Goal: Transaction & Acquisition: Book appointment/travel/reservation

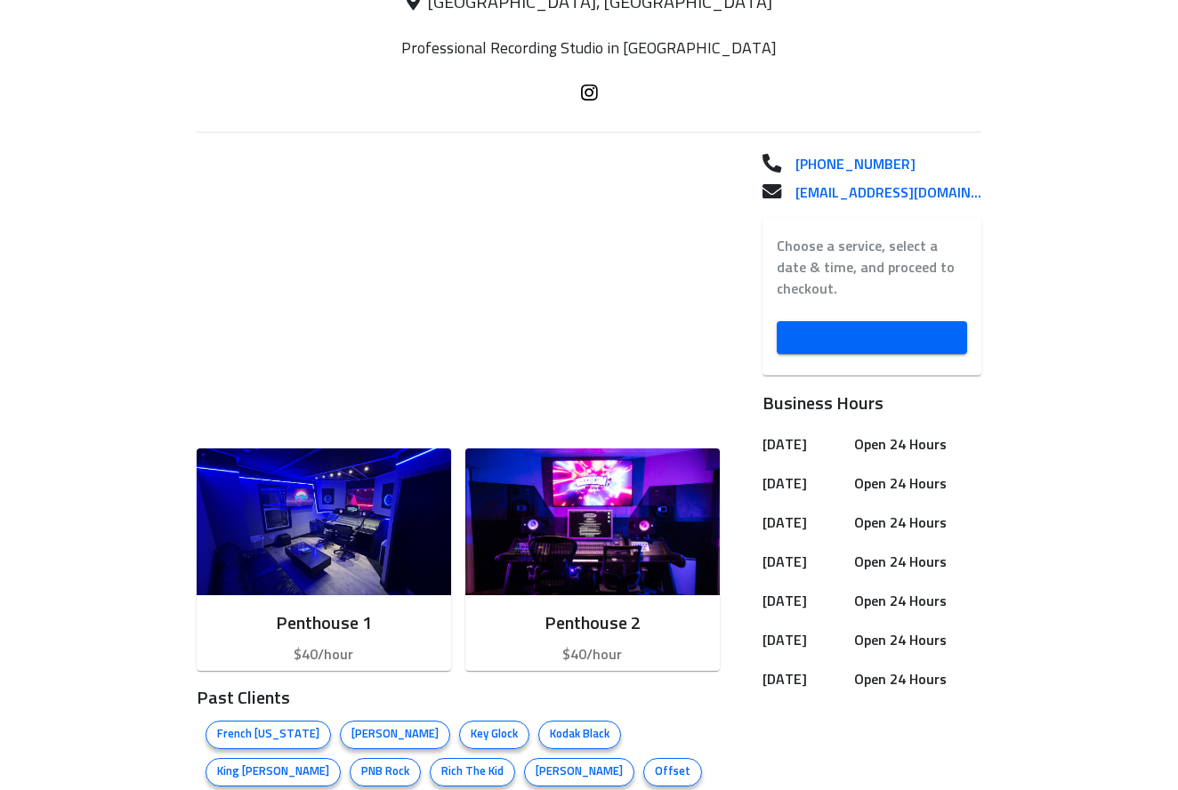
scroll to position [425, 0]
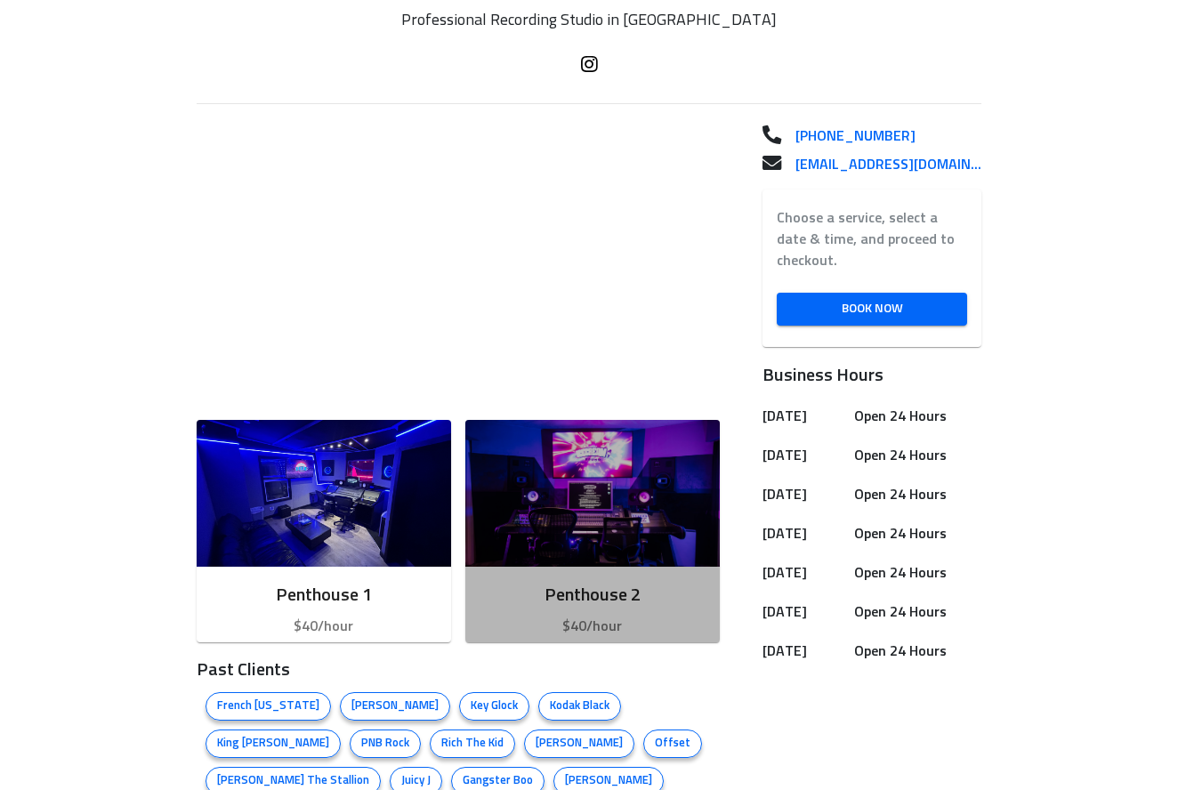
click at [643, 607] on h6 "Penthouse 2" at bounding box center [593, 595] width 226 height 28
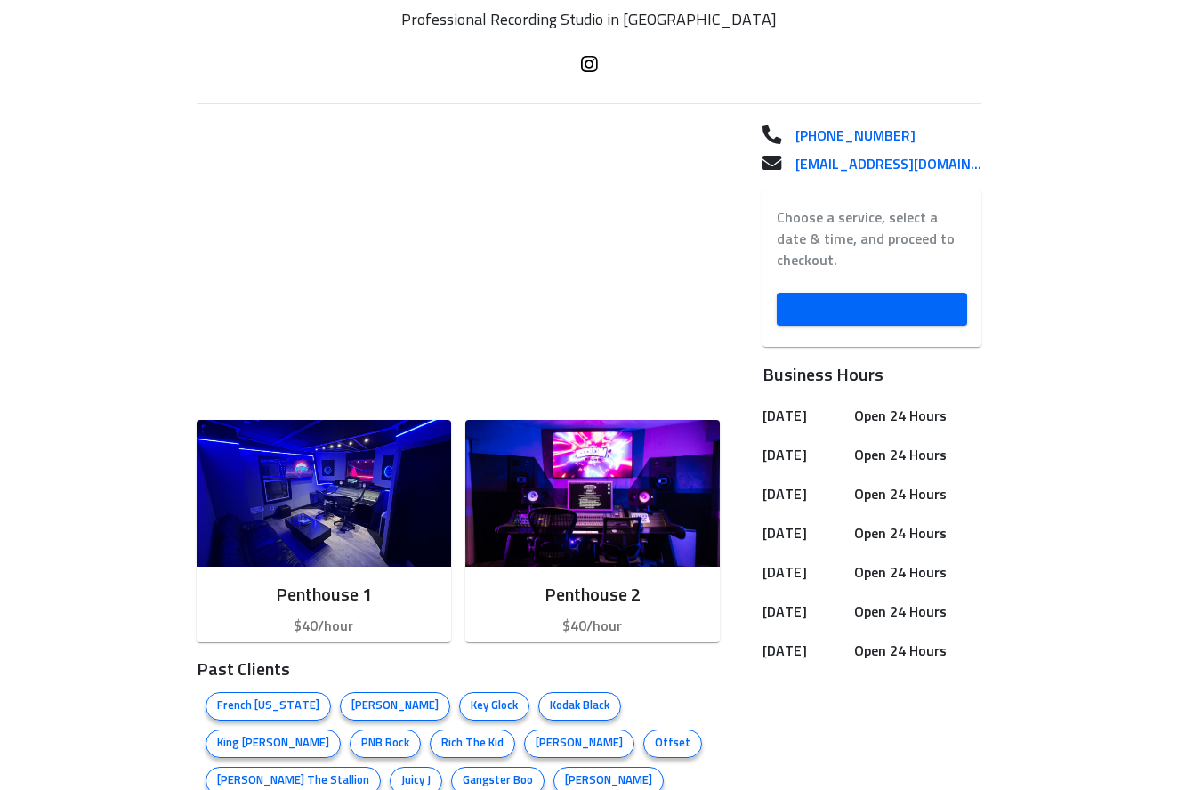
click at [845, 315] on span "Book Now" at bounding box center [872, 309] width 162 height 22
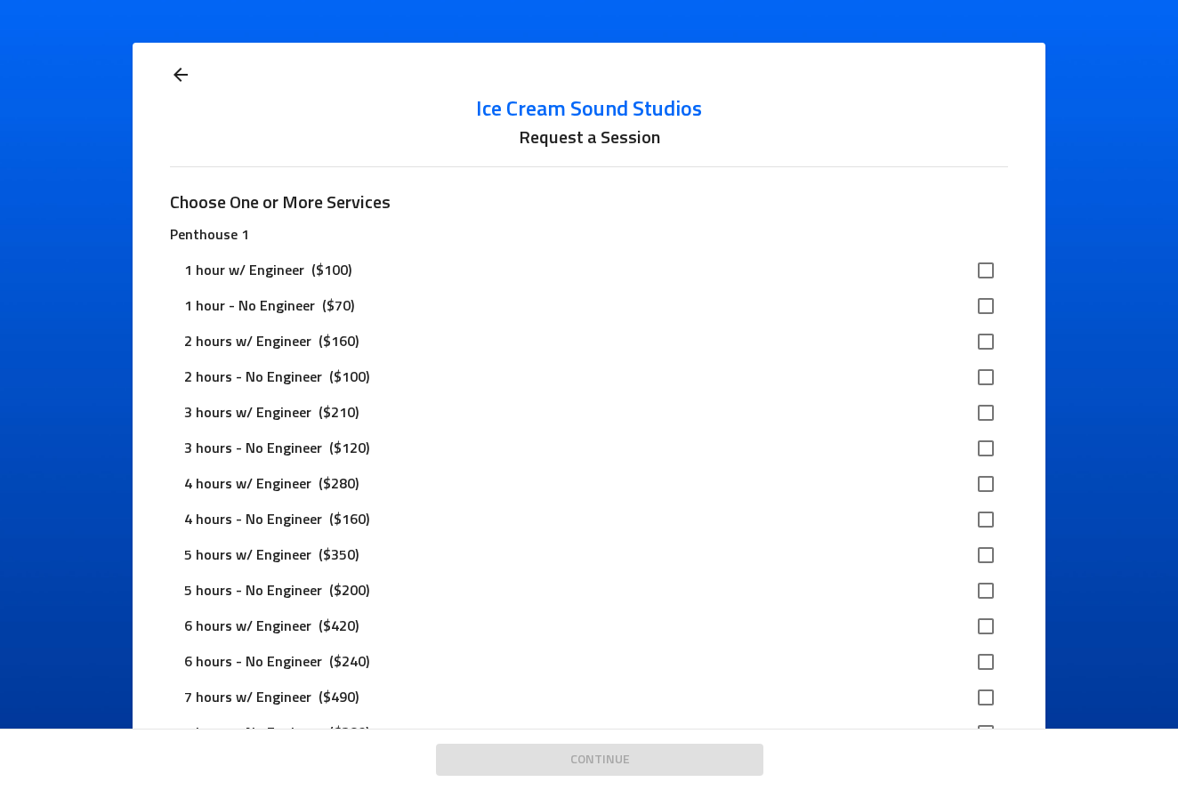
click at [979, 409] on input "checkbox" at bounding box center [985, 412] width 37 height 37
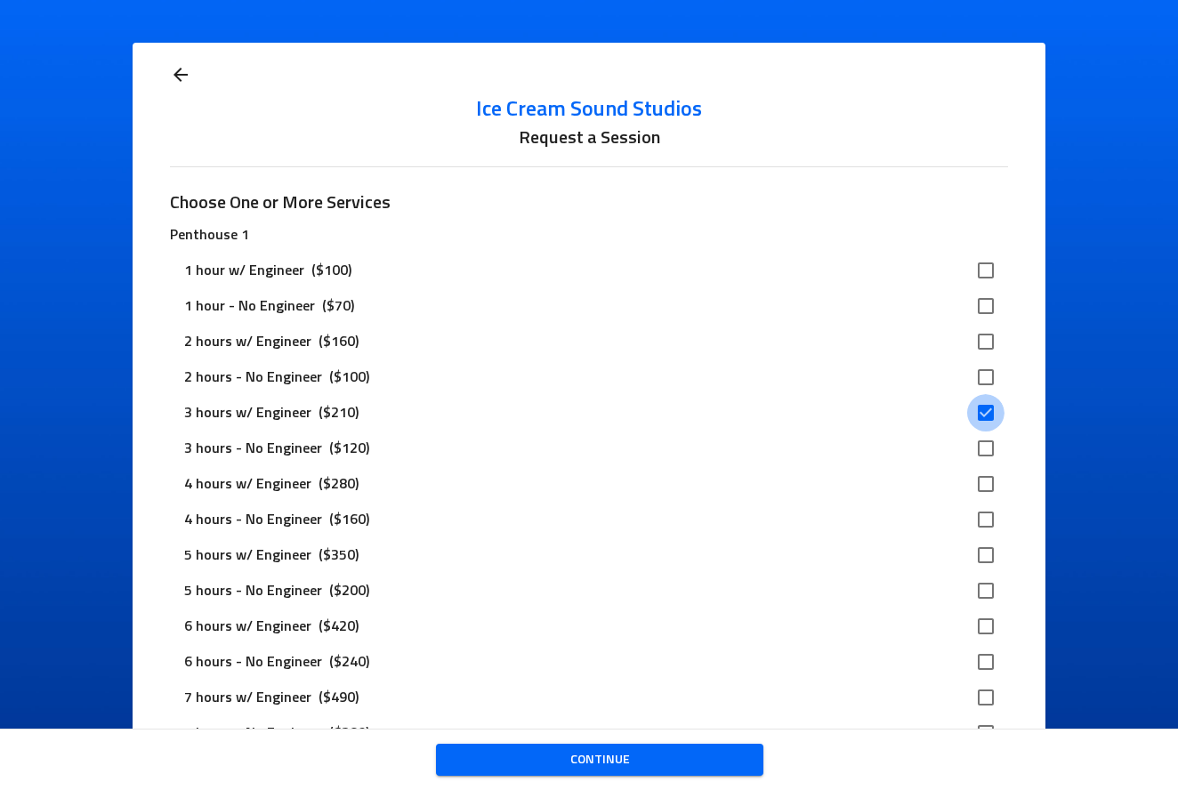
click at [981, 406] on input "checkbox" at bounding box center [985, 412] width 37 height 37
checkbox input "false"
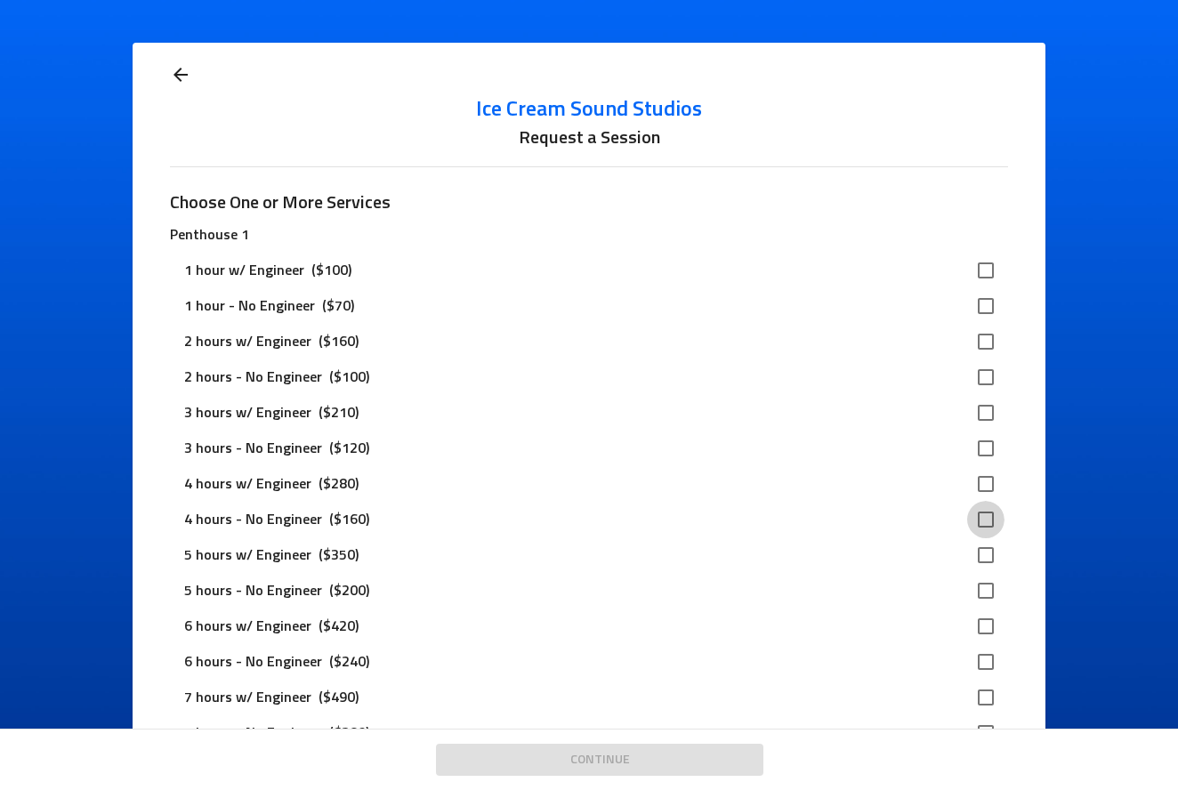
click at [976, 516] on input "checkbox" at bounding box center [985, 519] width 37 height 37
checkbox input "true"
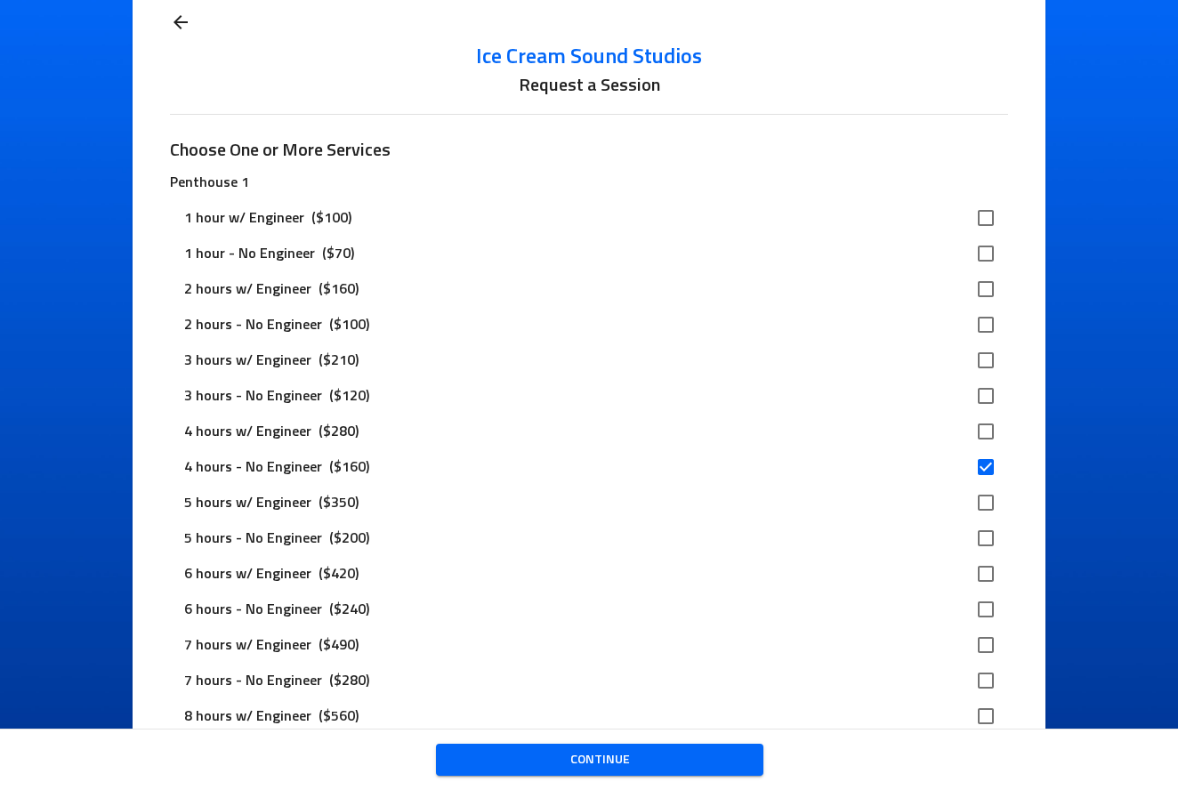
scroll to position [69, 0]
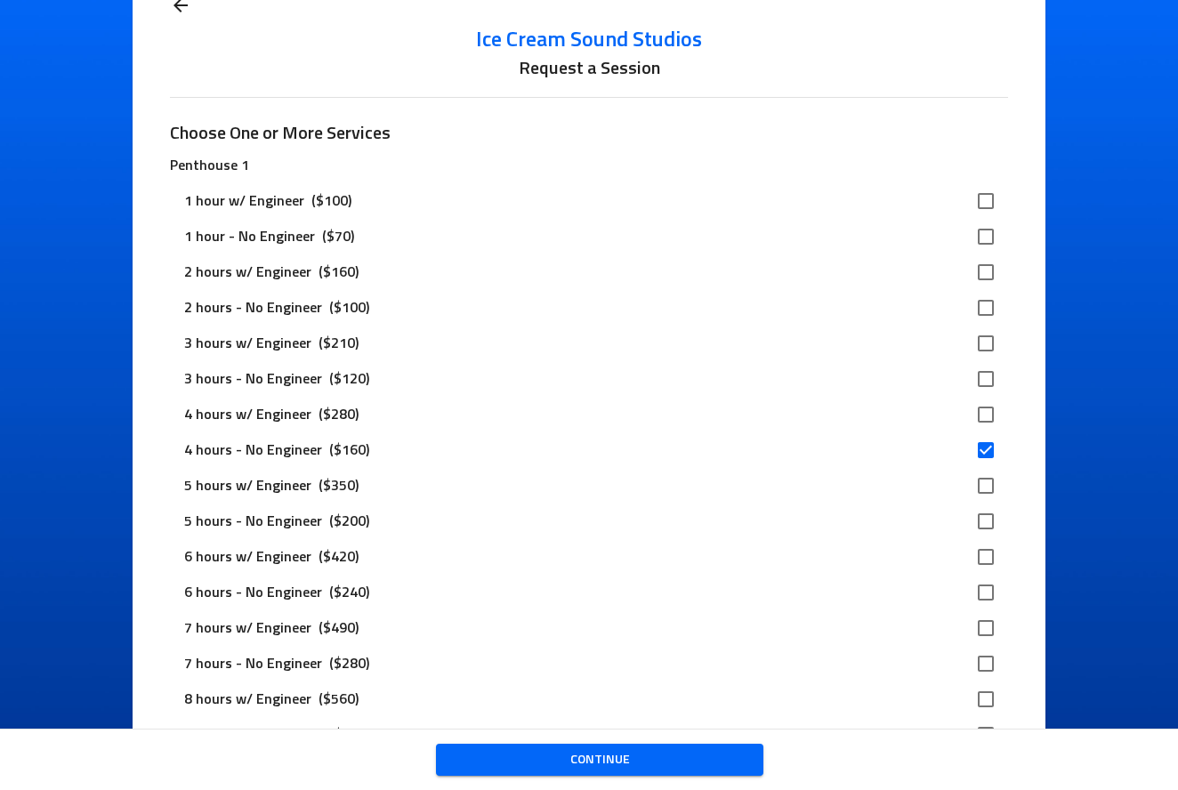
click at [629, 756] on span "Continue" at bounding box center [599, 760] width 299 height 22
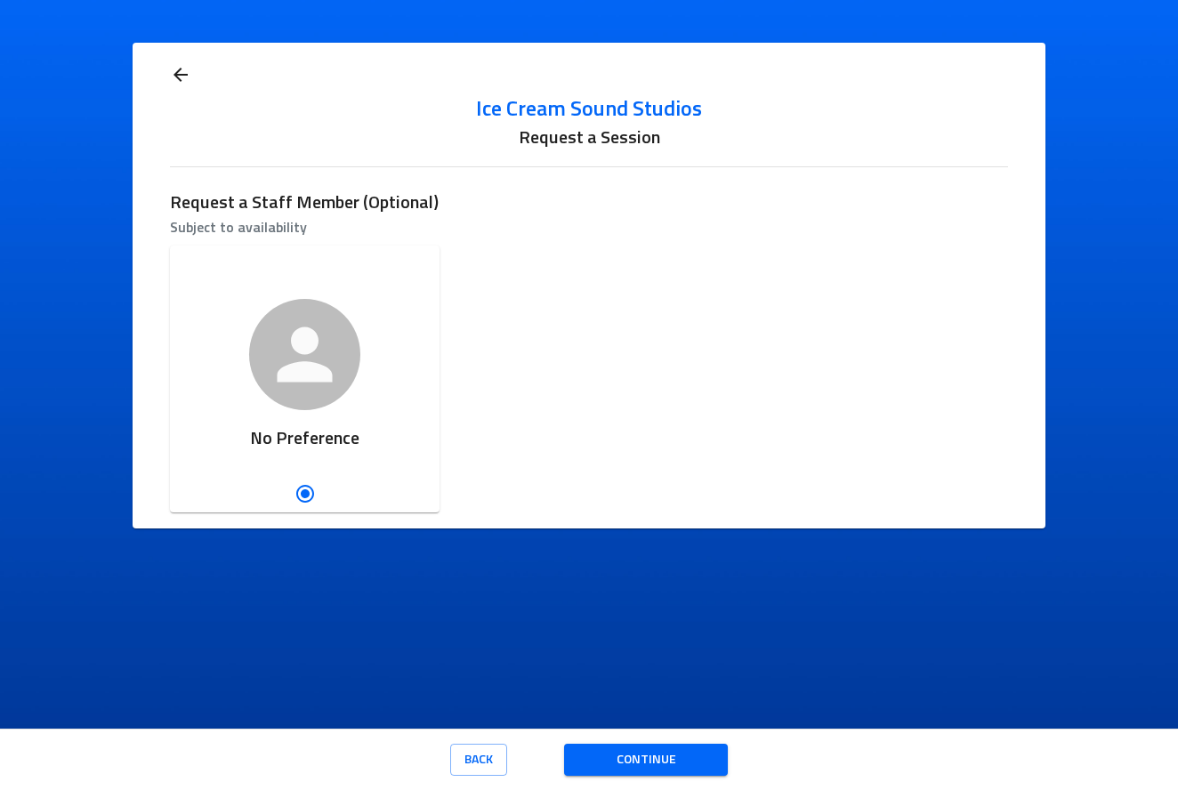
scroll to position [0, 0]
click at [629, 756] on span "Continue" at bounding box center [645, 760] width 135 height 22
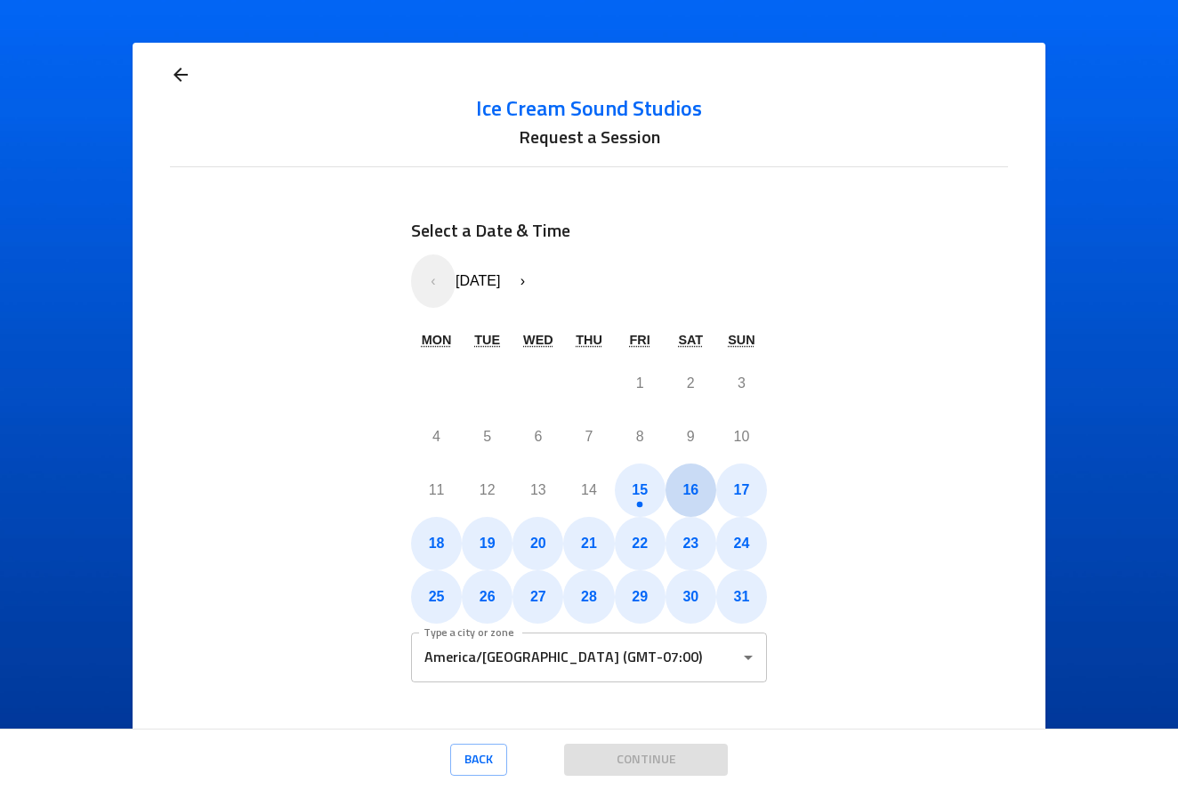
click at [678, 481] on button "16" at bounding box center [691, 490] width 51 height 53
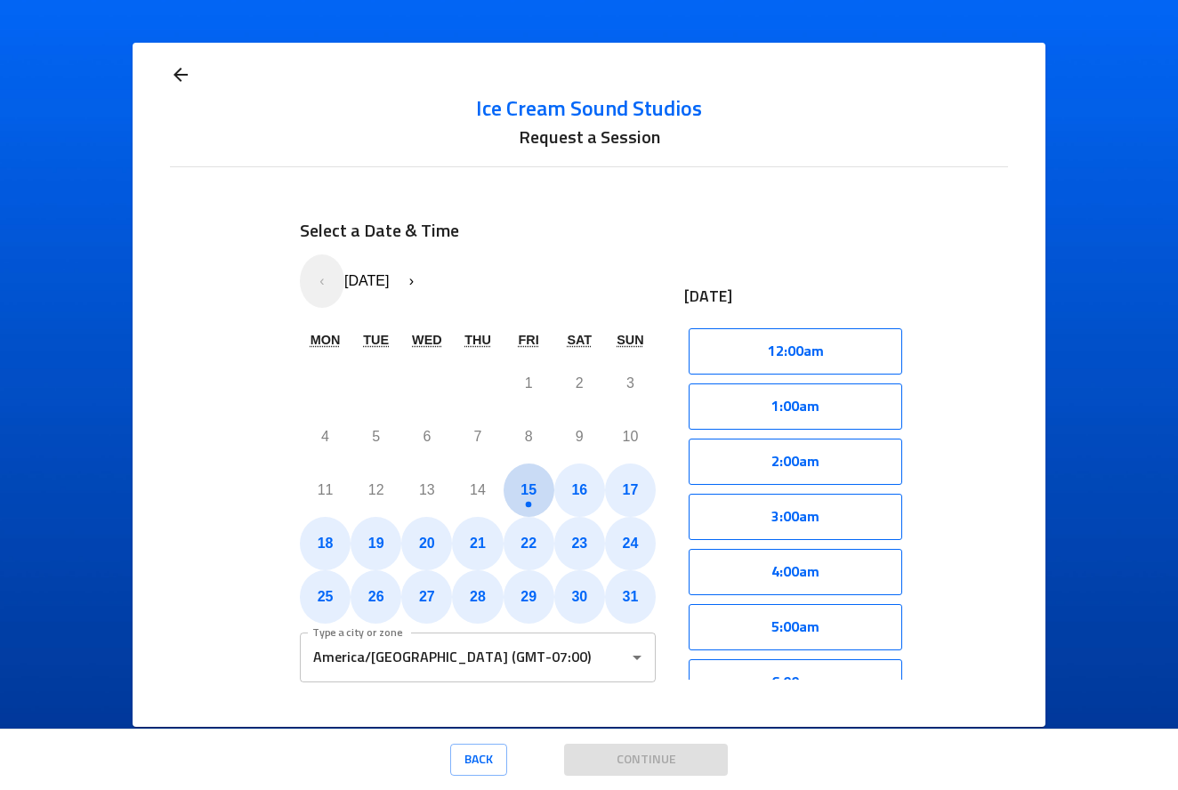
click at [533, 489] on abbr "15" at bounding box center [529, 489] width 16 height 15
click at [814, 404] on button "12:00pm" at bounding box center [796, 407] width 214 height 46
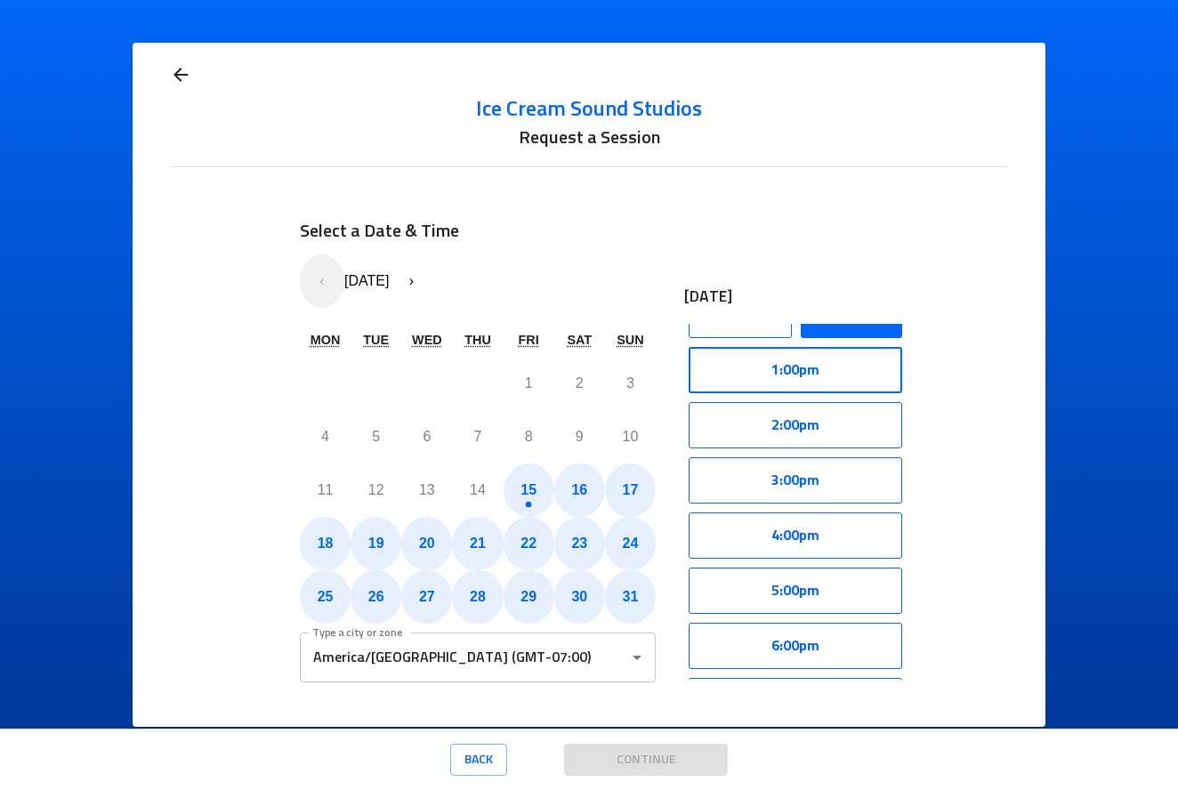
scroll to position [93, 0]
click at [797, 532] on button "4:00pm" at bounding box center [796, 535] width 214 height 46
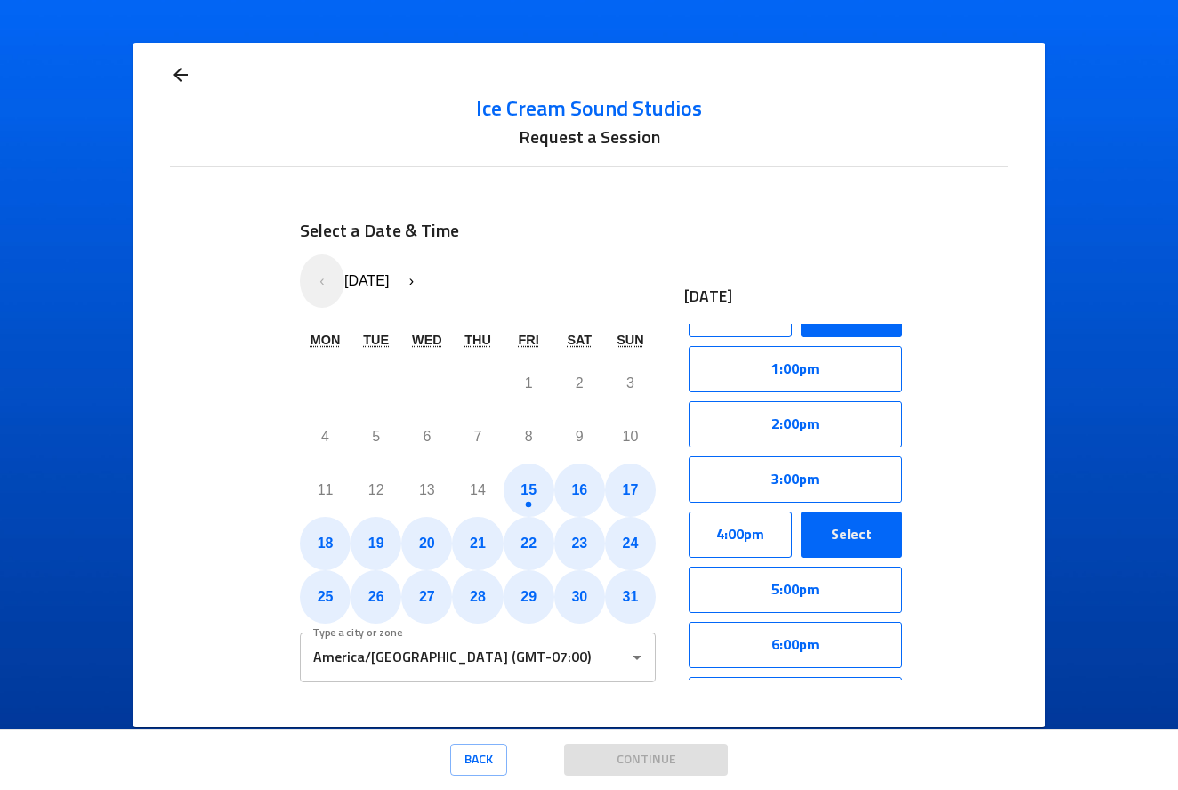
click at [843, 539] on button "Select" at bounding box center [851, 535] width 101 height 46
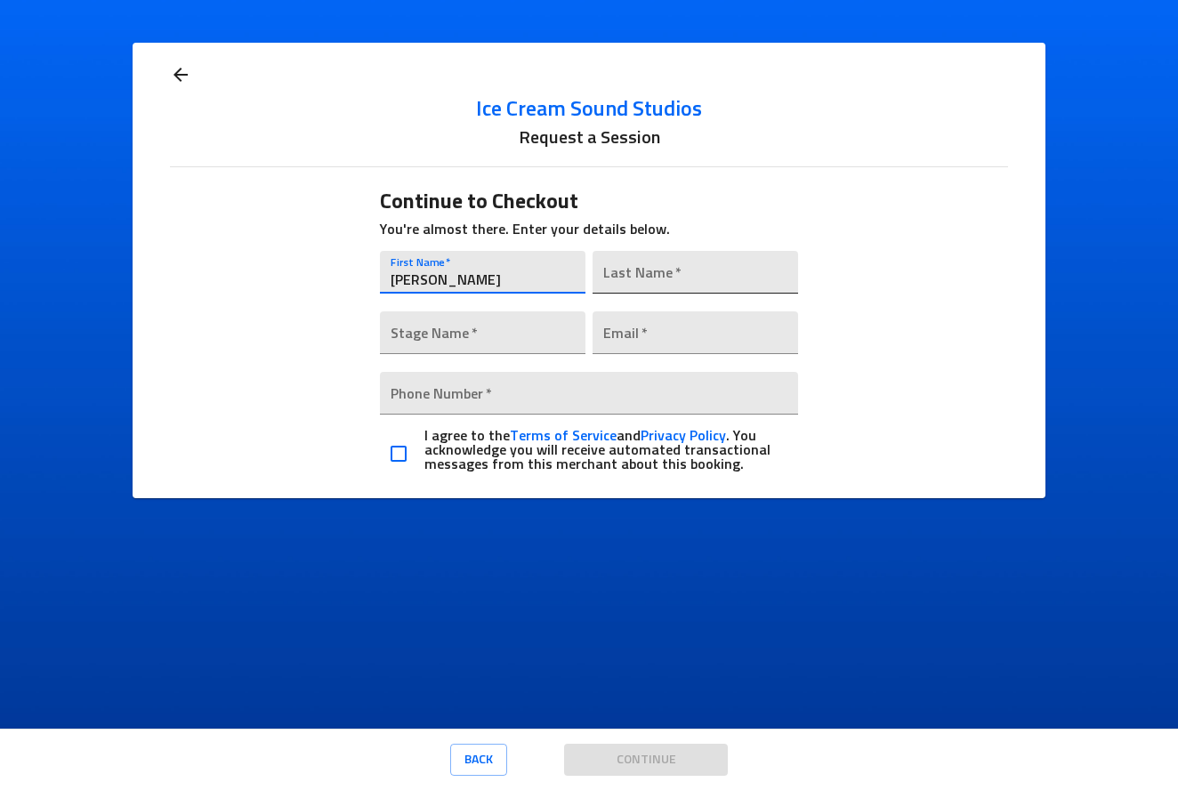
type input "[PERSON_NAME]"
type input "Ilic"
type input "[PERSON_NAME]"
type input "t"
type input "[EMAIL_ADDRESS][DOMAIN_NAME]"
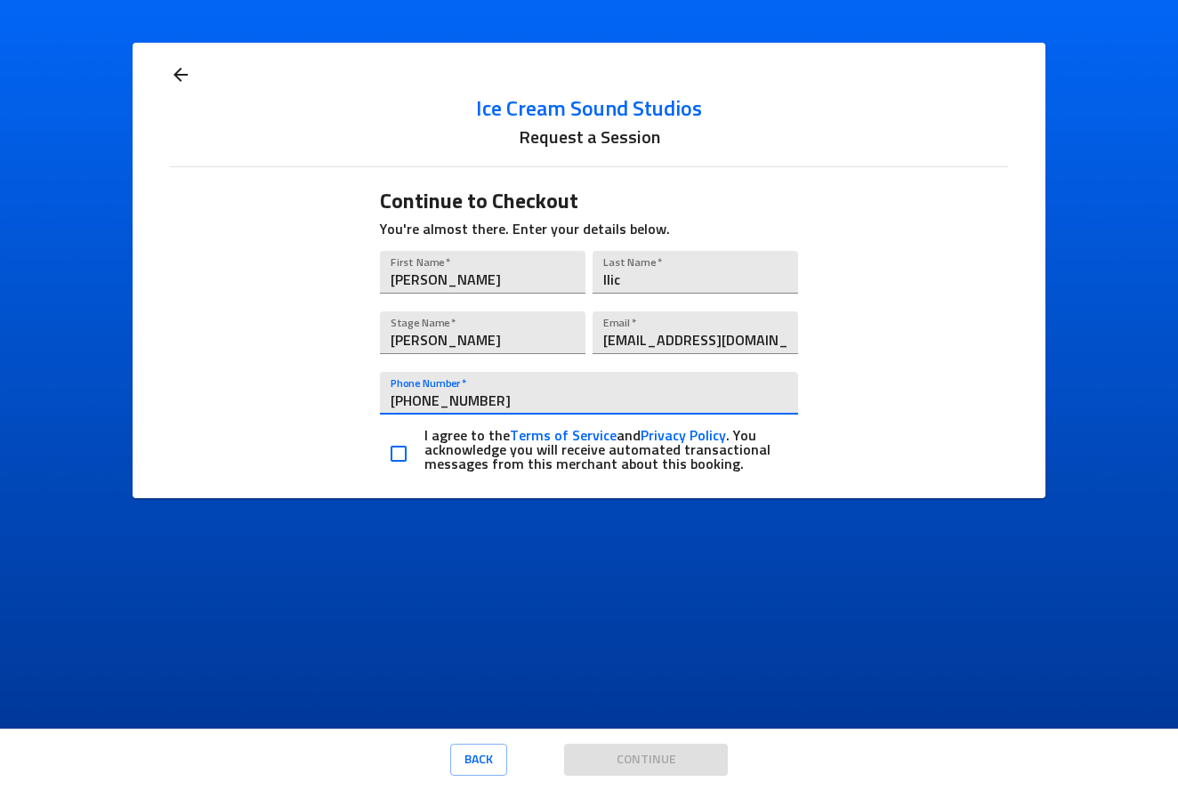
type input "[PHONE_NUMBER]"
click at [401, 451] on input "checkbox" at bounding box center [398, 453] width 37 height 37
checkbox input "true"
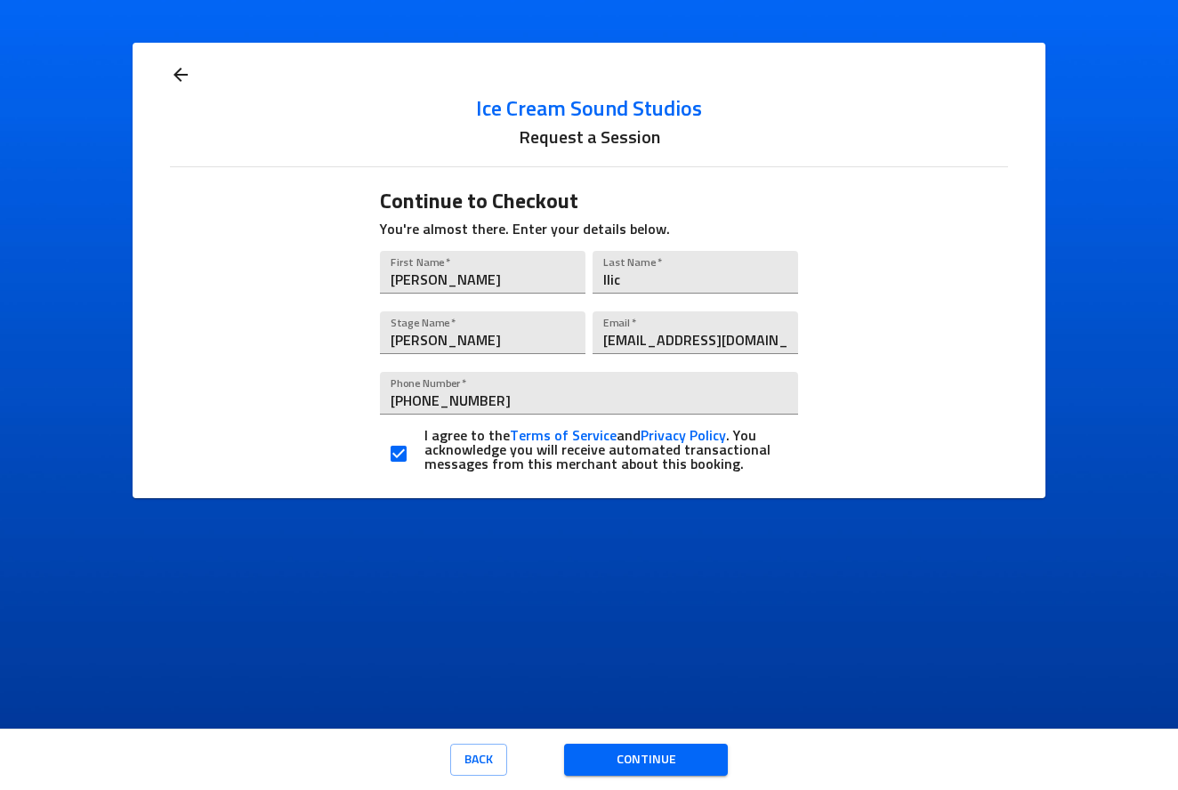
click at [599, 760] on span "Continue" at bounding box center [645, 760] width 135 height 22
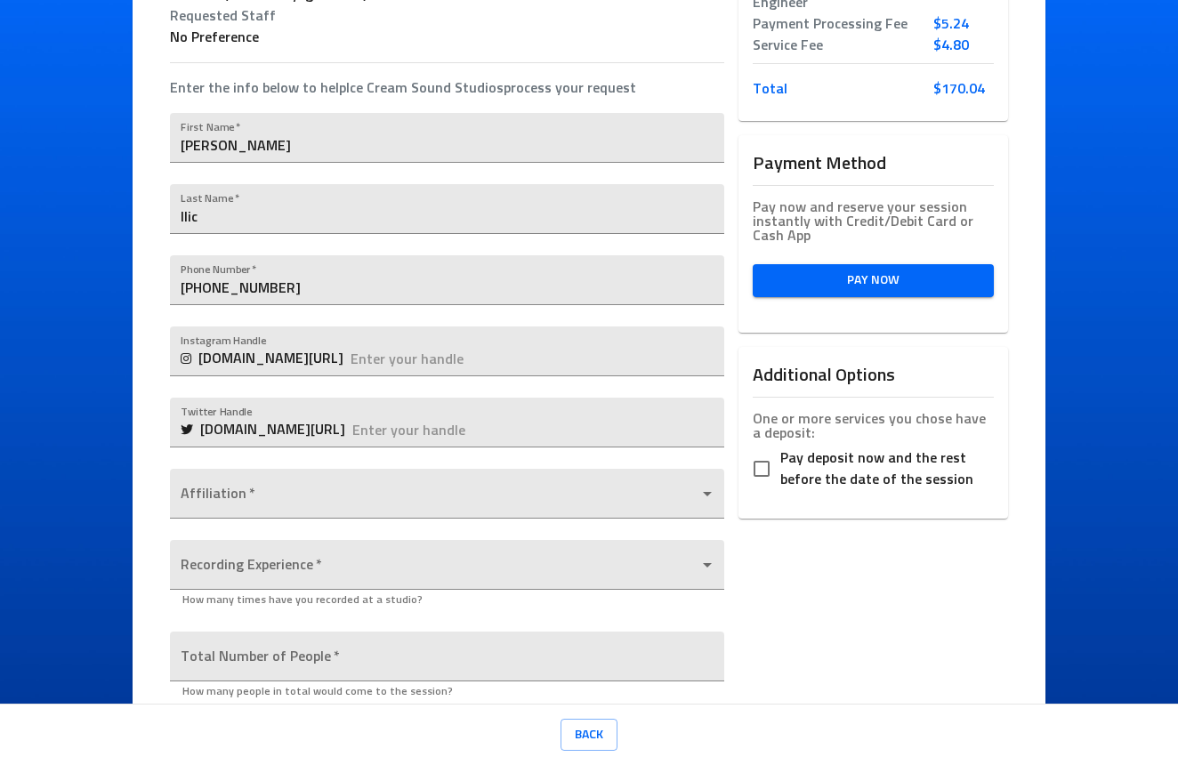
scroll to position [298, 0]
click at [404, 350] on input "text" at bounding box center [537, 351] width 373 height 50
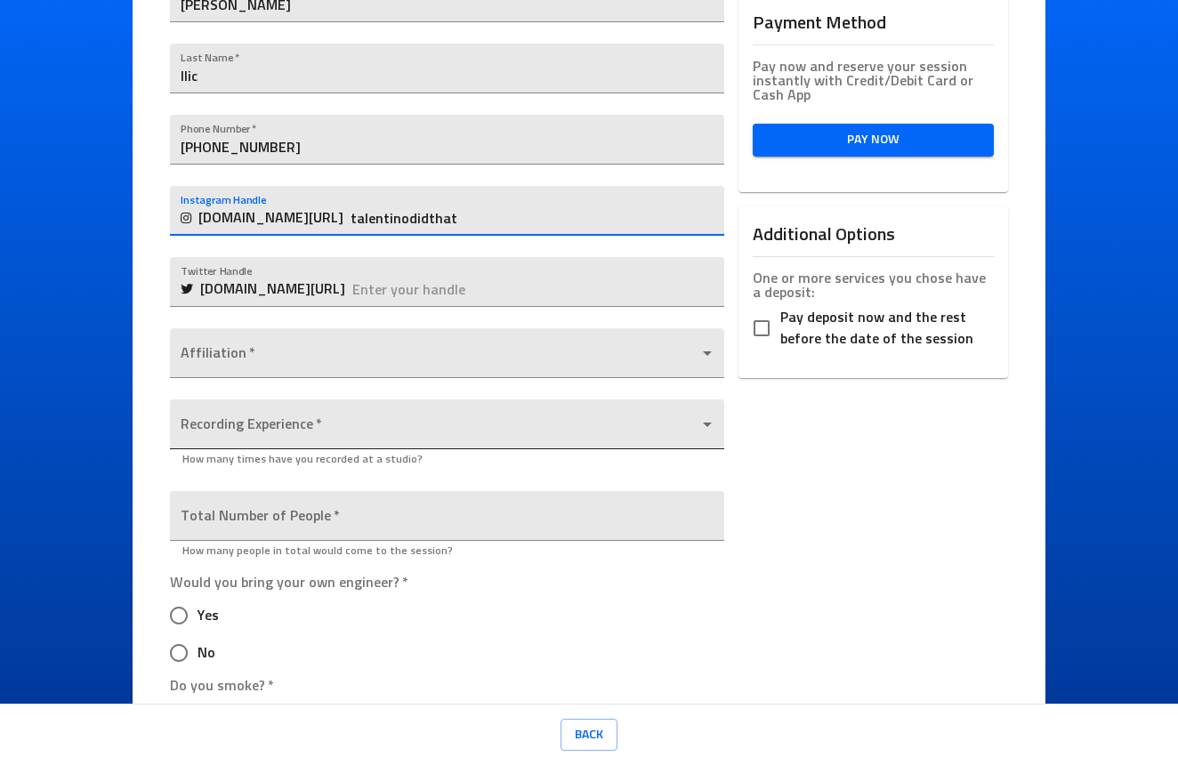
scroll to position [553, 0]
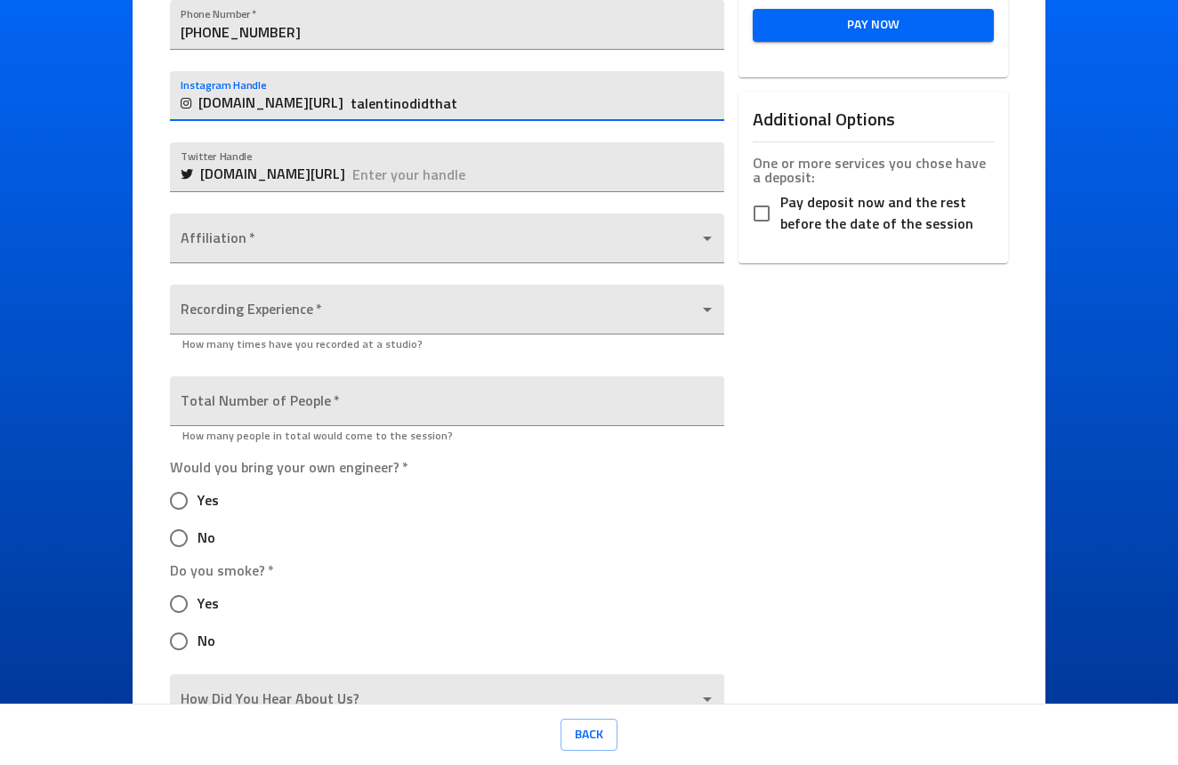
type input "talentinodidthat"
click at [184, 597] on input "Yes" at bounding box center [178, 604] width 37 height 37
radio input "true"
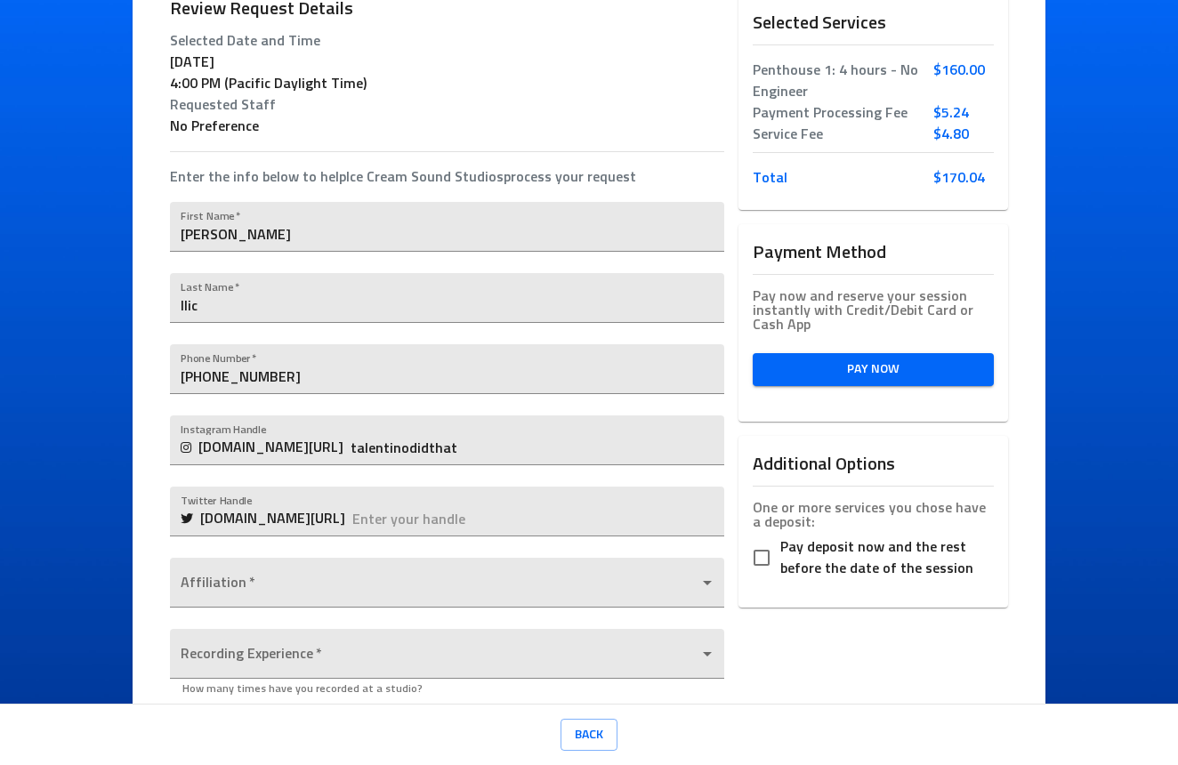
scroll to position [200, 0]
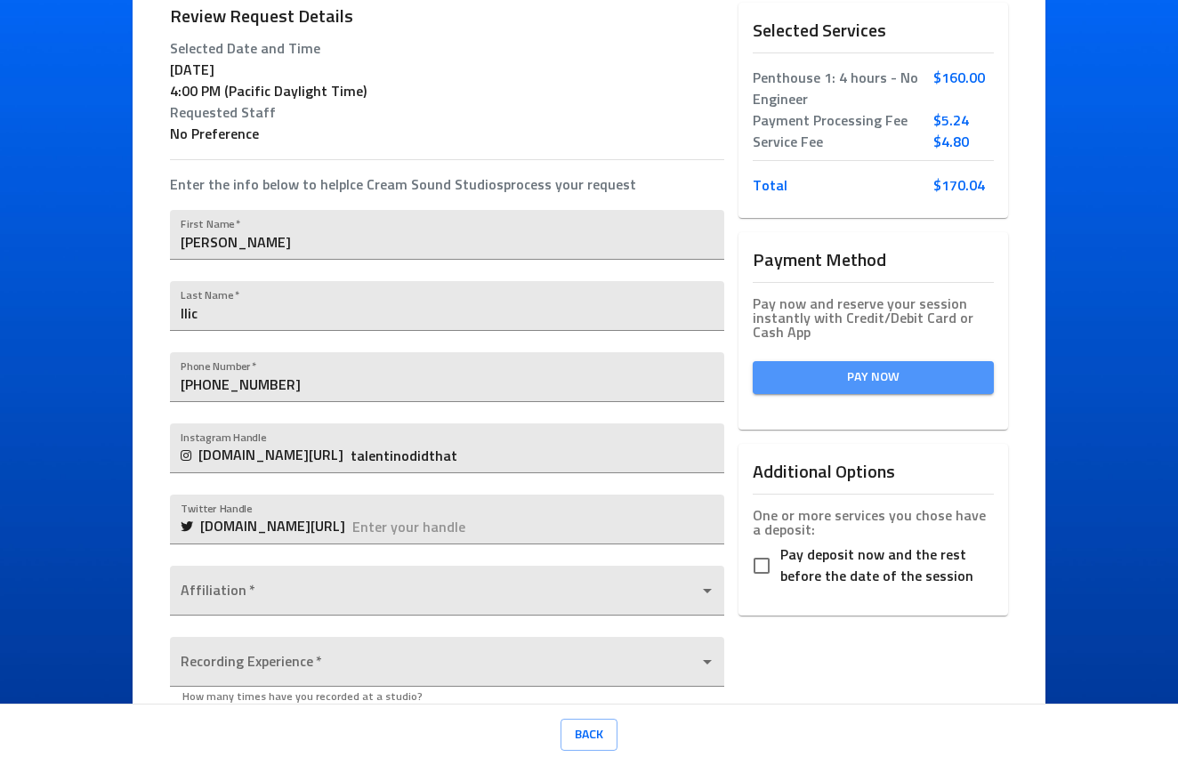
click at [822, 378] on span "Pay Now" at bounding box center [873, 378] width 213 height 22
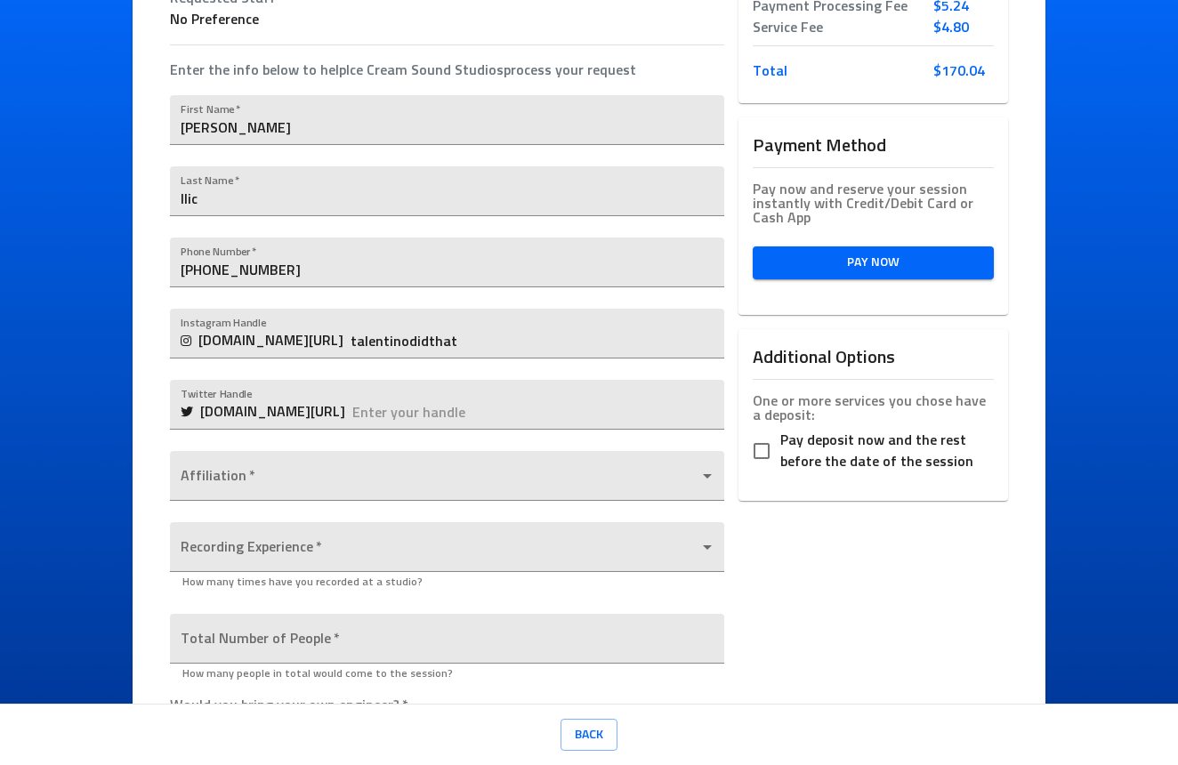
scroll to position [376, 0]
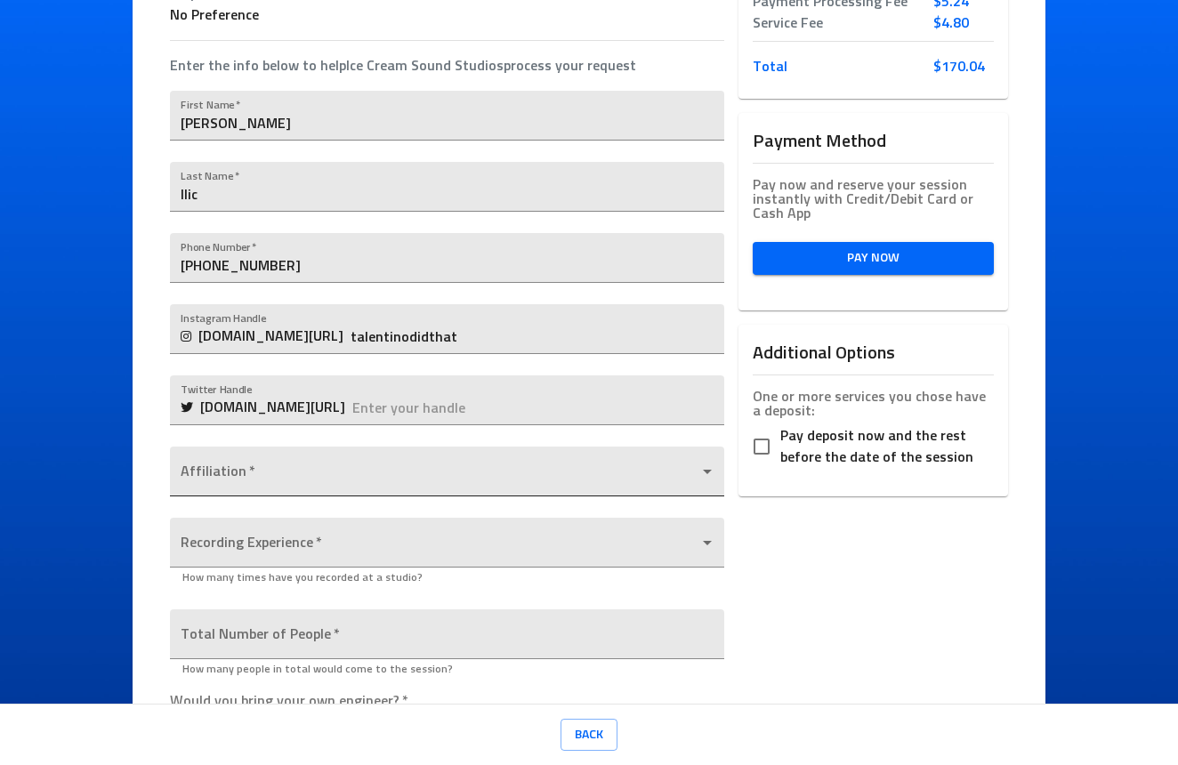
click at [460, 472] on body "Ice Cream Sound Studios Request a Session Affiliation required* Review Request …" at bounding box center [589, 382] width 1178 height 765
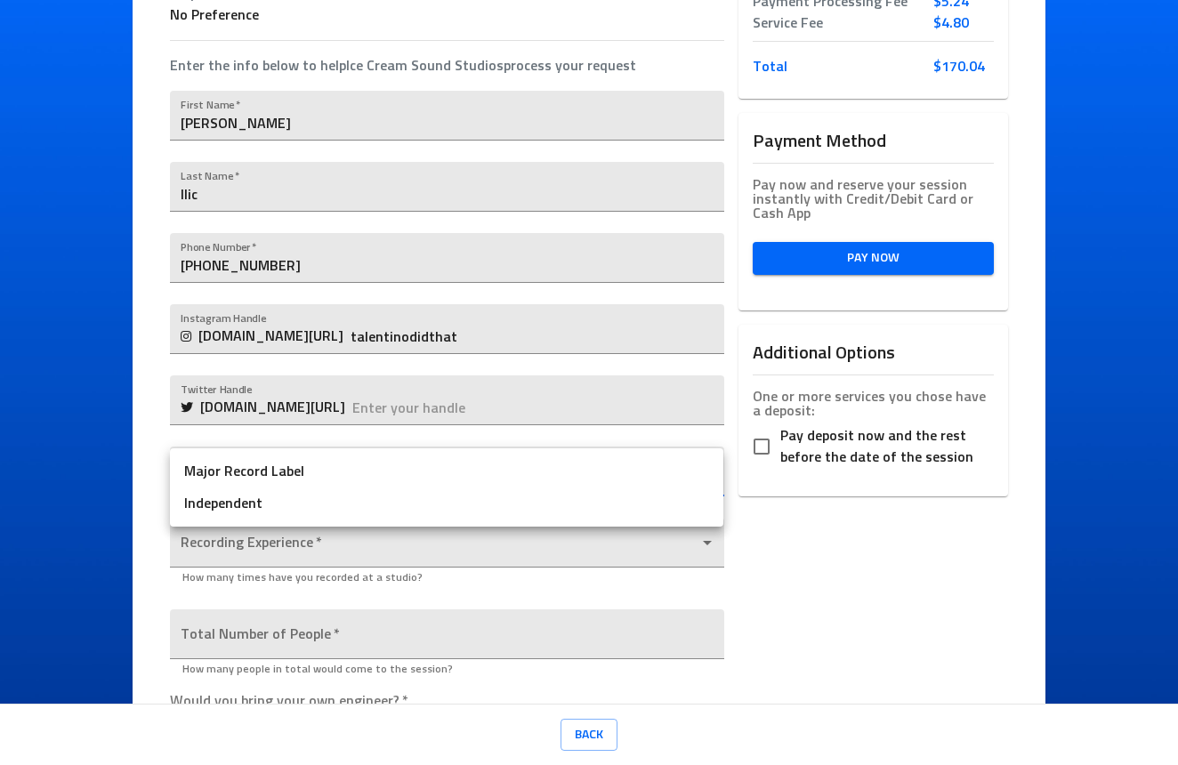
click at [368, 510] on li "Independent" at bounding box center [447, 504] width 554 height 32
type input "Independent"
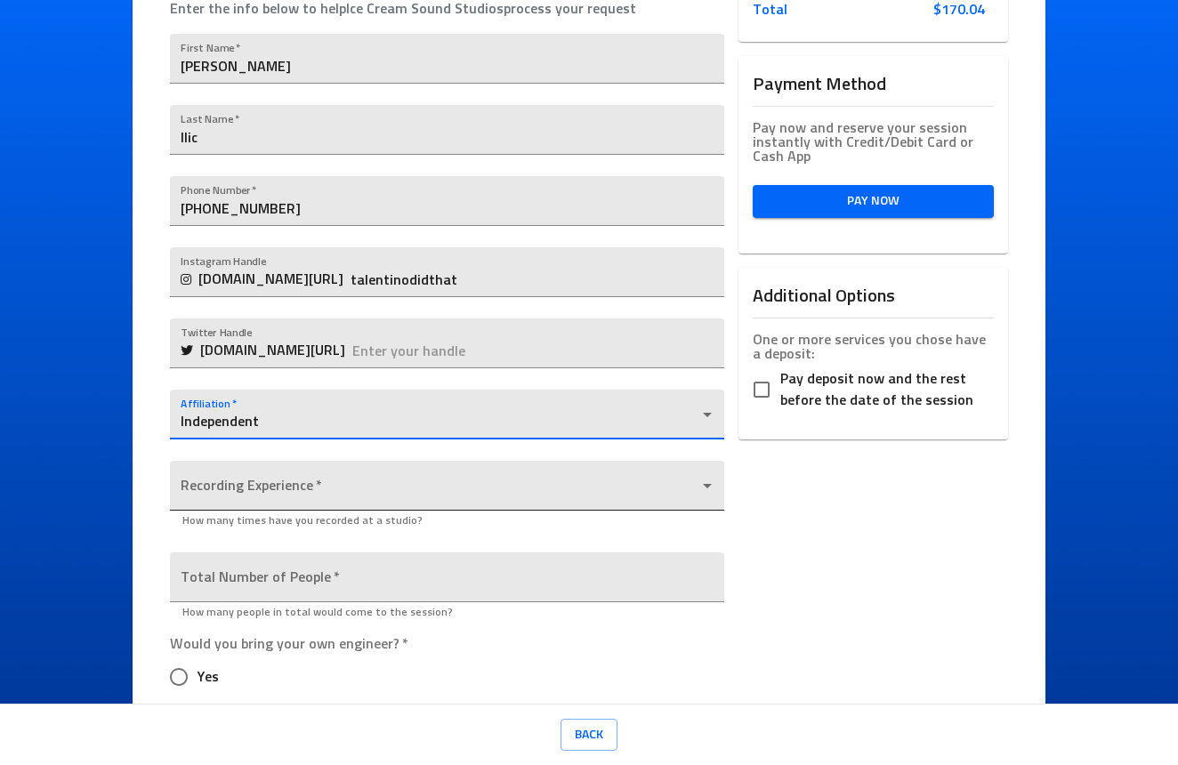
click at [534, 490] on body "Ice Cream Sound Studios Request a Session Review Request Details Selected Date …" at bounding box center [589, 382] width 1178 height 765
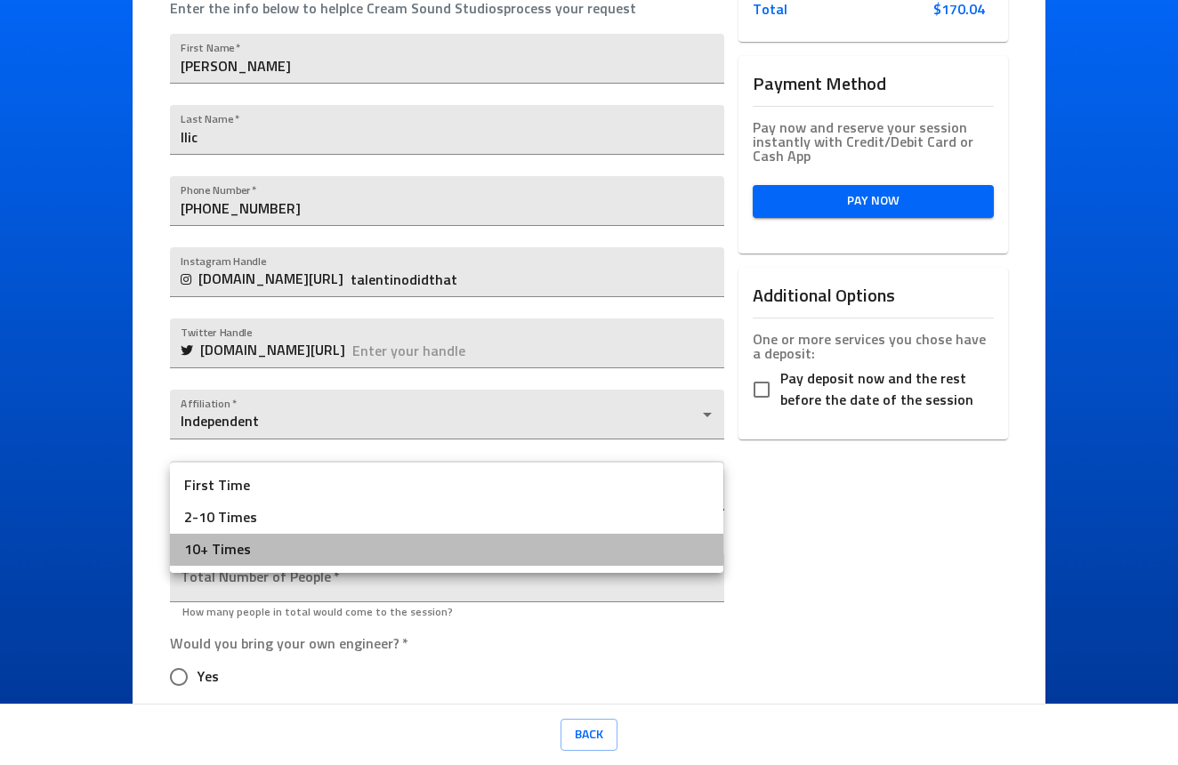
click at [424, 551] on li "10+ Times" at bounding box center [447, 550] width 554 height 32
type input "10+ Times"
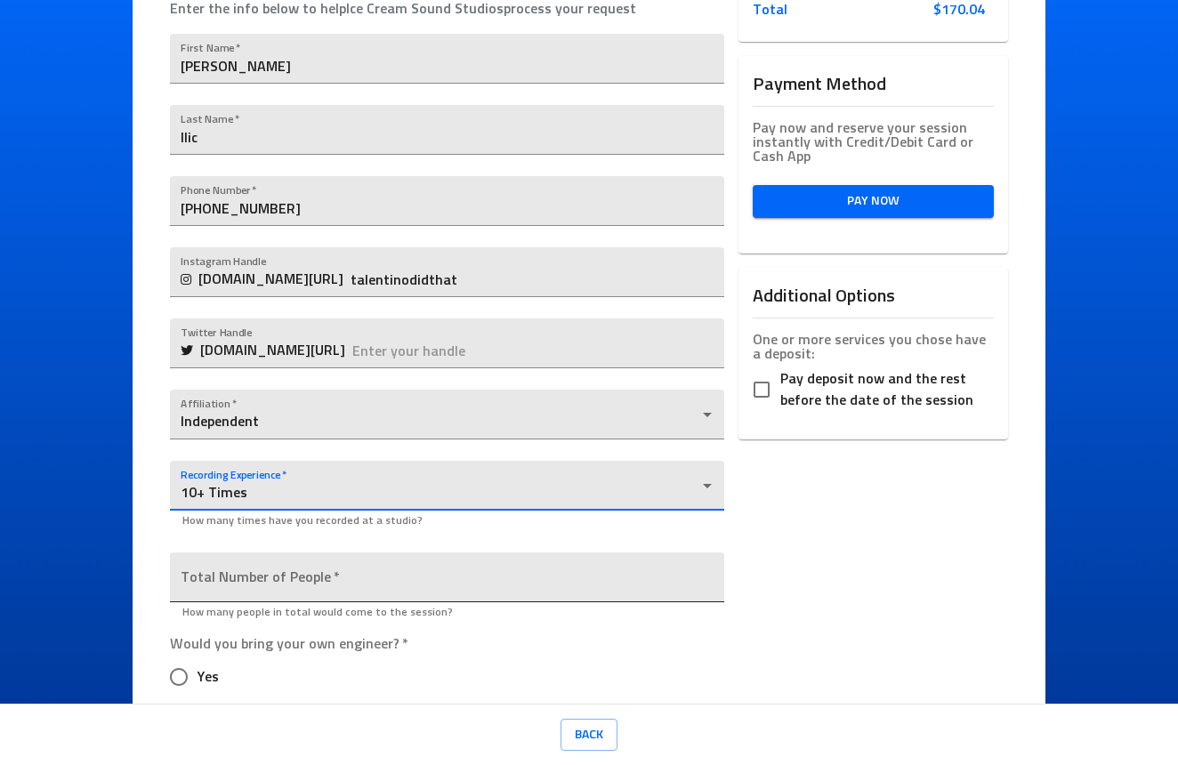
click at [409, 573] on input "number" at bounding box center [447, 578] width 554 height 50
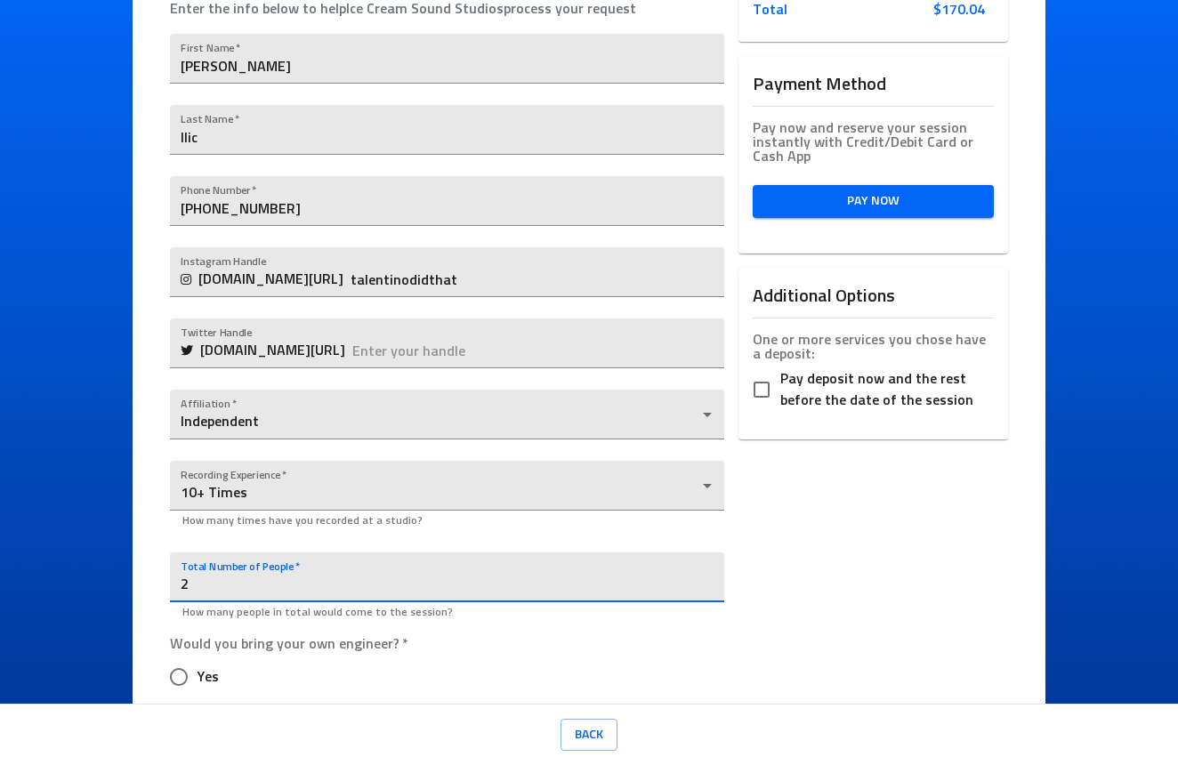
type input "2"
click at [804, 546] on div "Selected Services Penthouse 1: 4 hours - No Engineer $160.00 Payment Processing…" at bounding box center [874, 484] width 284 height 1331
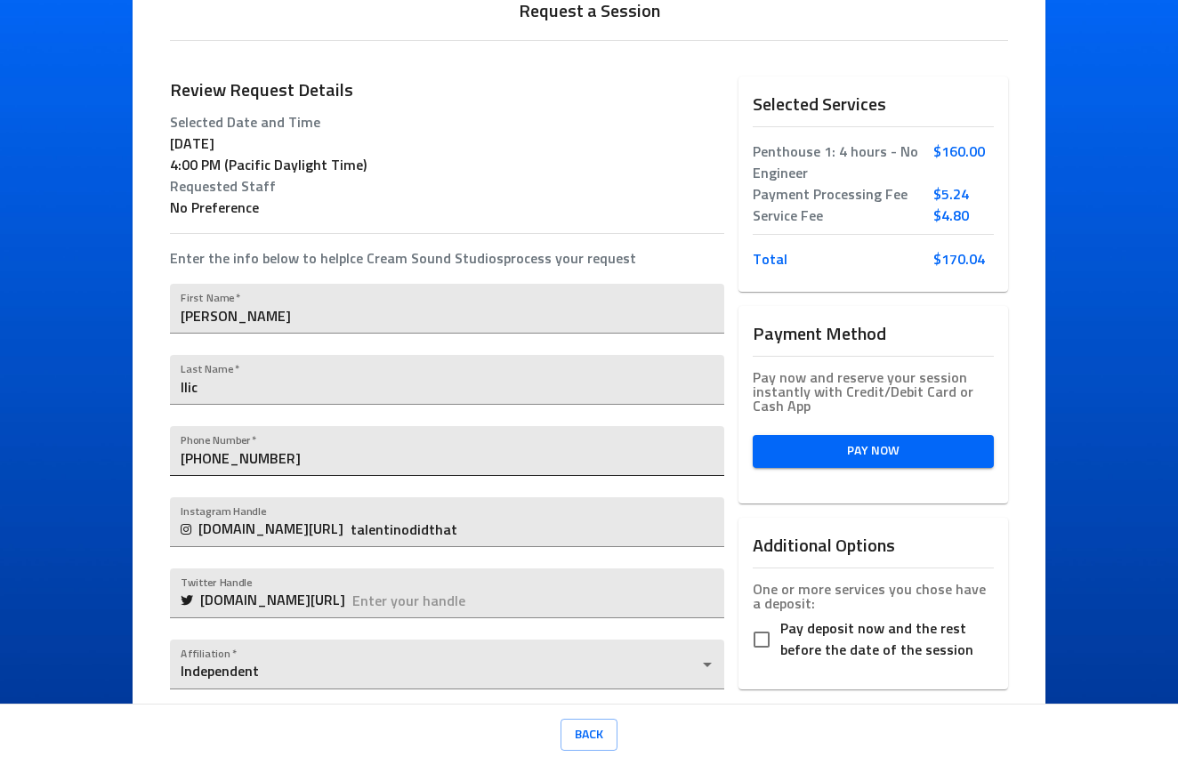
scroll to position [146, 0]
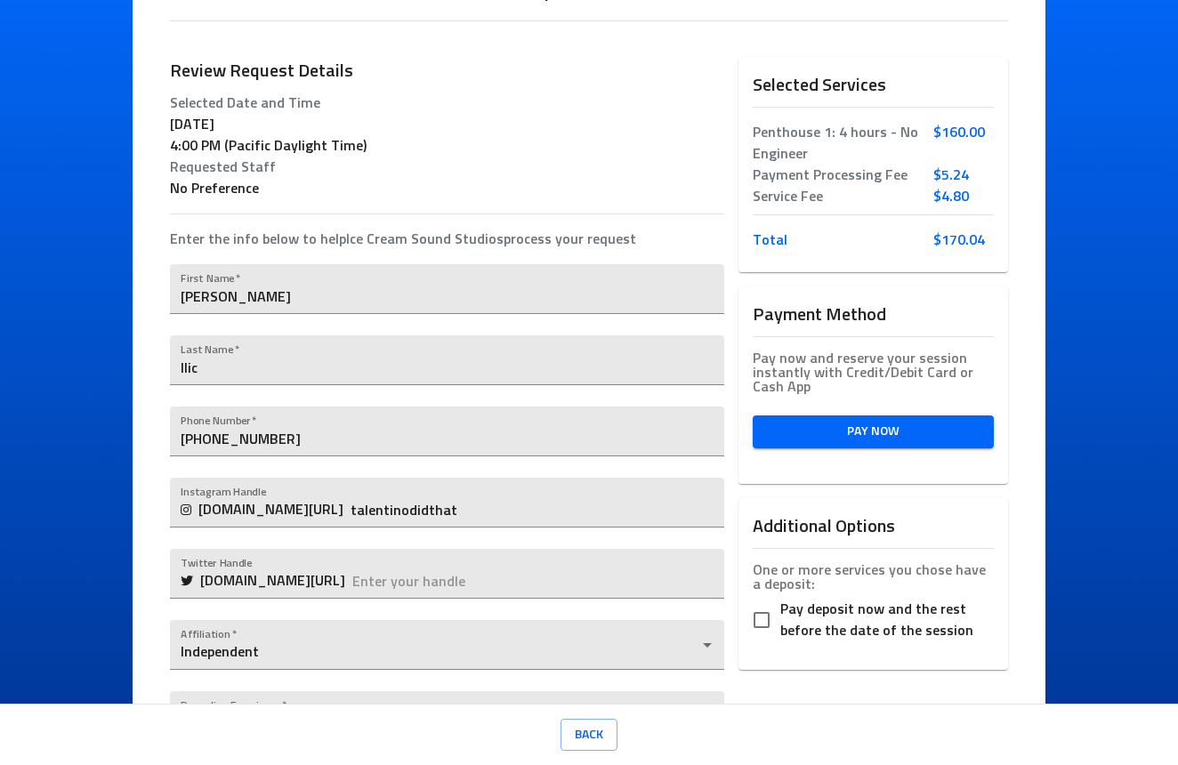
click at [848, 433] on span "Pay Now" at bounding box center [873, 432] width 213 height 22
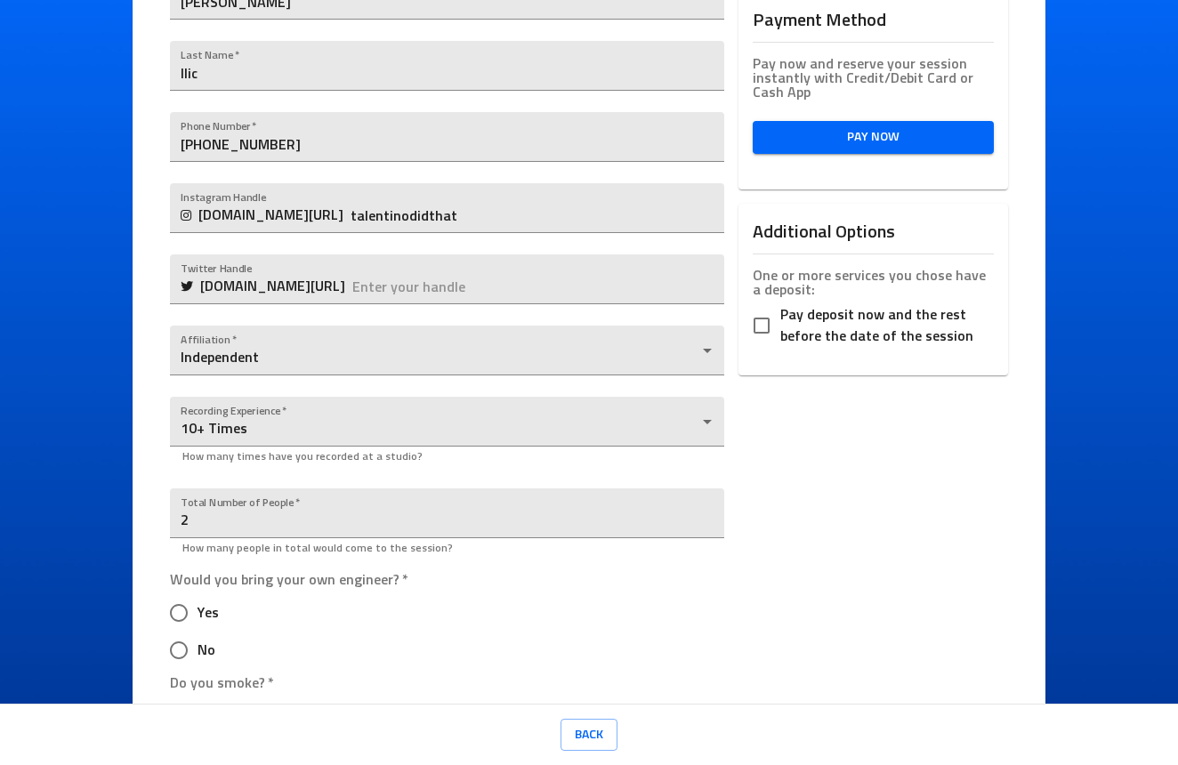
scroll to position [530, 0]
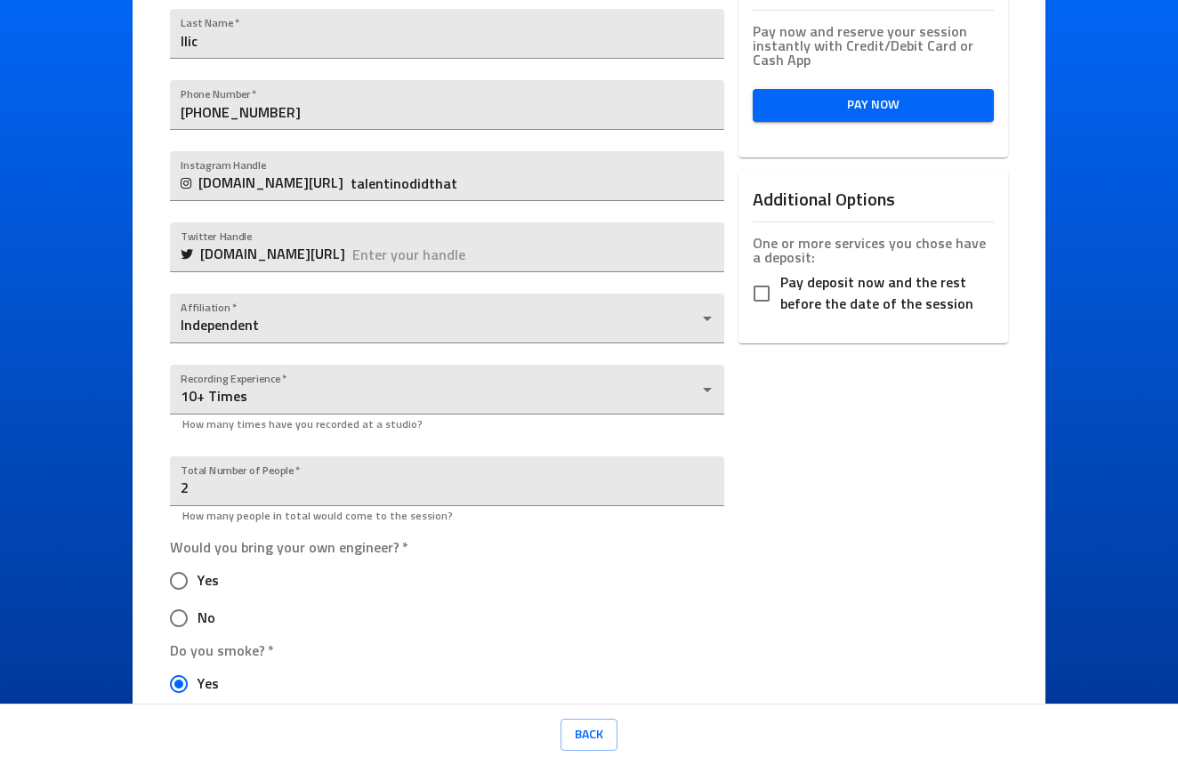
click at [191, 616] on input "No" at bounding box center [178, 618] width 37 height 37
radio input "true"
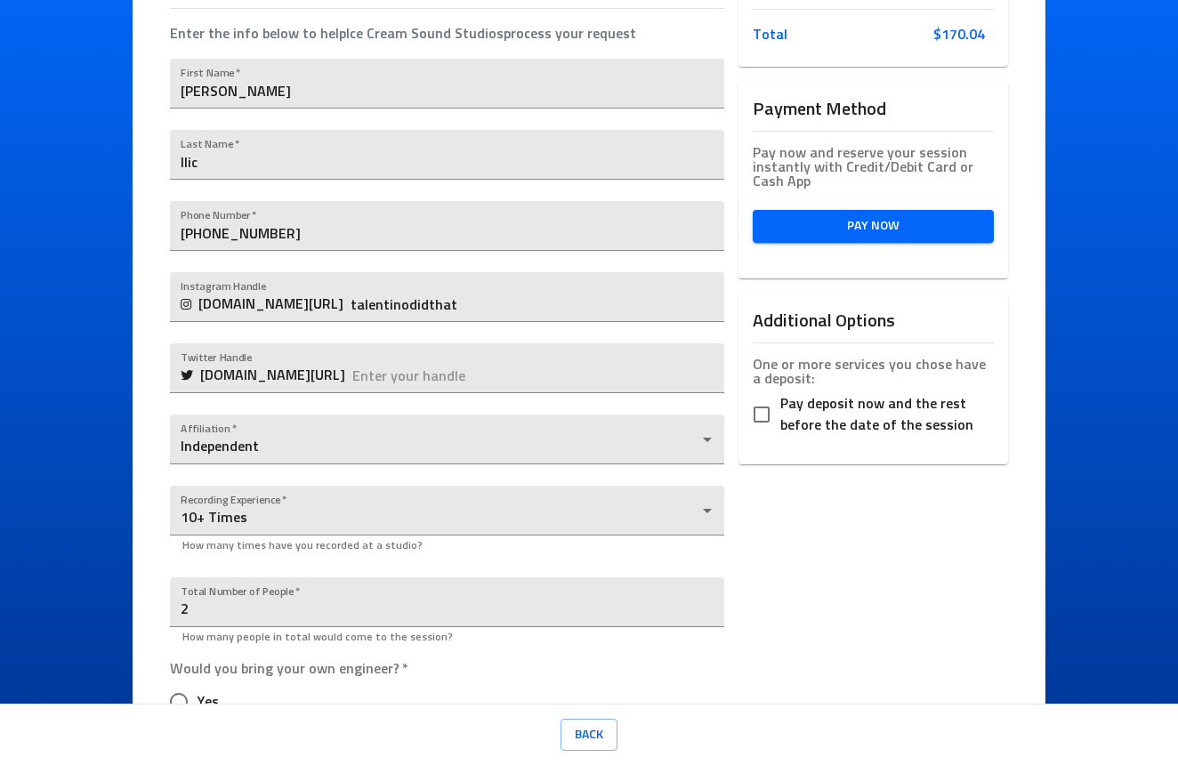
scroll to position [287, 0]
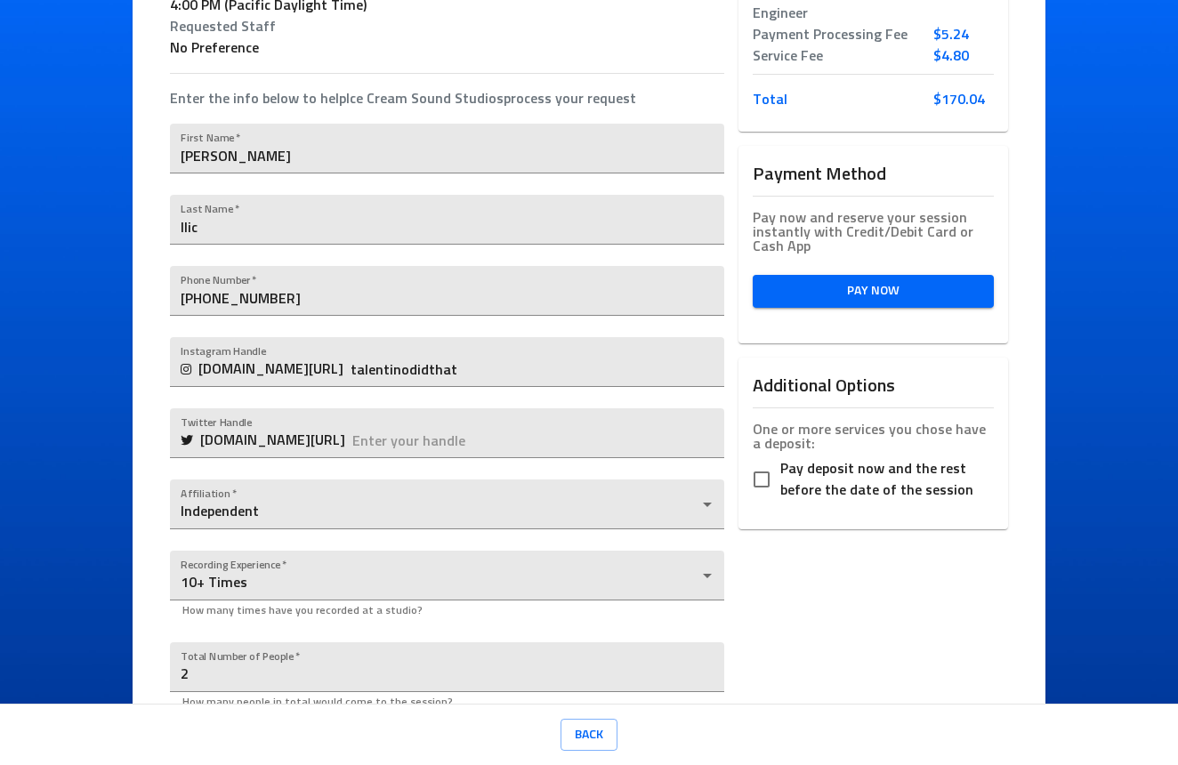
click at [861, 287] on span "Pay Now" at bounding box center [873, 291] width 213 height 22
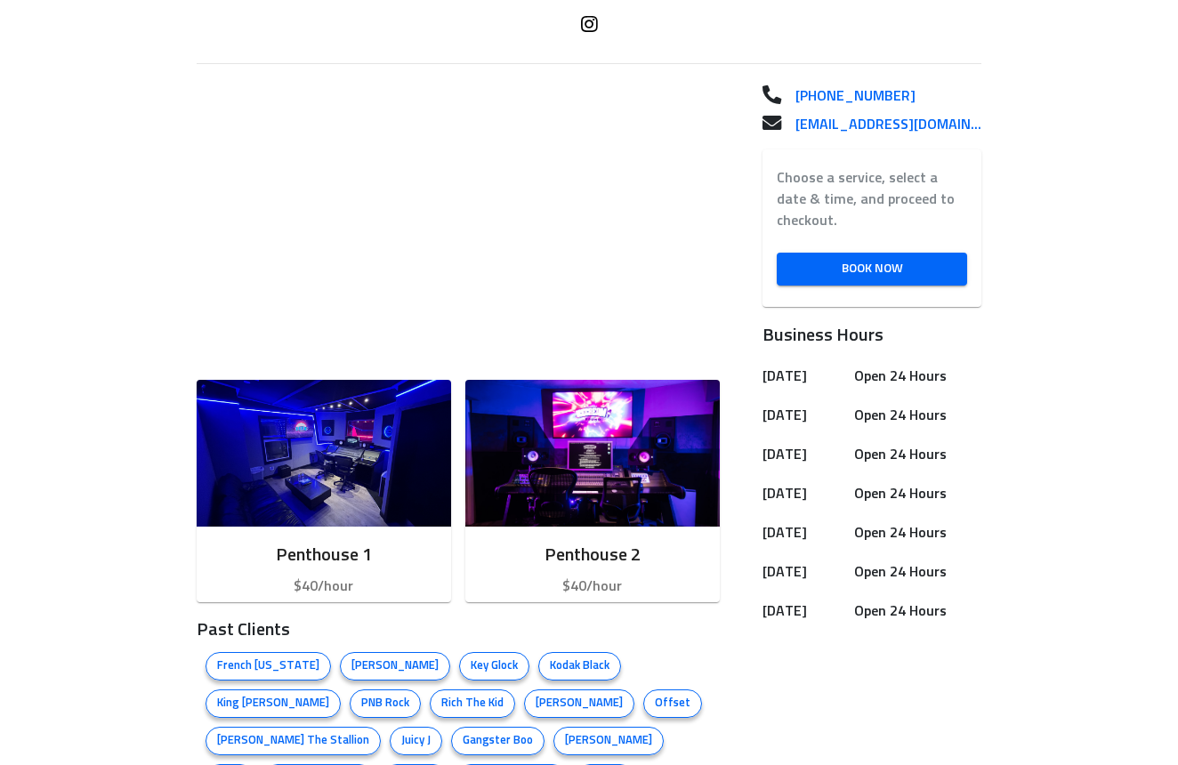
scroll to position [472, 0]
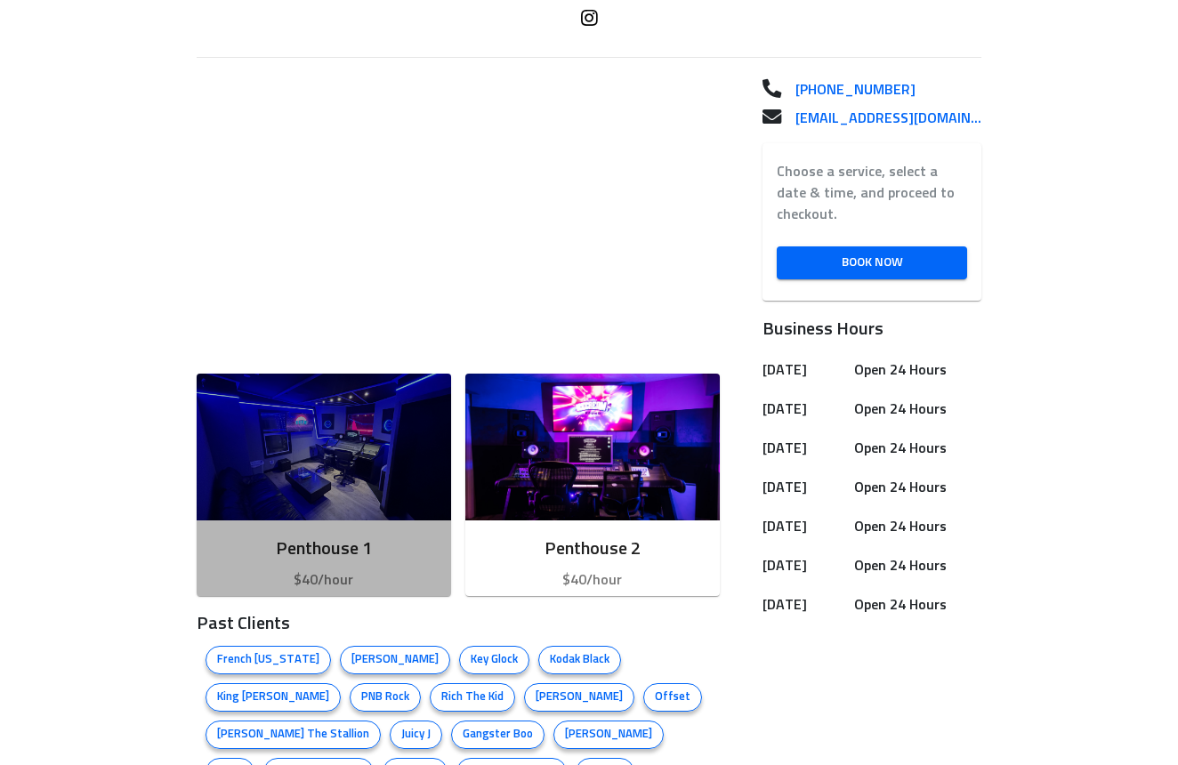
click at [382, 540] on h6 "Penthouse 1" at bounding box center [324, 549] width 226 height 28
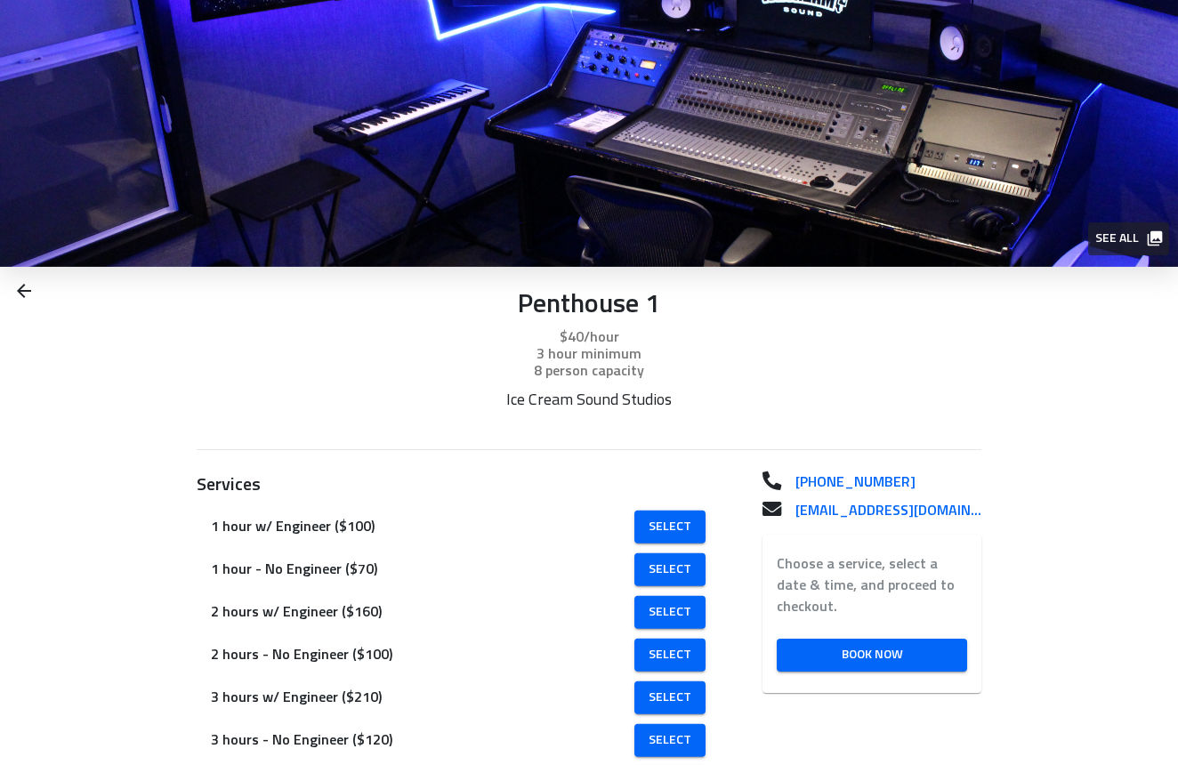
click at [24, 291] on icon at bounding box center [24, 291] width 14 height 14
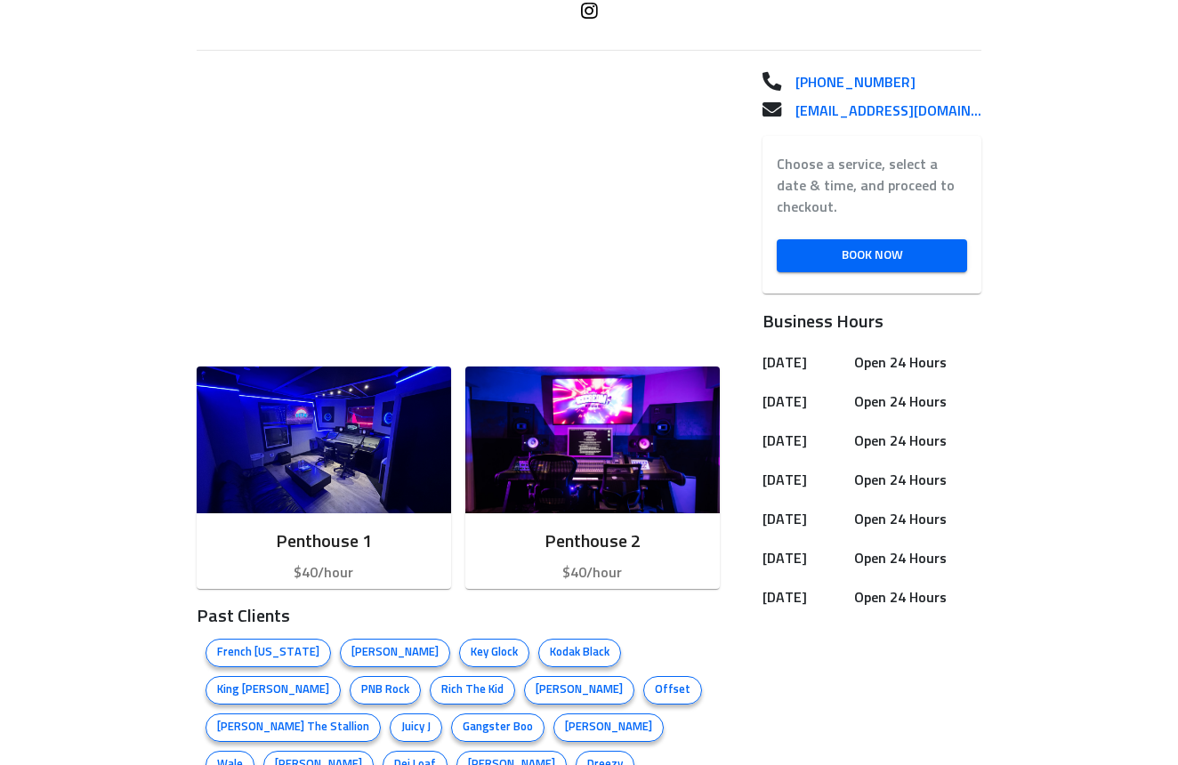
scroll to position [511, 0]
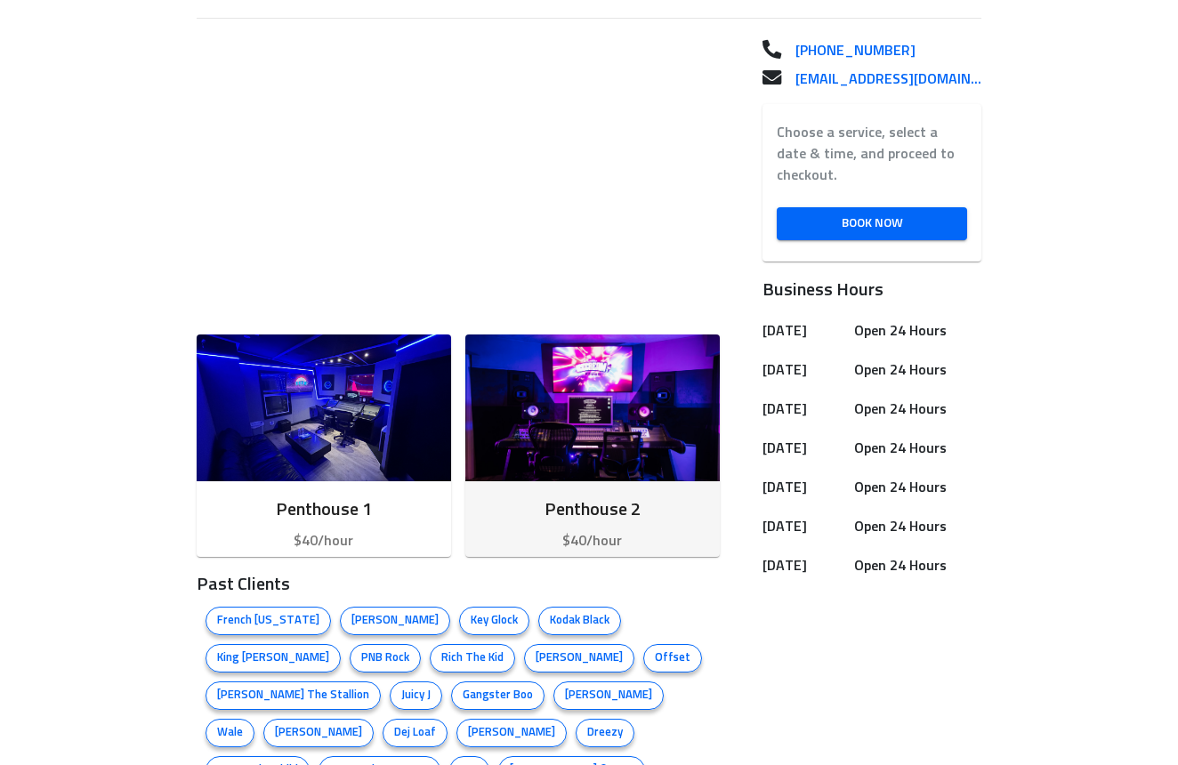
click at [549, 476] on img "button" at bounding box center [592, 408] width 255 height 147
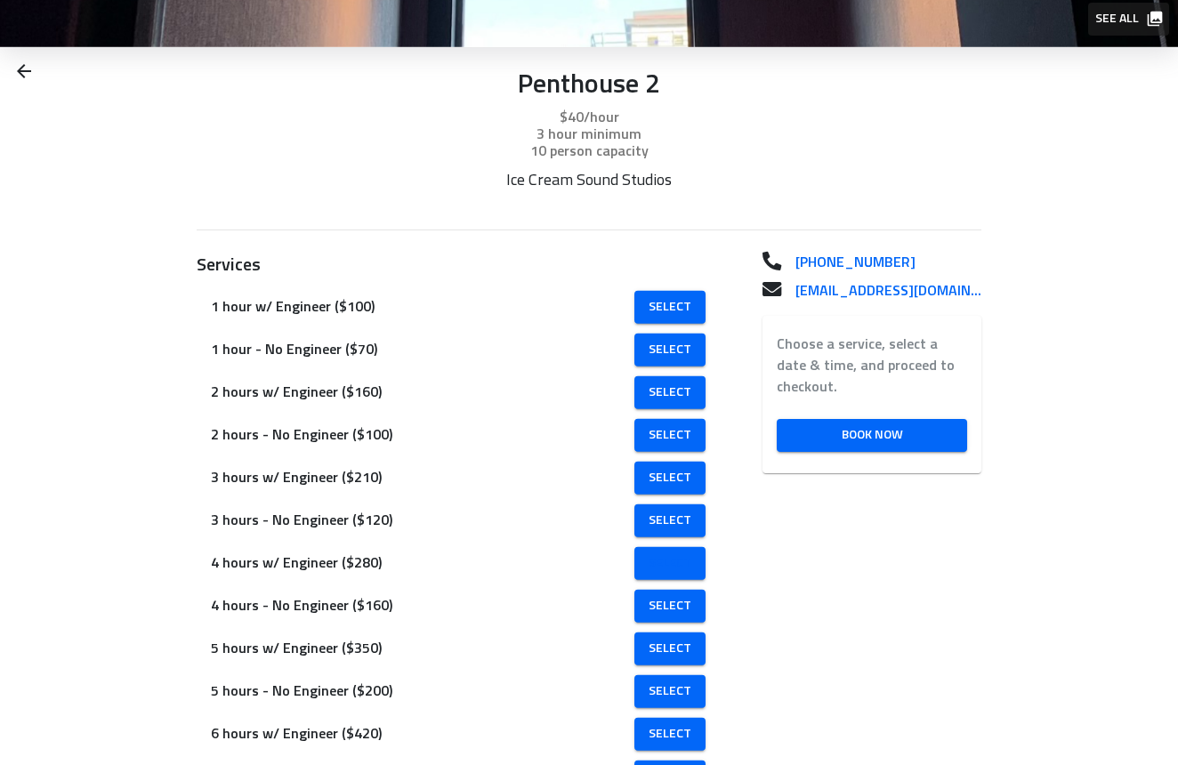
scroll to position [222, 0]
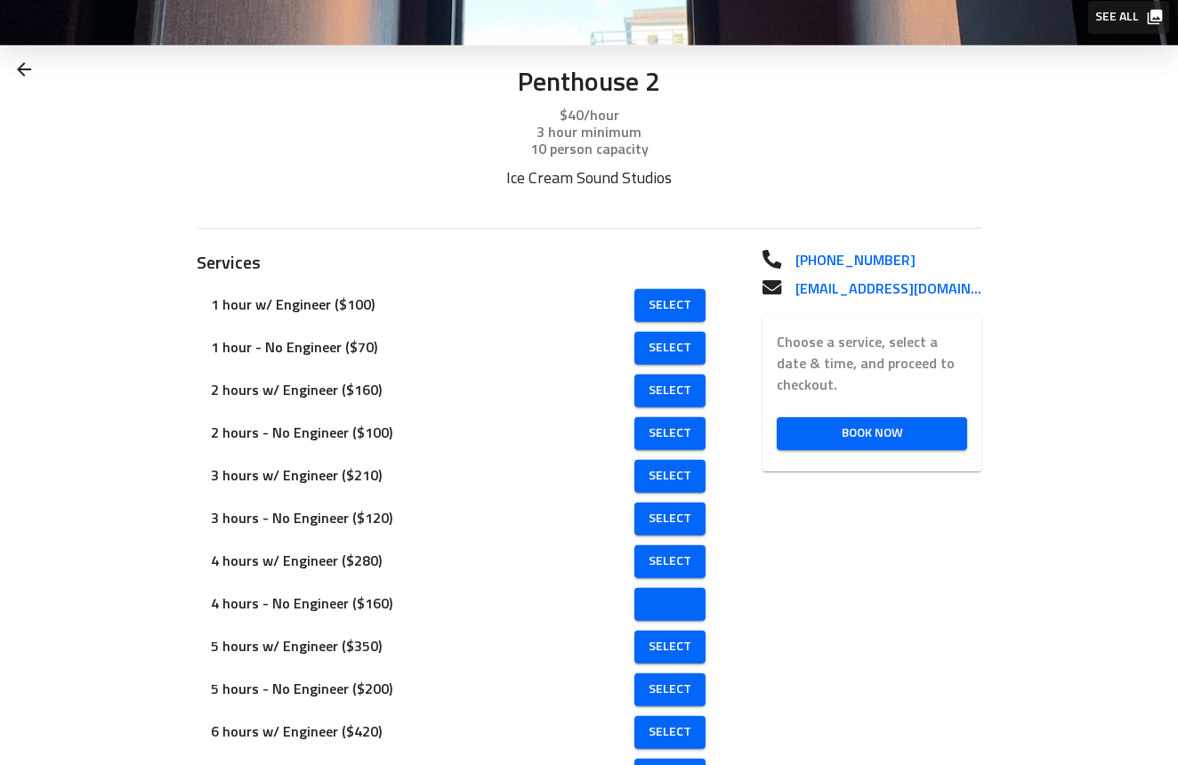
click at [651, 603] on link "Select" at bounding box center [670, 604] width 71 height 33
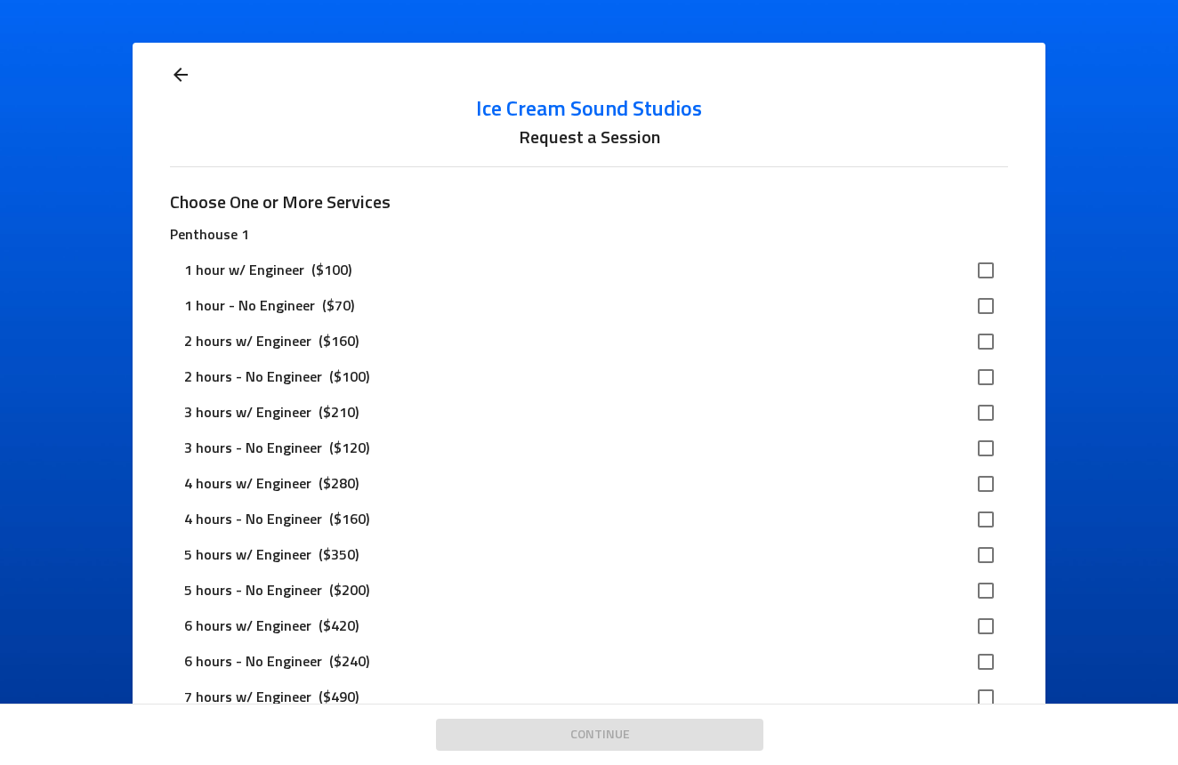
click at [988, 523] on input "checkbox" at bounding box center [985, 519] width 37 height 37
checkbox input "true"
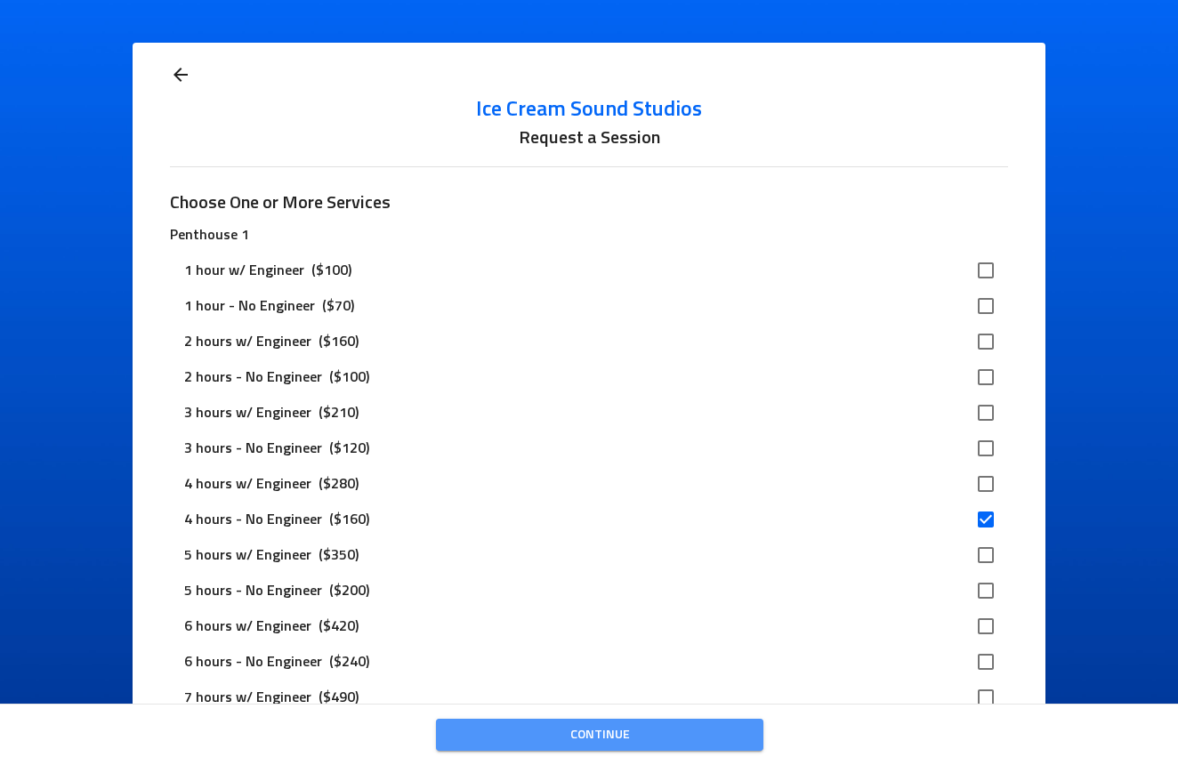
click at [651, 745] on span "Continue" at bounding box center [599, 735] width 299 height 22
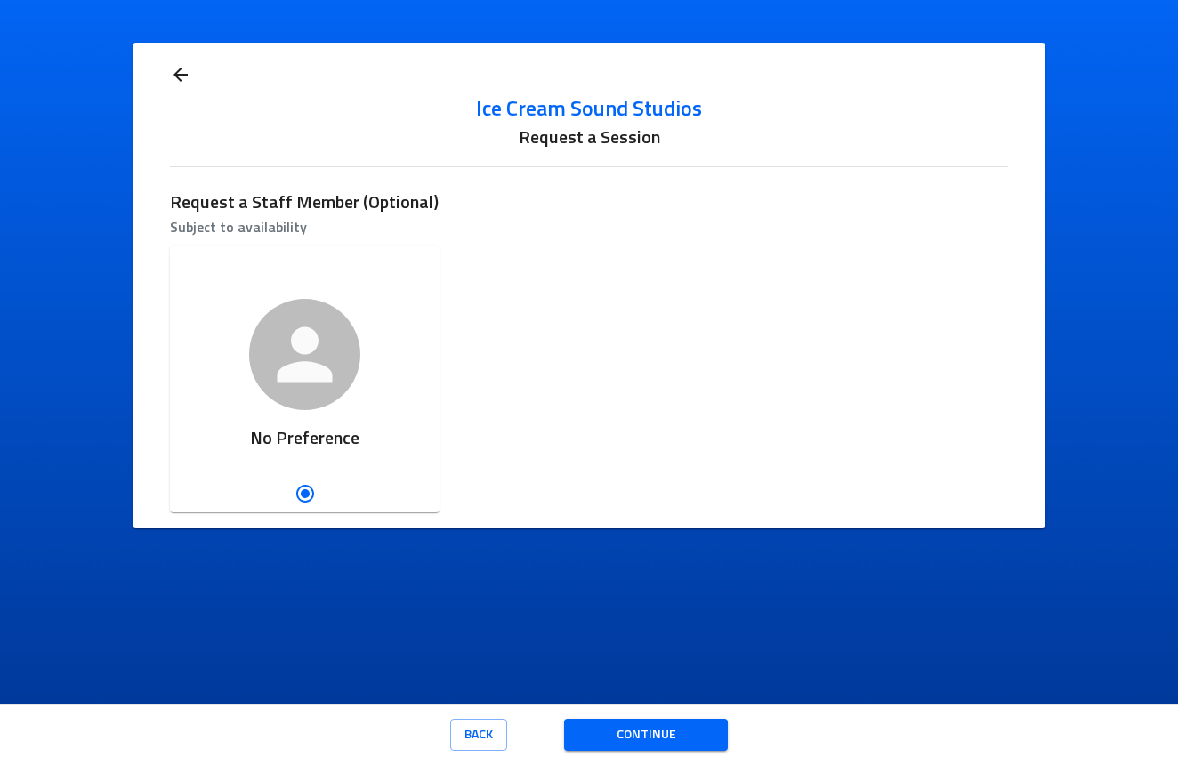
click at [633, 734] on span "Continue" at bounding box center [645, 735] width 135 height 22
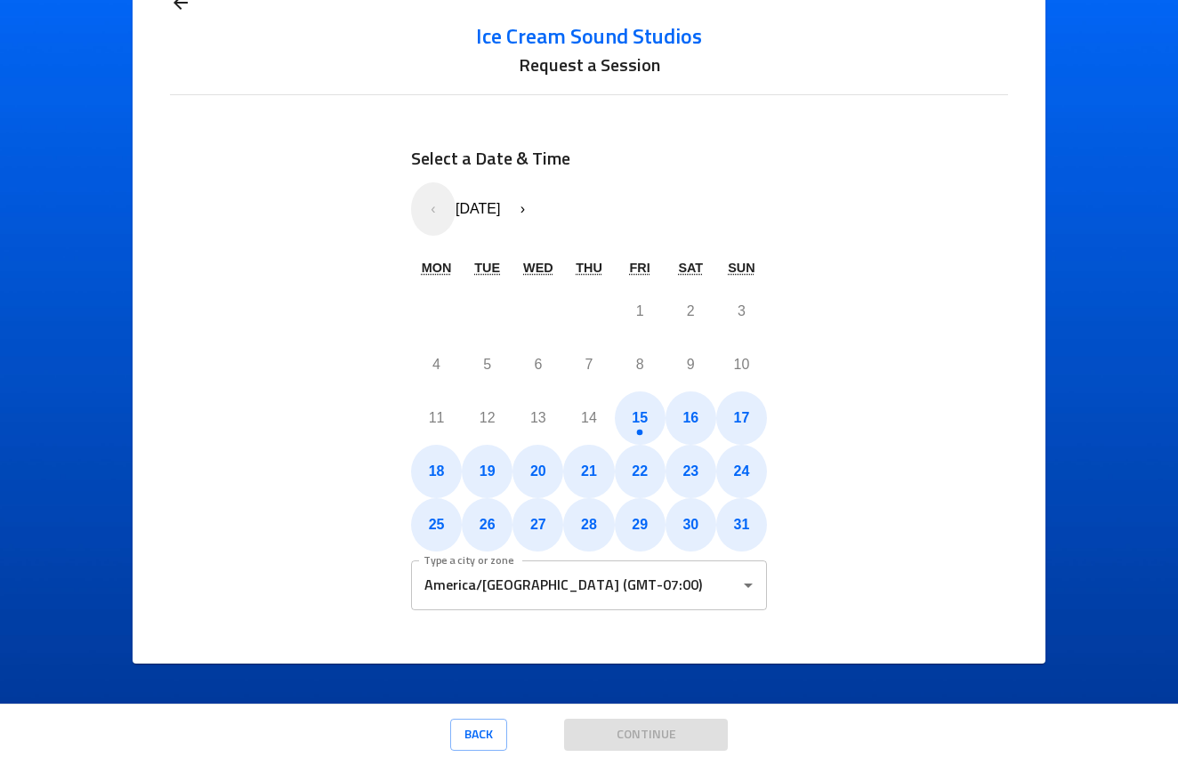
scroll to position [70, 0]
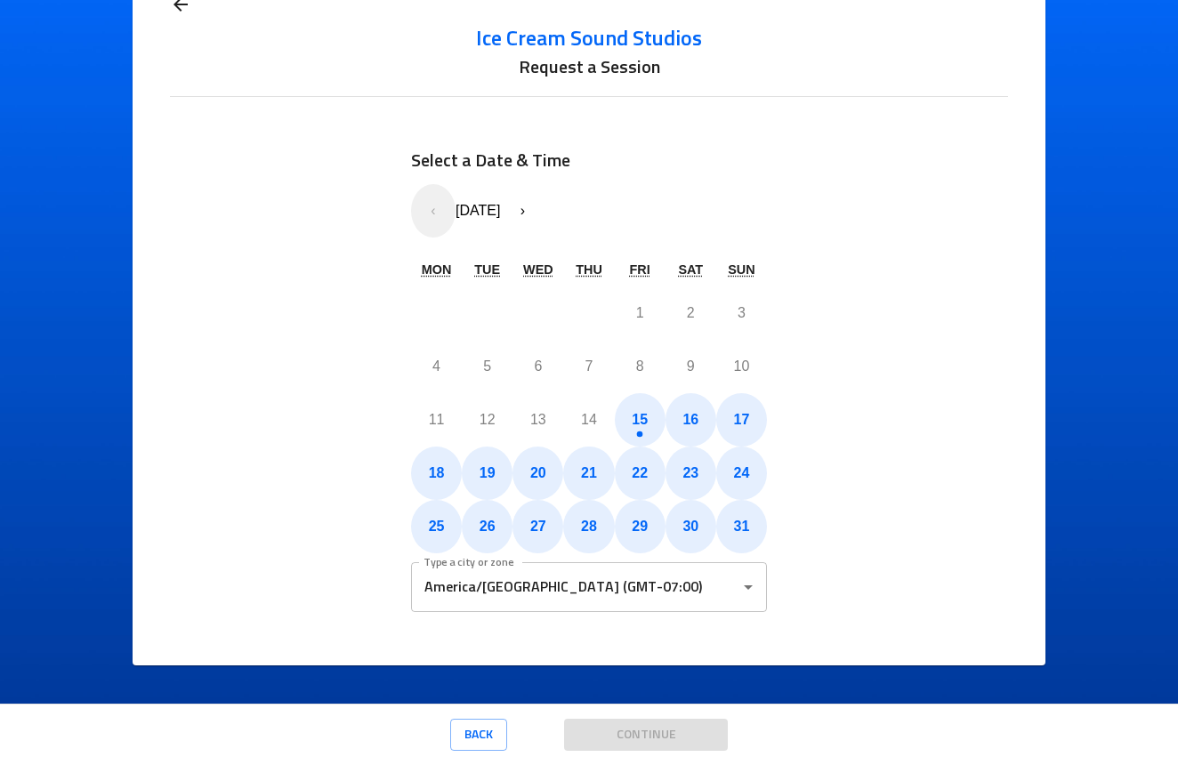
click at [178, 6] on icon at bounding box center [181, 4] width 14 height 14
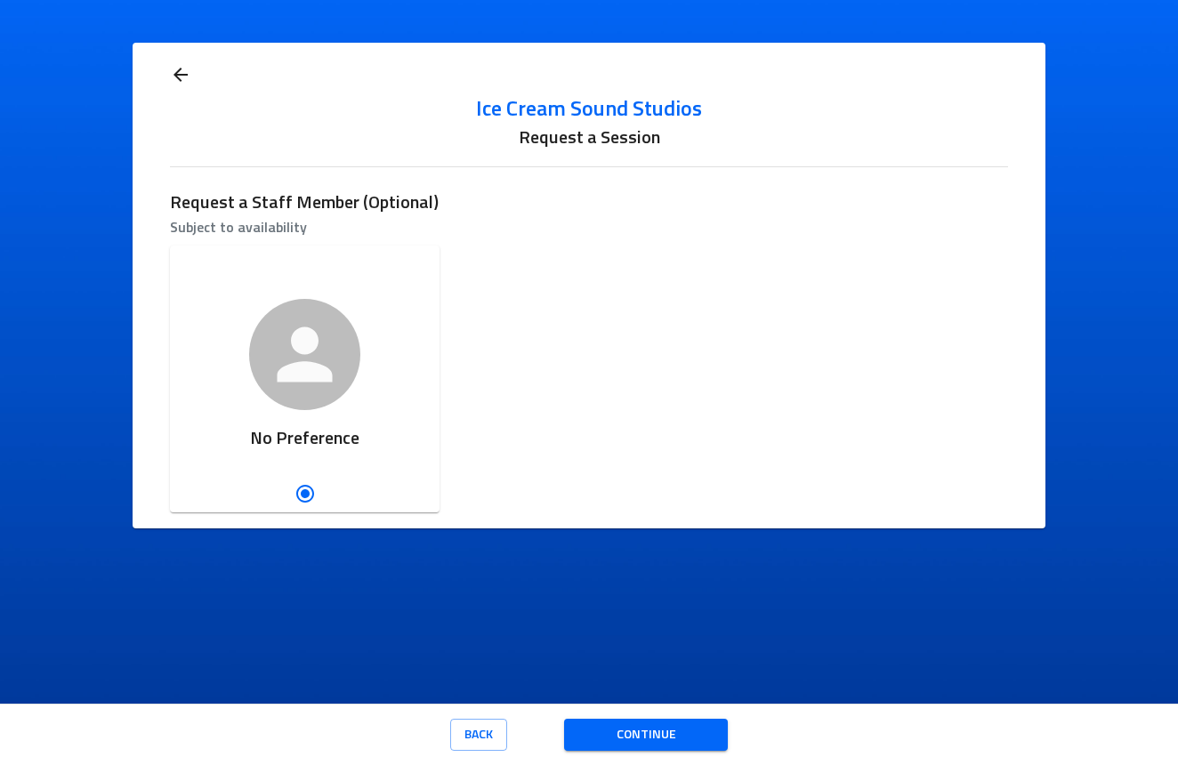
scroll to position [0, 0]
click at [176, 73] on icon at bounding box center [181, 75] width 14 height 14
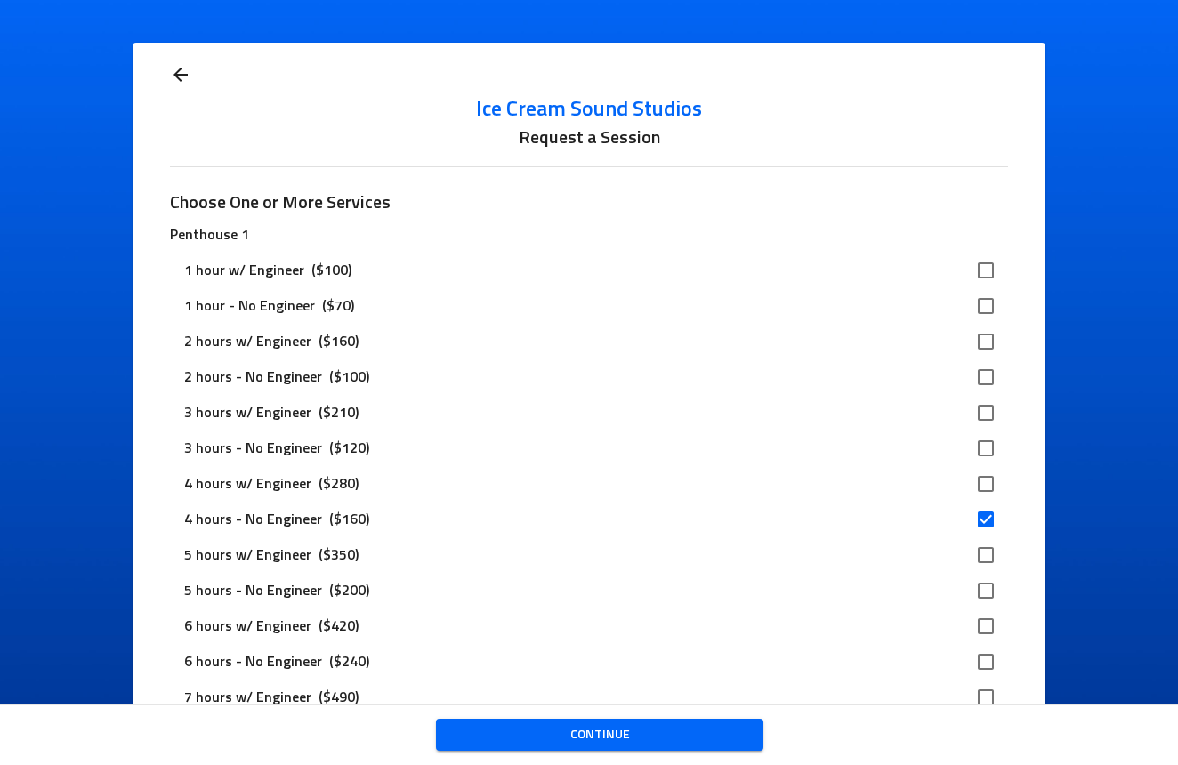
click at [176, 73] on icon at bounding box center [181, 75] width 14 height 14
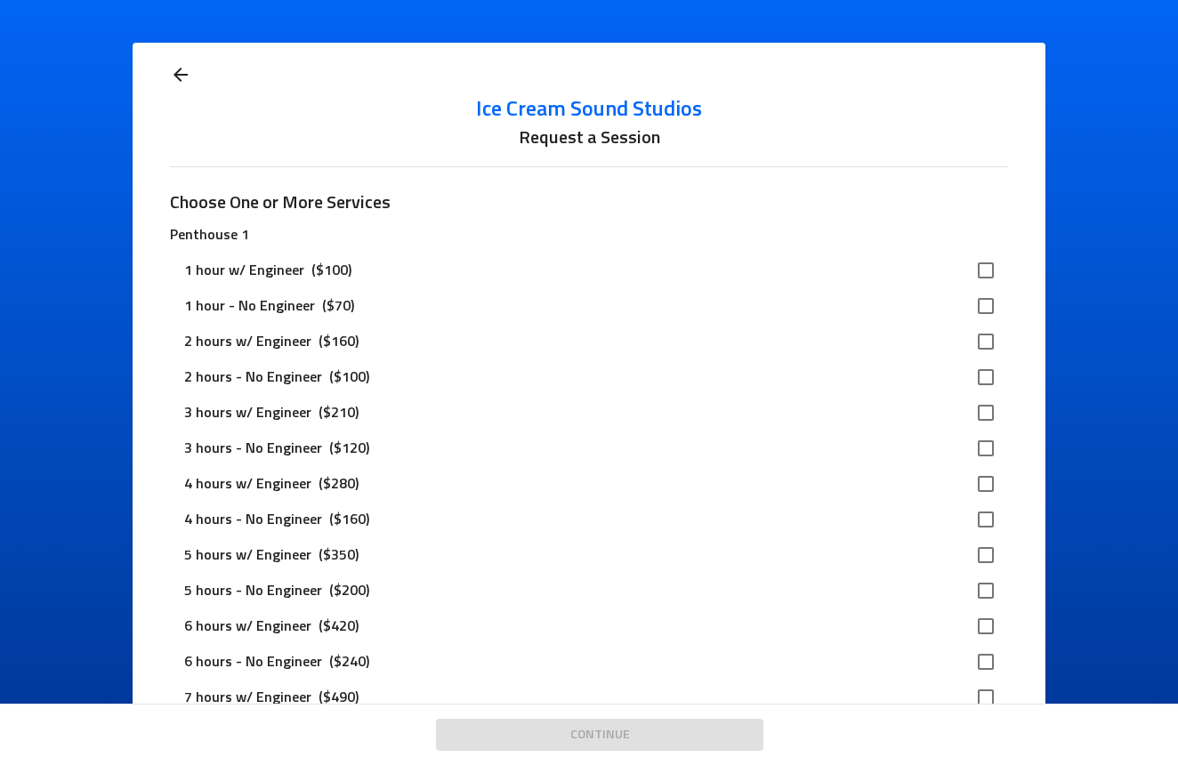
click at [184, 74] on icon at bounding box center [181, 75] width 14 height 14
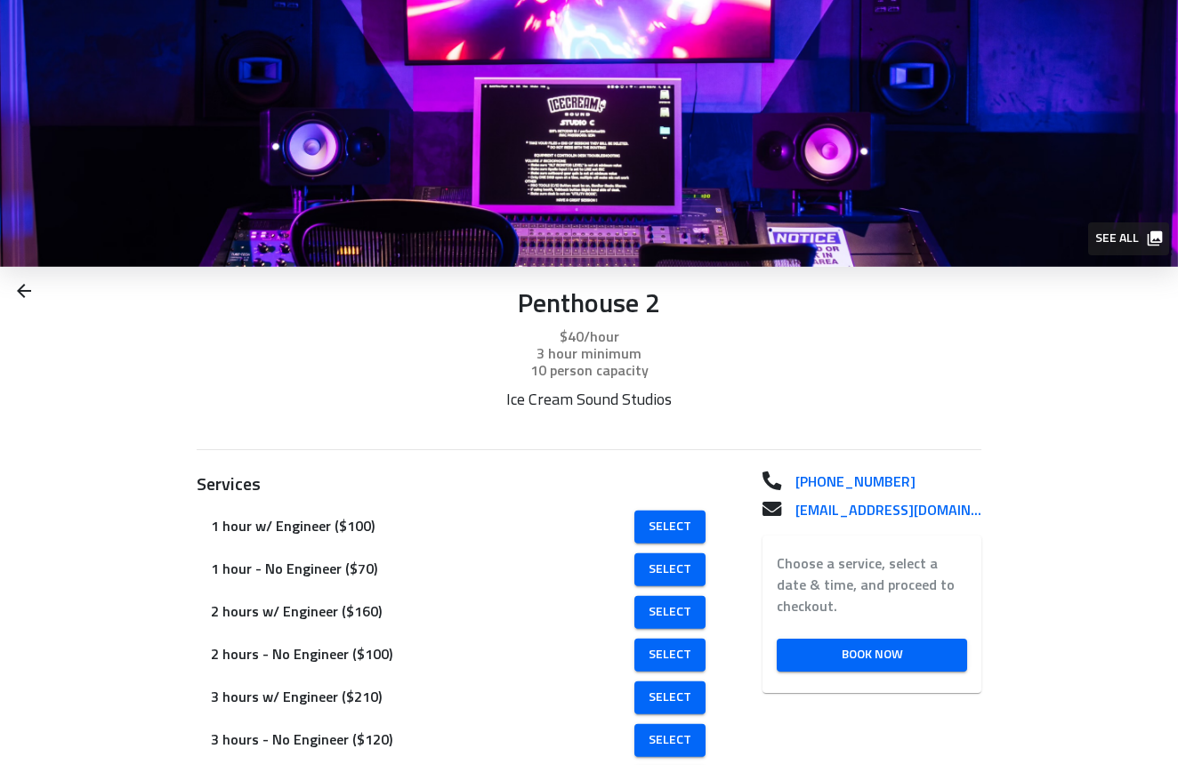
click at [32, 288] on icon at bounding box center [23, 290] width 21 height 21
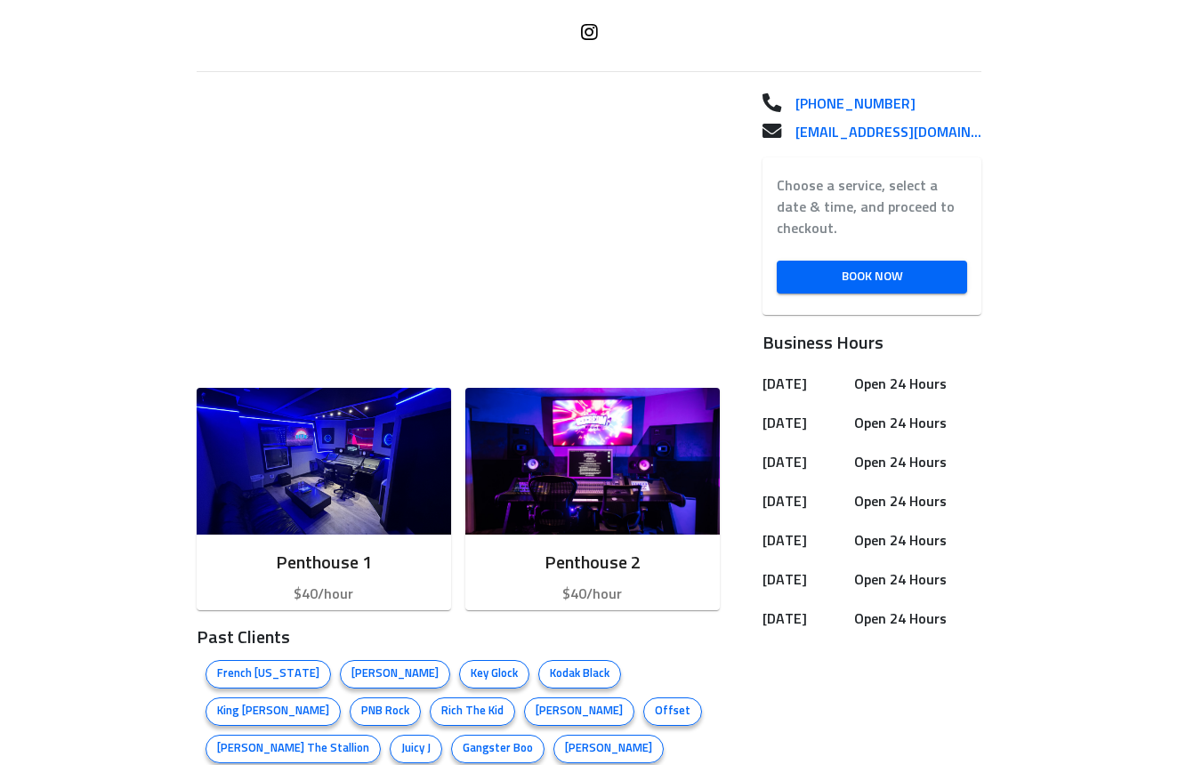
scroll to position [467, 0]
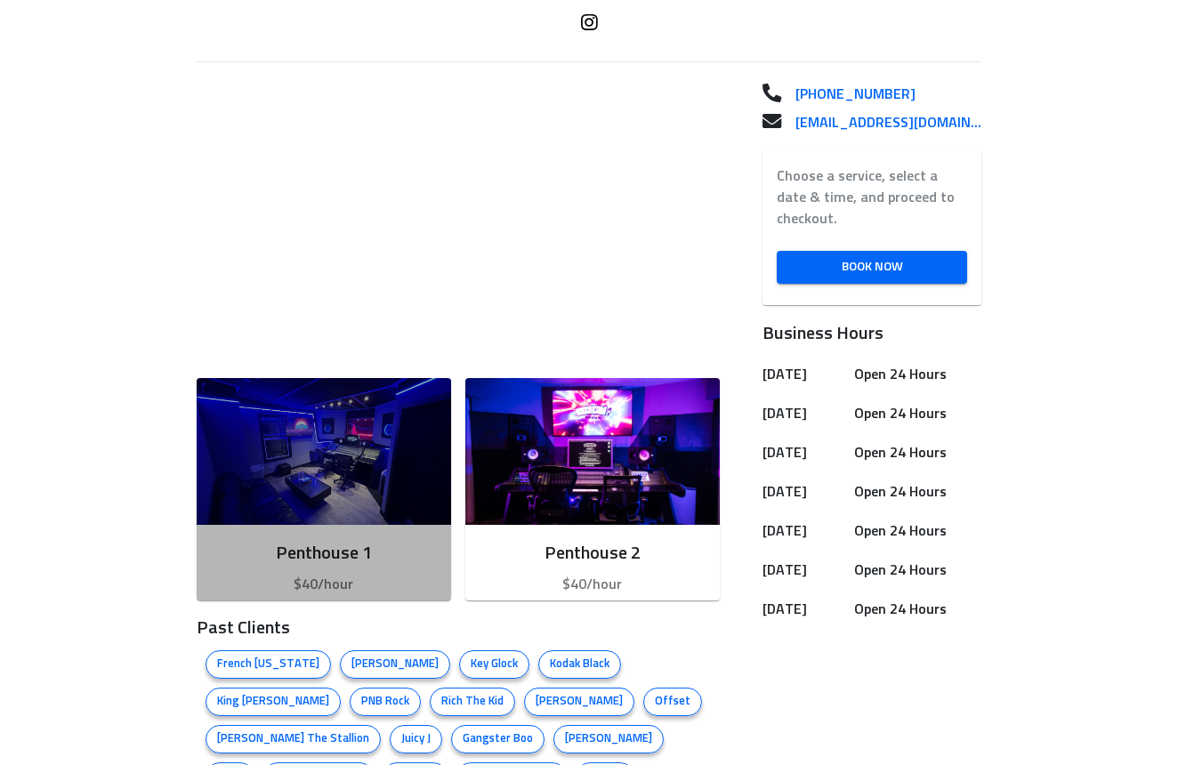
click at [341, 468] on img "button" at bounding box center [324, 451] width 255 height 147
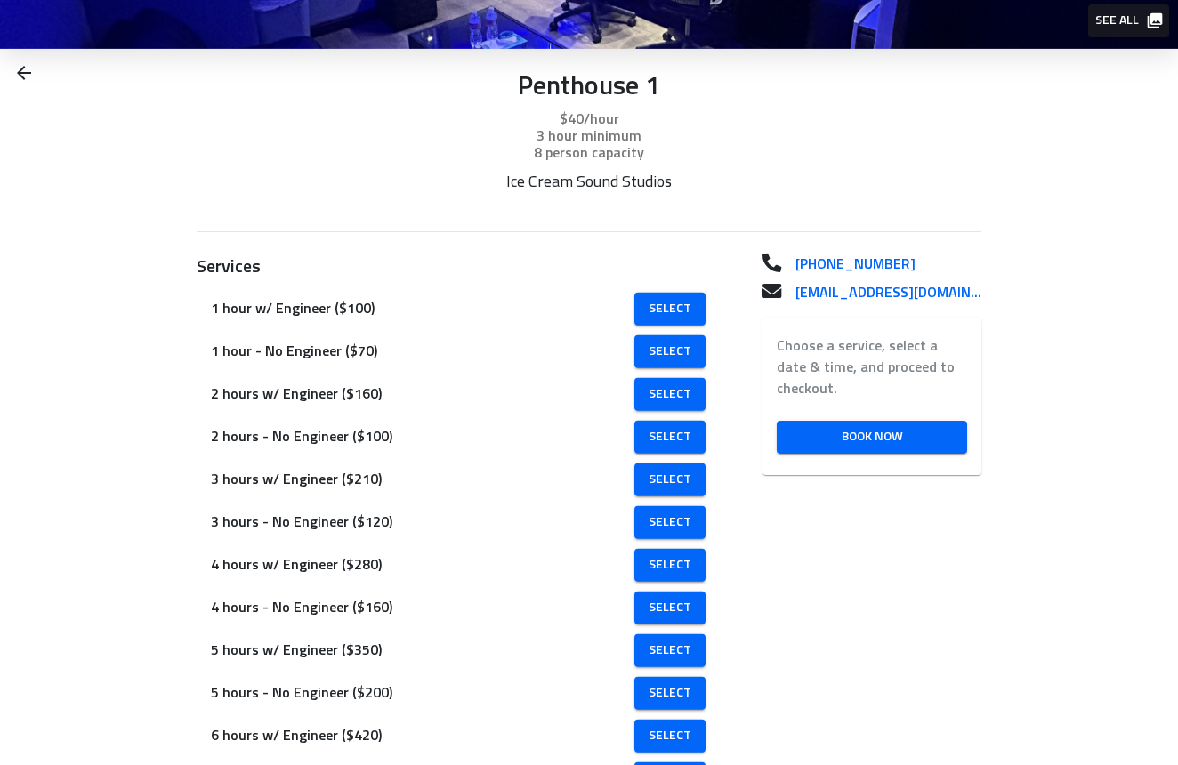
scroll to position [217, 0]
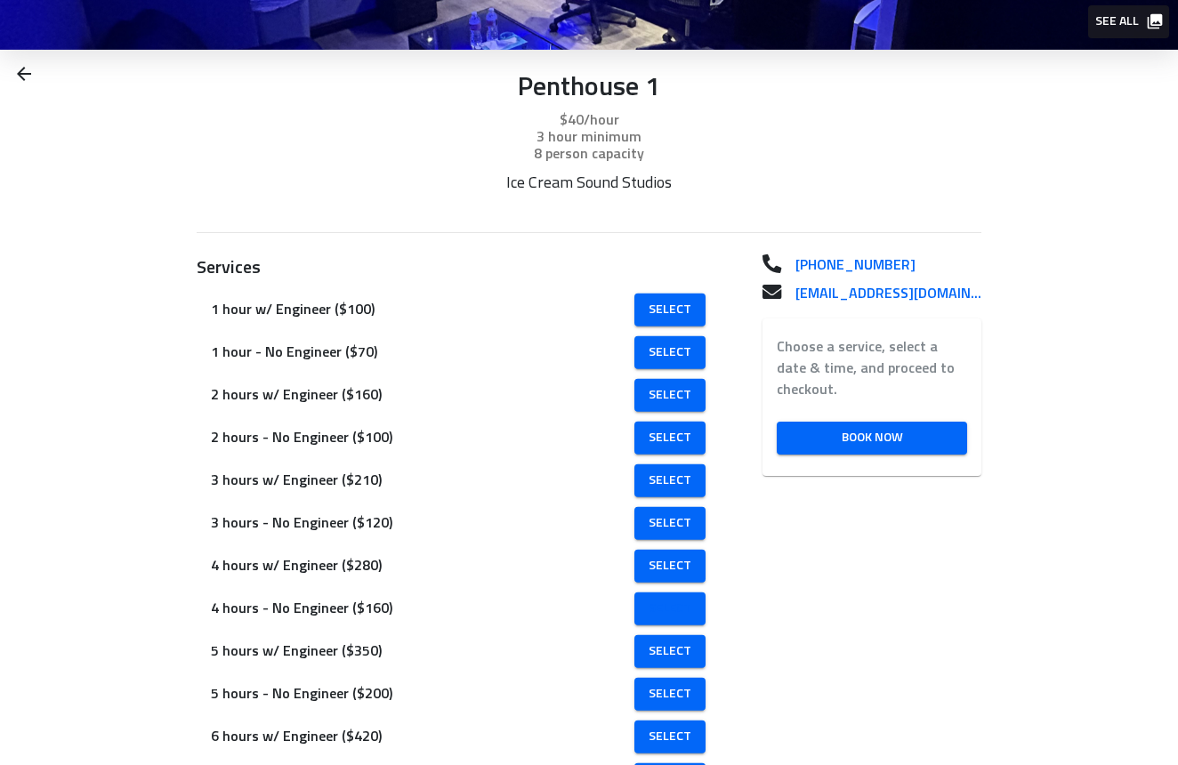
click at [651, 613] on link "Select" at bounding box center [670, 609] width 71 height 33
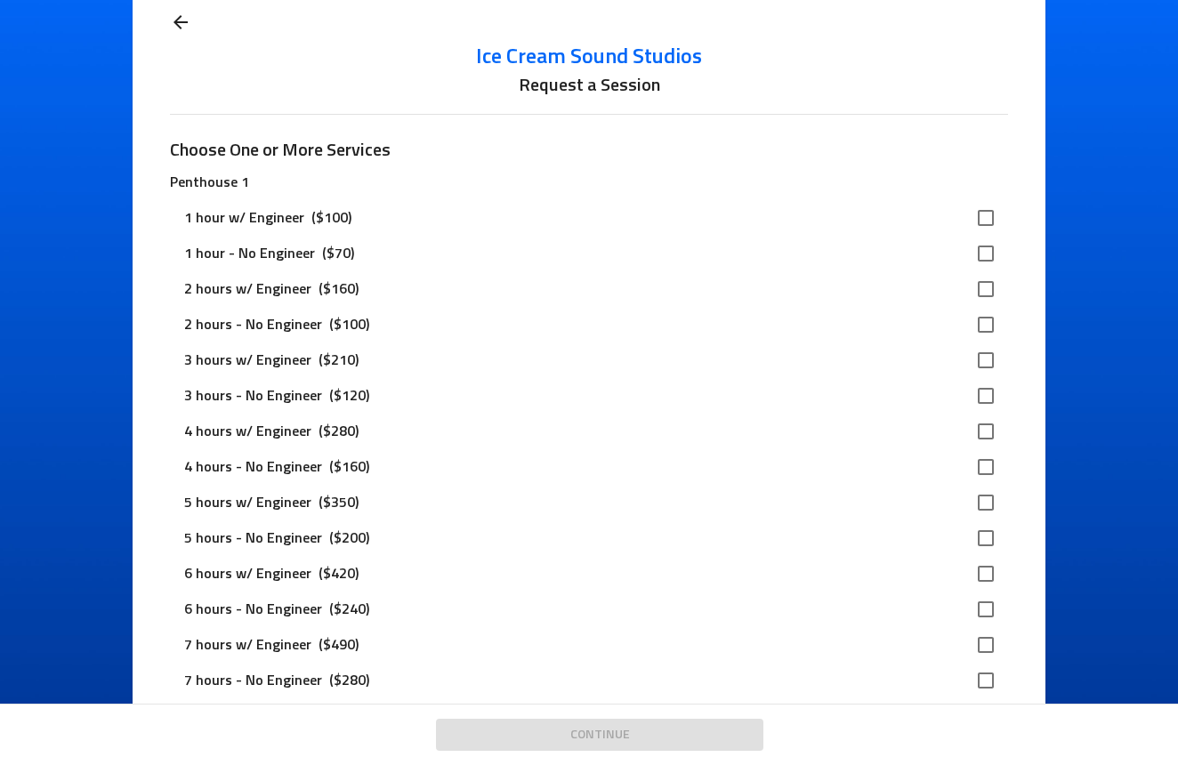
scroll to position [67, 0]
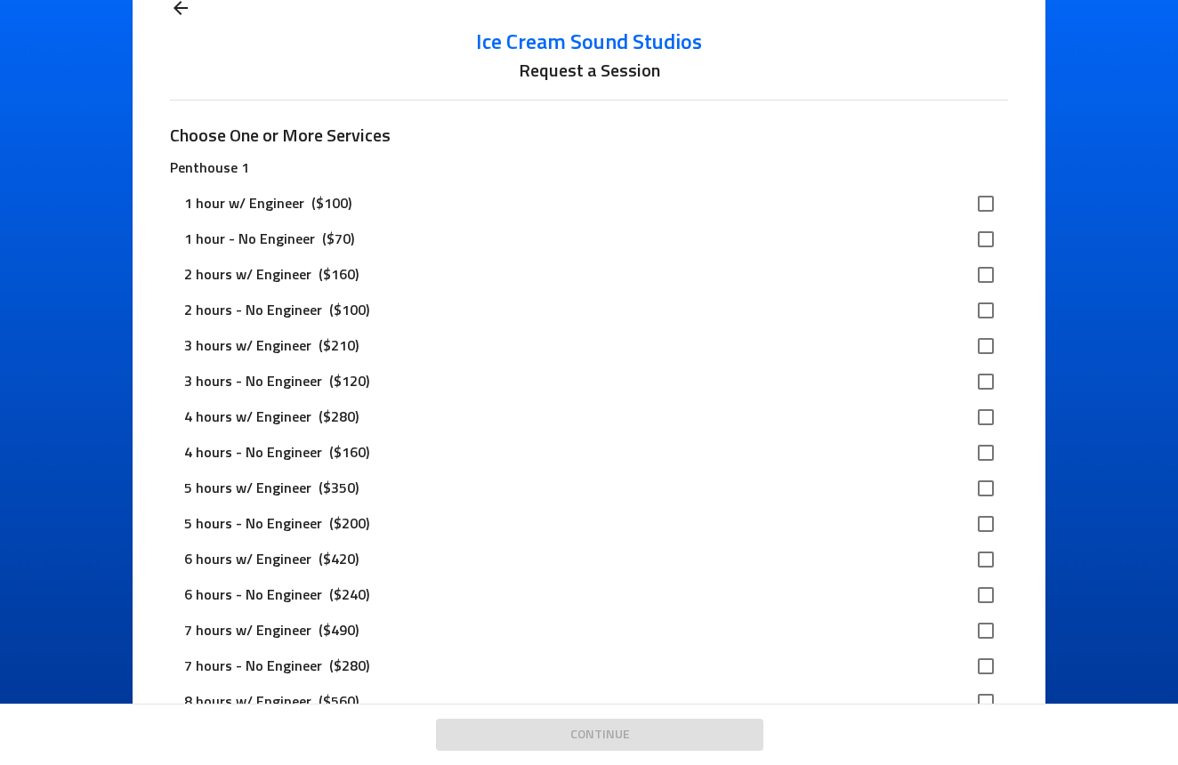
click at [990, 446] on input "checkbox" at bounding box center [985, 452] width 37 height 37
checkbox input "true"
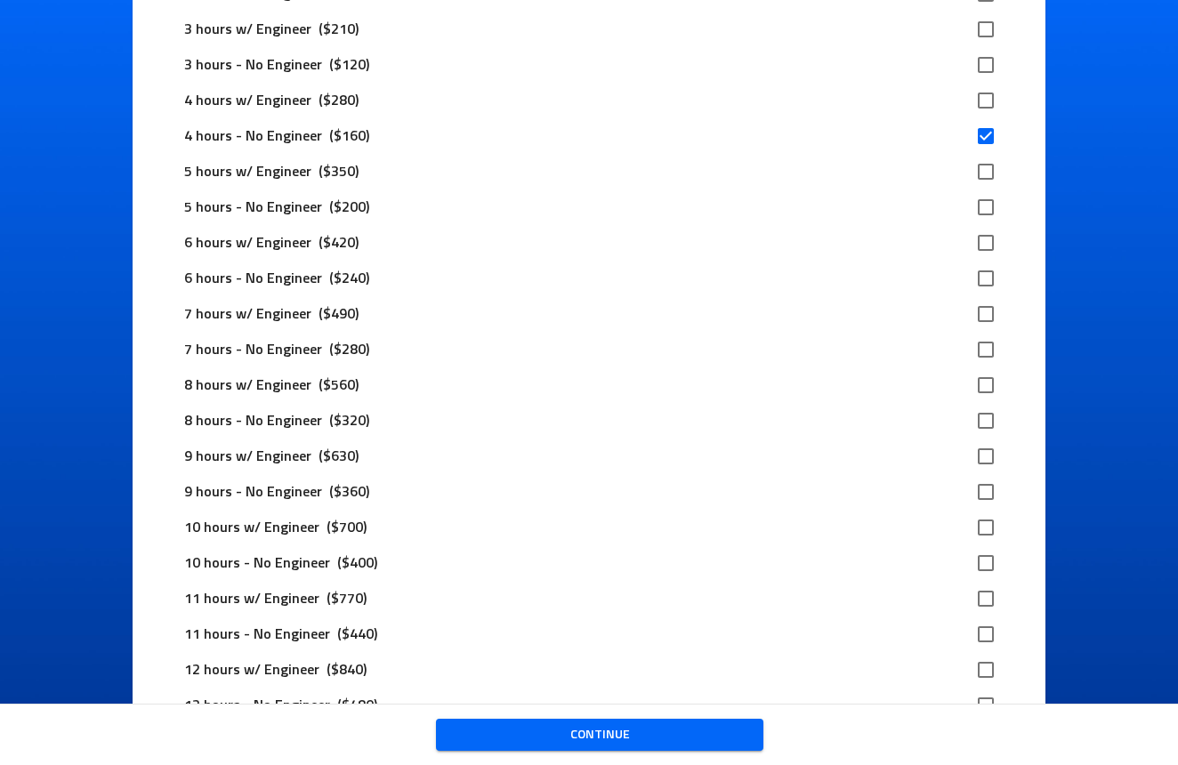
scroll to position [392, 0]
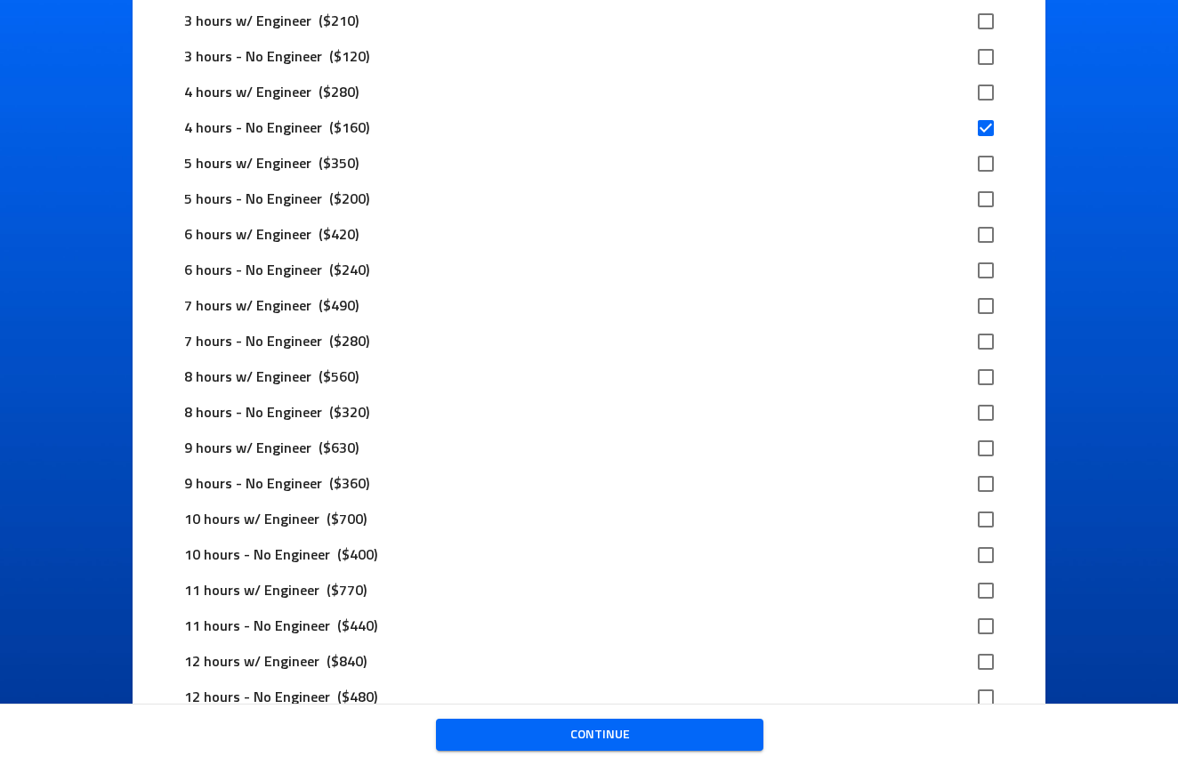
click at [664, 734] on span "Continue" at bounding box center [599, 735] width 299 height 22
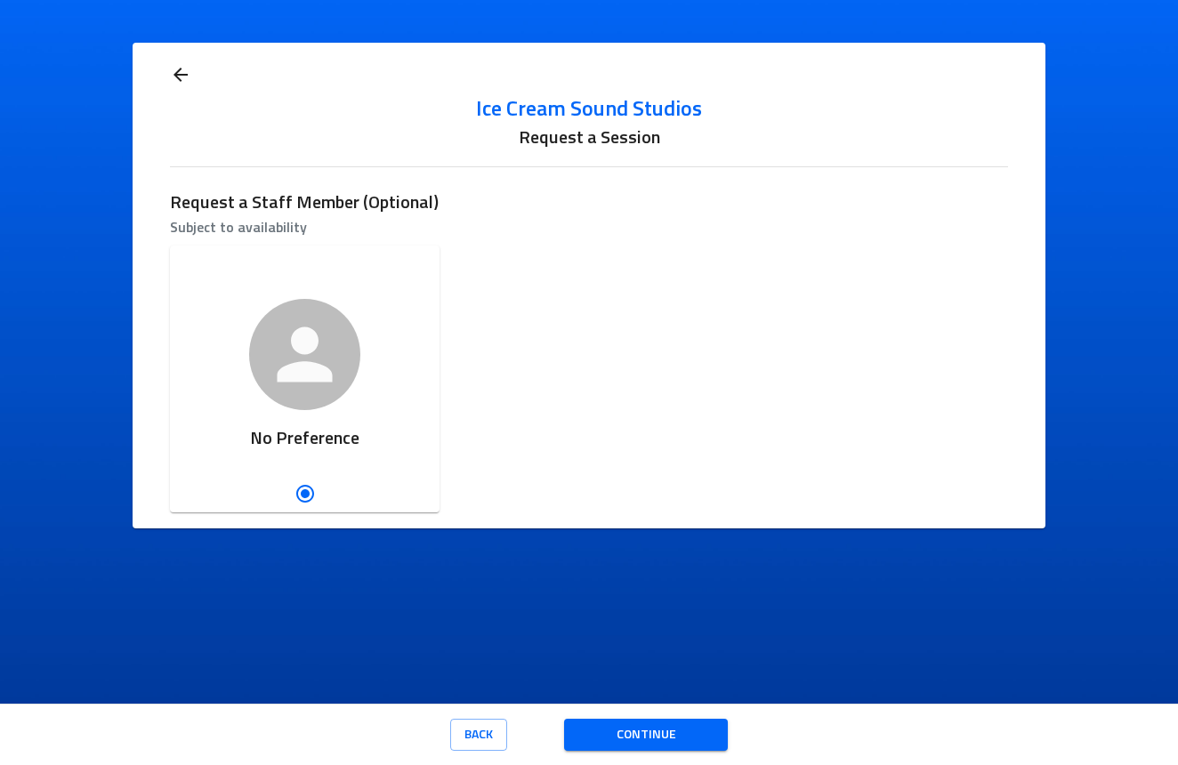
scroll to position [0, 0]
click at [610, 735] on span "Continue" at bounding box center [645, 735] width 135 height 22
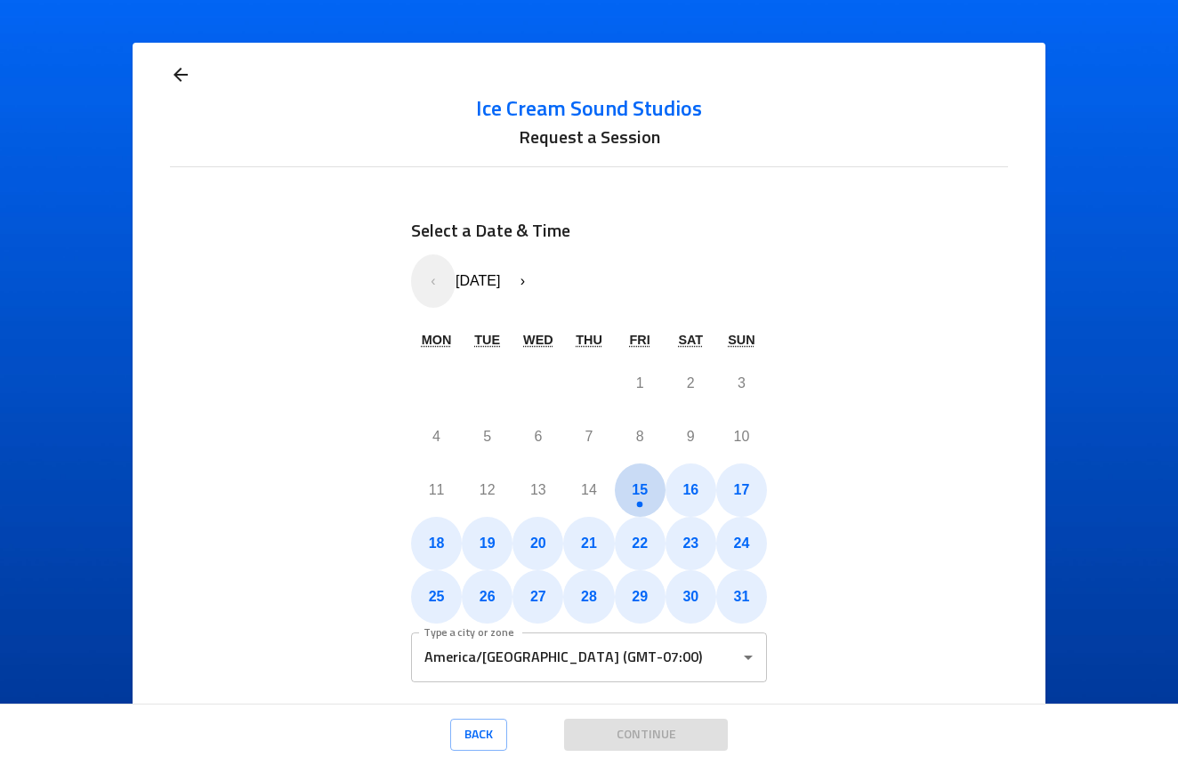
click at [638, 487] on abbr "15" at bounding box center [640, 489] width 16 height 15
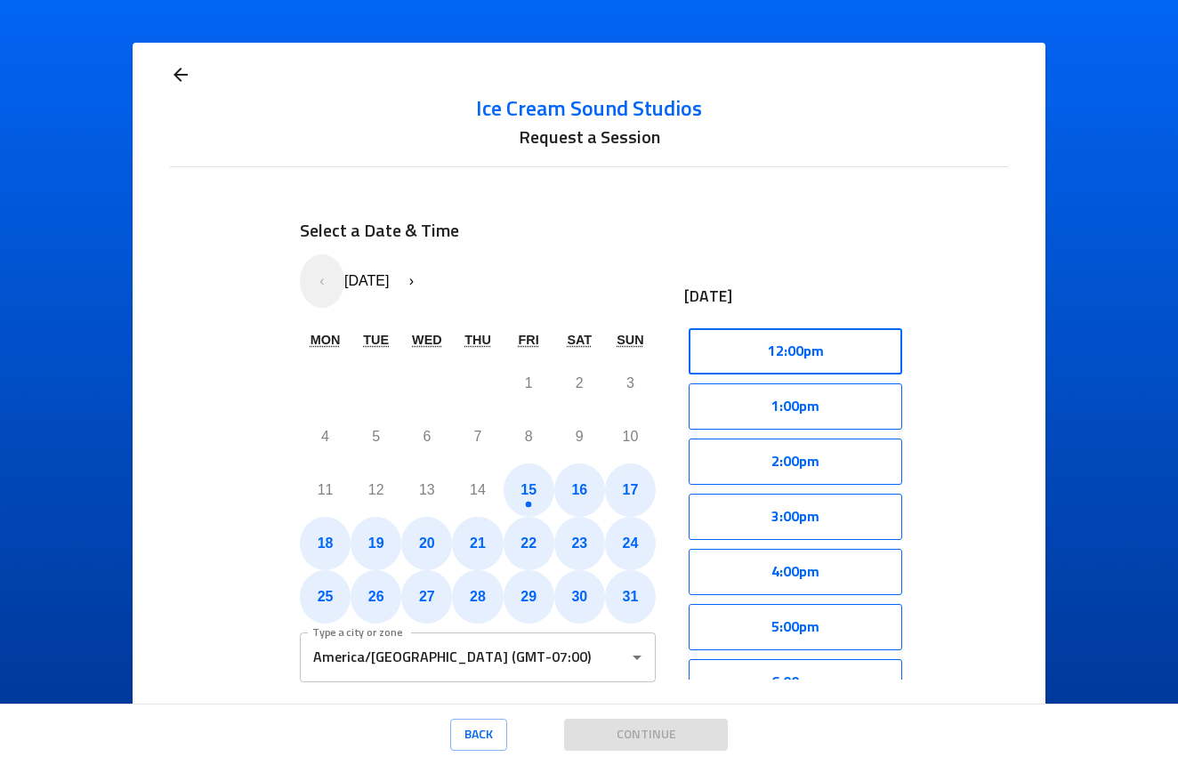
click at [837, 362] on button "12:00pm" at bounding box center [796, 351] width 214 height 46
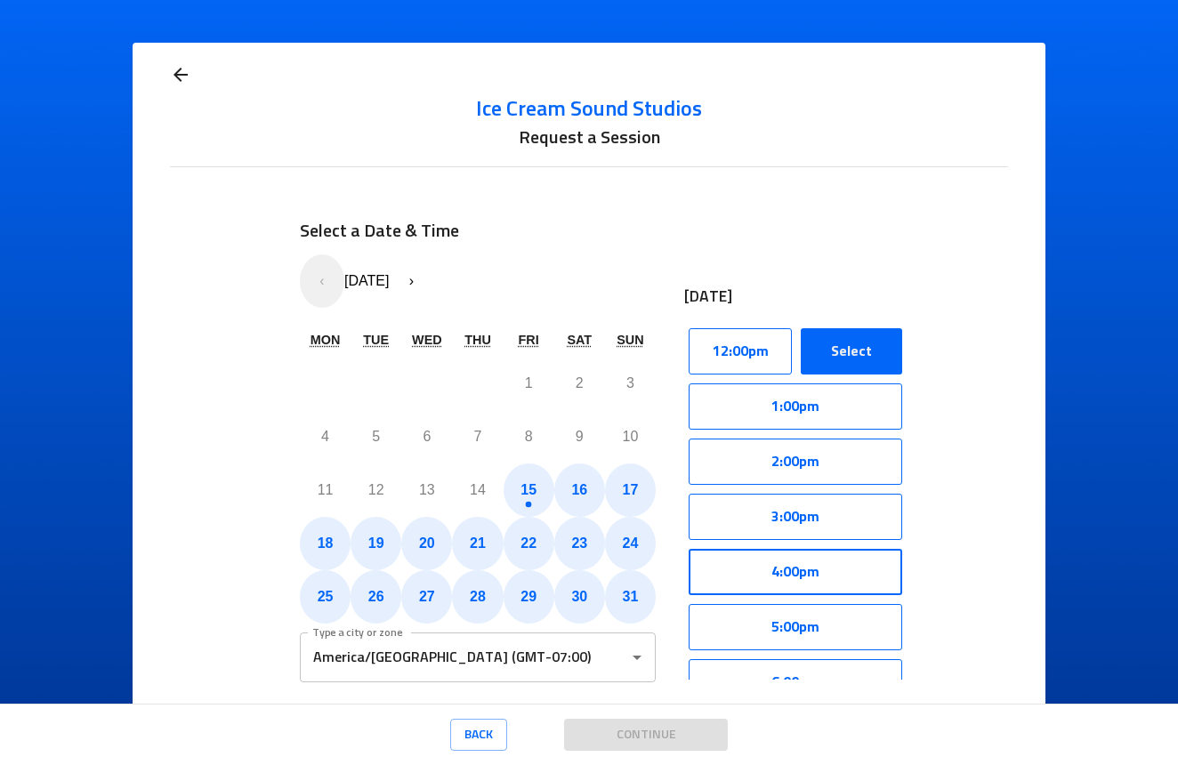
click at [804, 574] on button "4:00pm" at bounding box center [796, 572] width 214 height 46
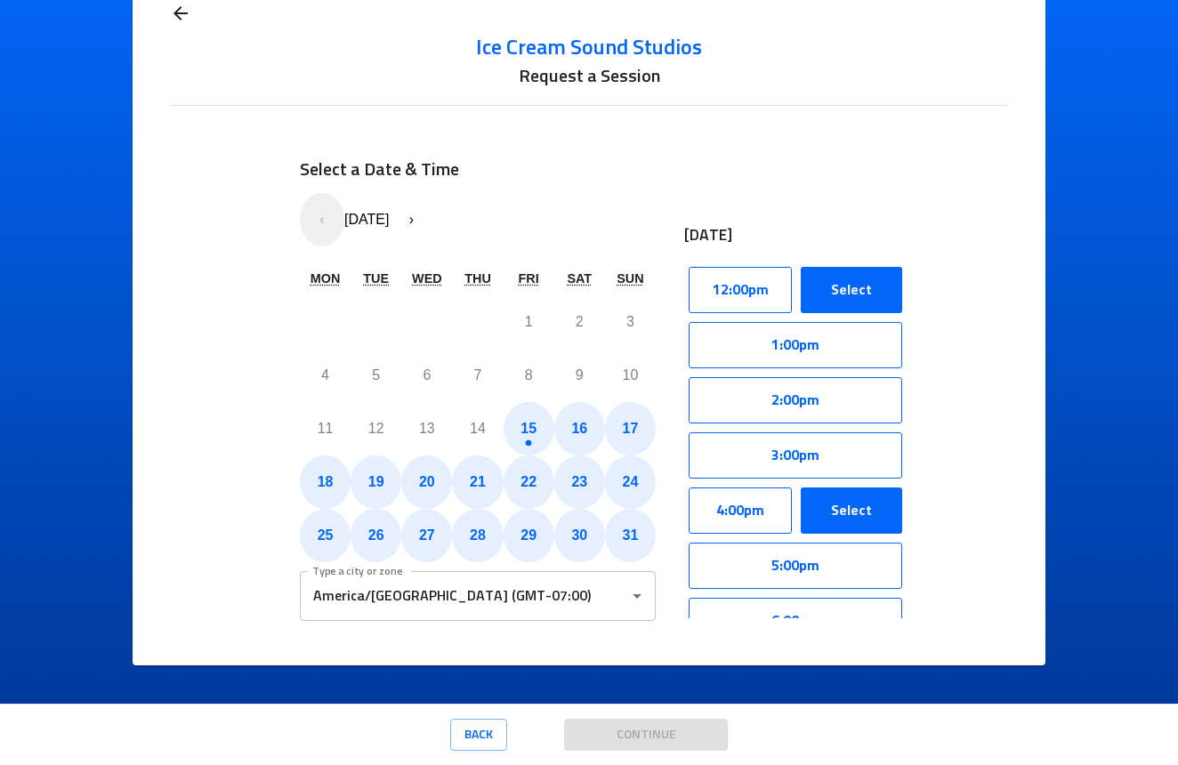
click at [865, 297] on button "Select" at bounding box center [851, 290] width 101 height 46
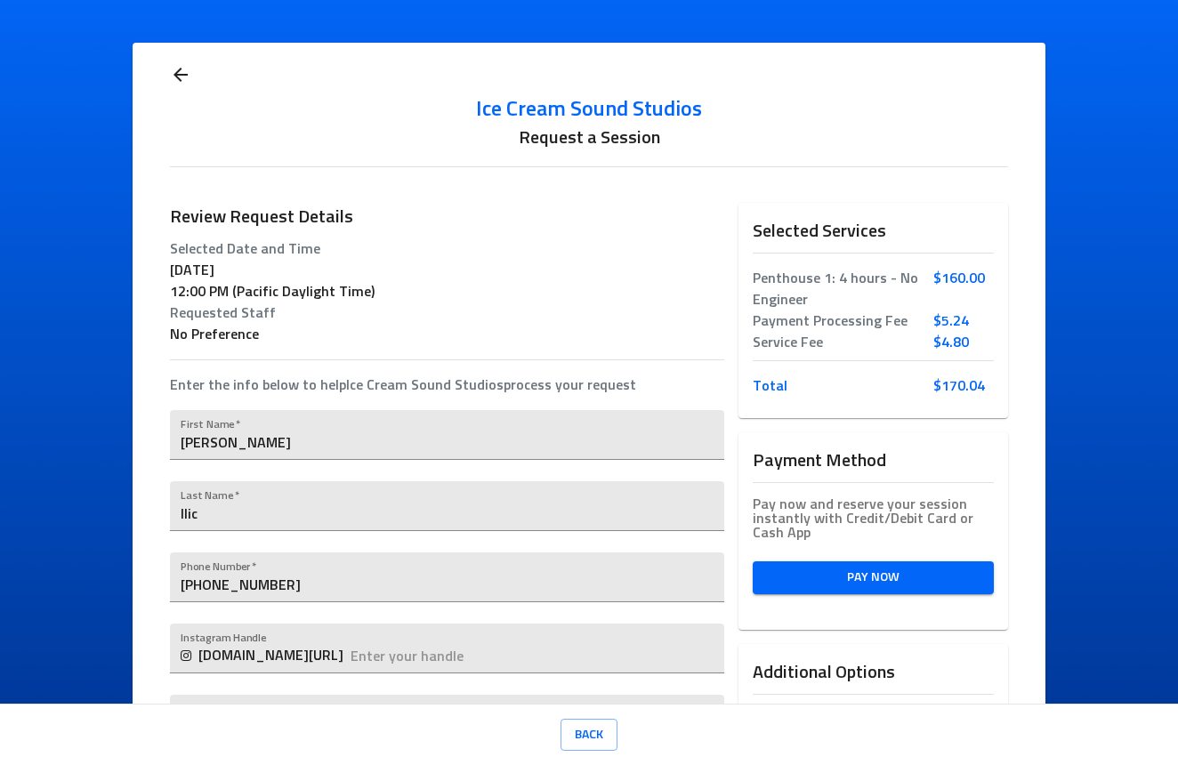
scroll to position [0, 0]
click at [170, 73] on icon at bounding box center [180, 74] width 21 height 21
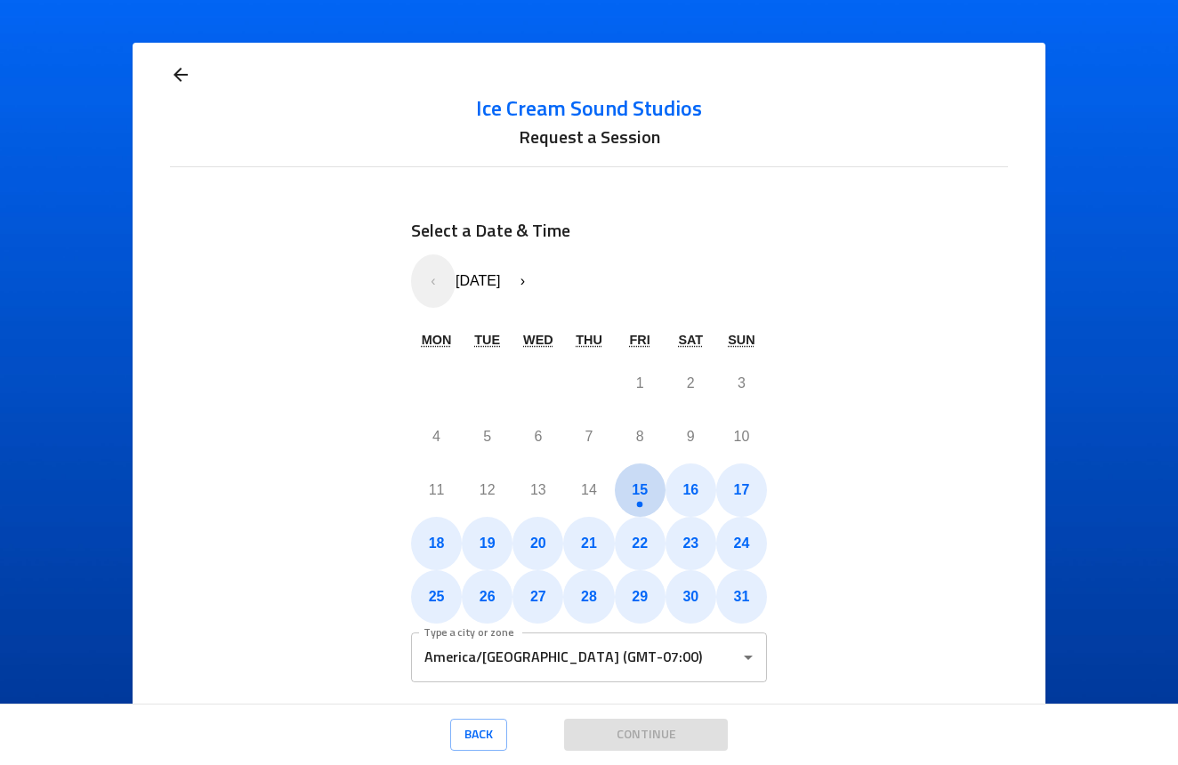
click at [635, 487] on abbr "15" at bounding box center [640, 489] width 16 height 15
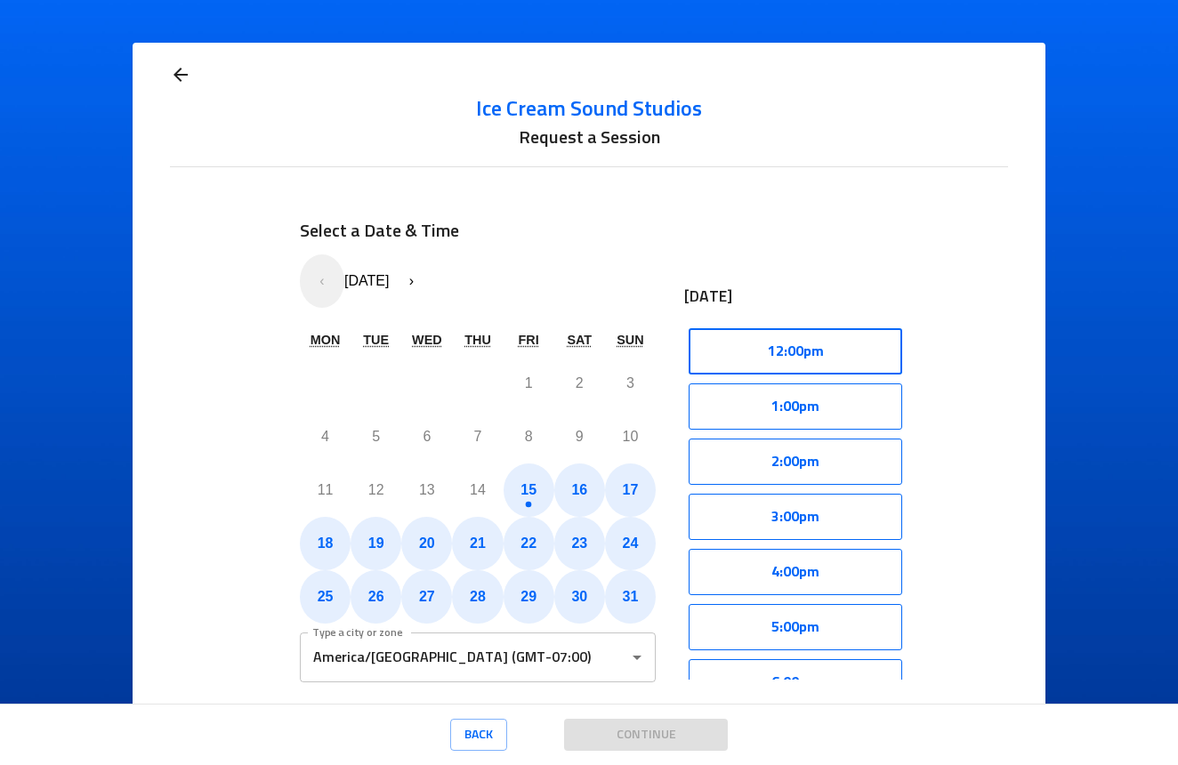
click at [854, 363] on button "12:00pm" at bounding box center [796, 351] width 214 height 46
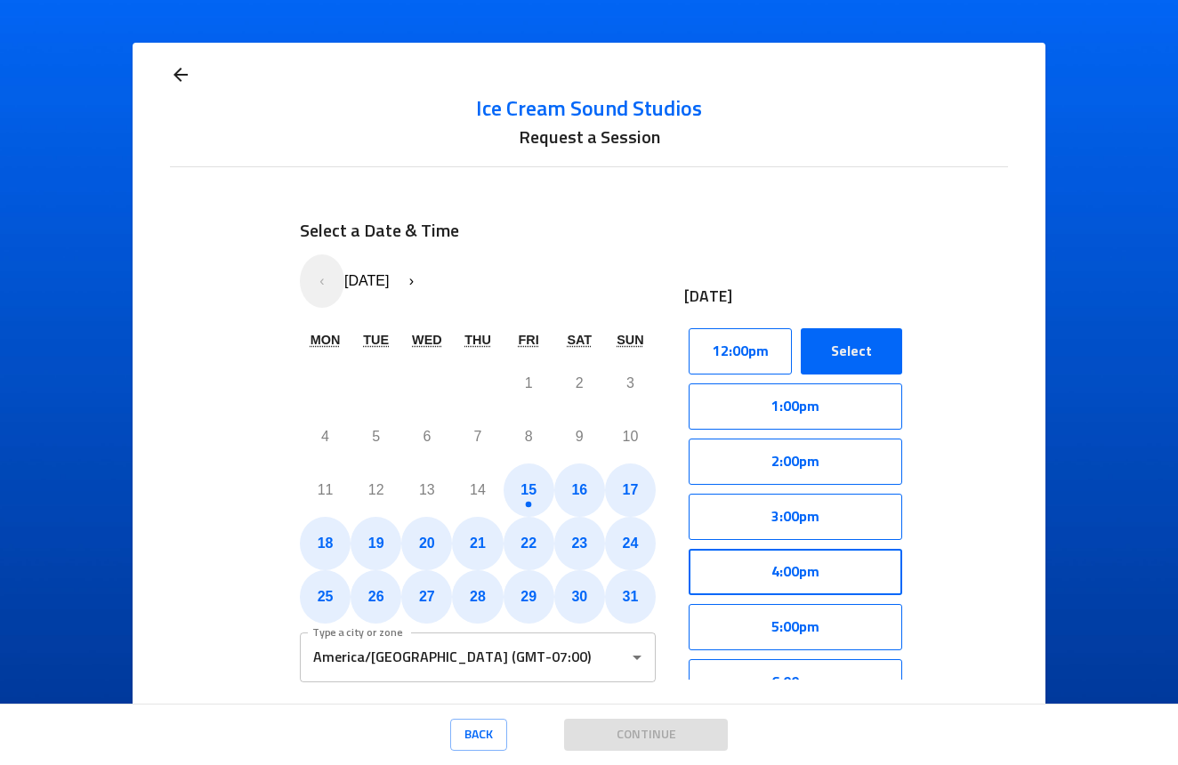
click at [821, 574] on button "4:00pm" at bounding box center [796, 572] width 214 height 46
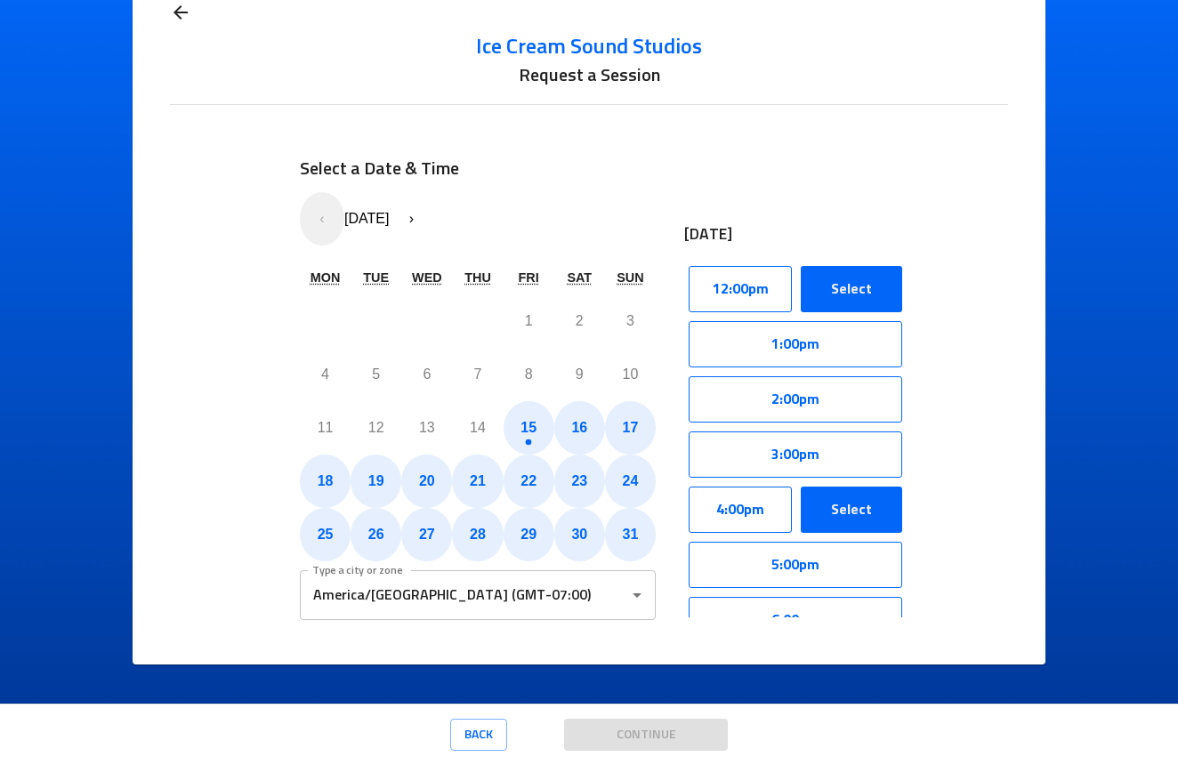
scroll to position [61, 0]
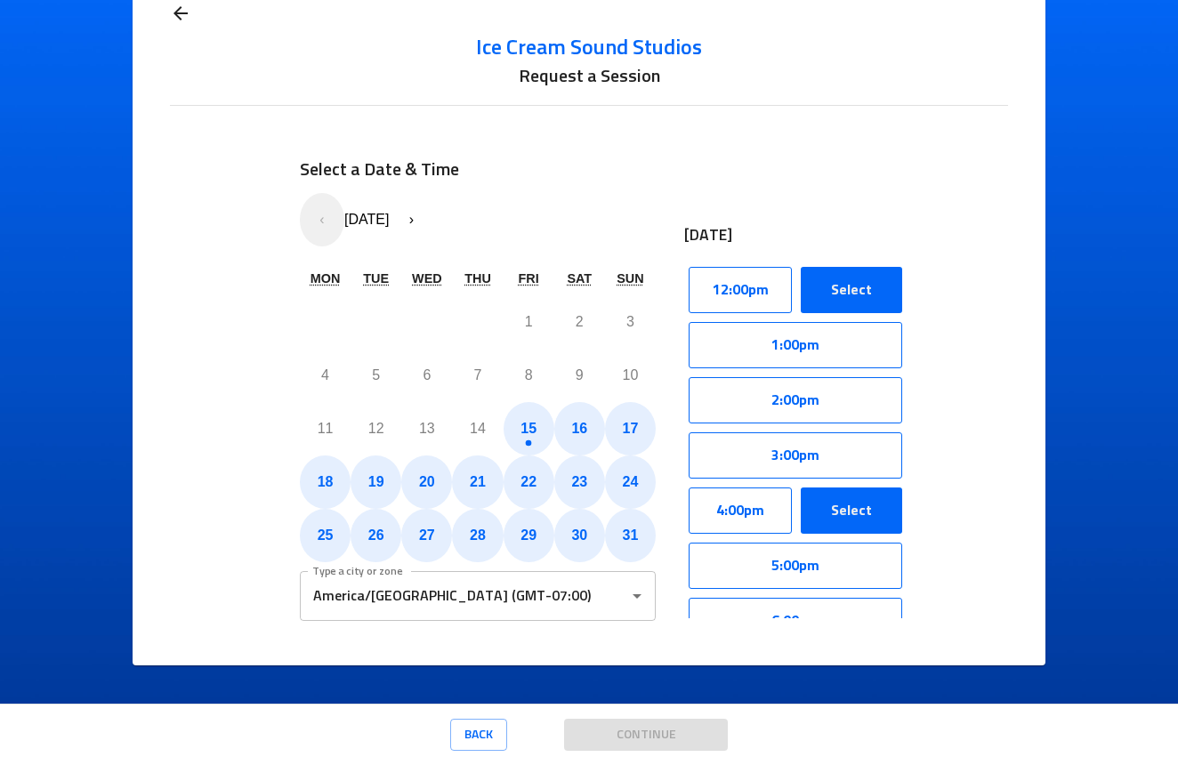
click at [866, 291] on button "Select" at bounding box center [851, 290] width 101 height 46
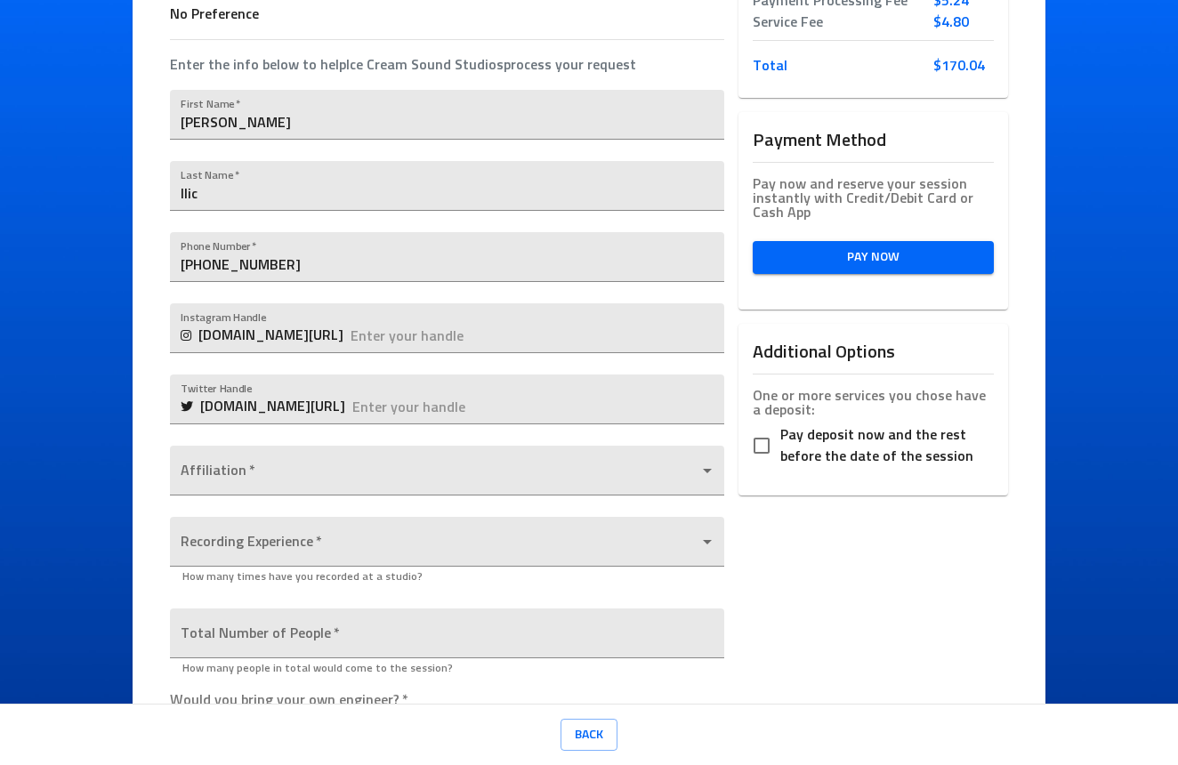
scroll to position [338, 0]
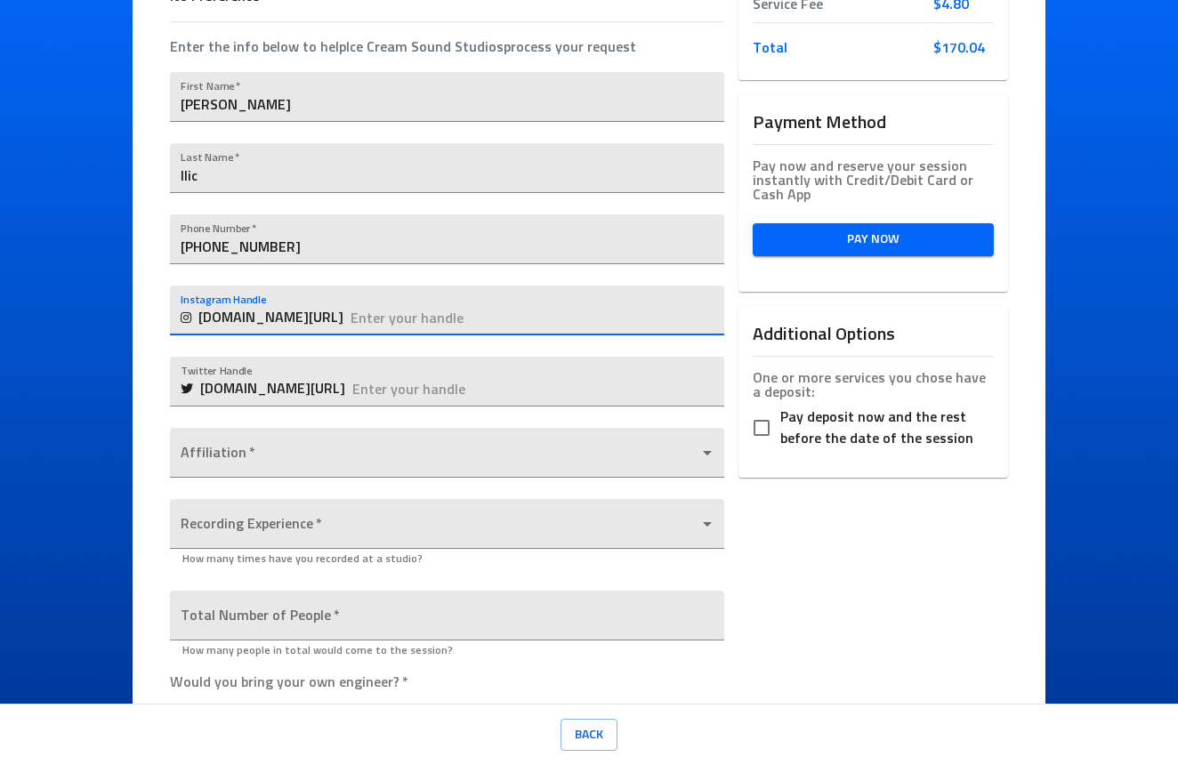
click at [441, 314] on input "text" at bounding box center [537, 311] width 373 height 50
type input "T"
type input "talentinodidthat"
click at [368, 454] on body "Ice Cream Sound Studios Request a Session Review Request Details Selected Date …" at bounding box center [589, 382] width 1178 height 765
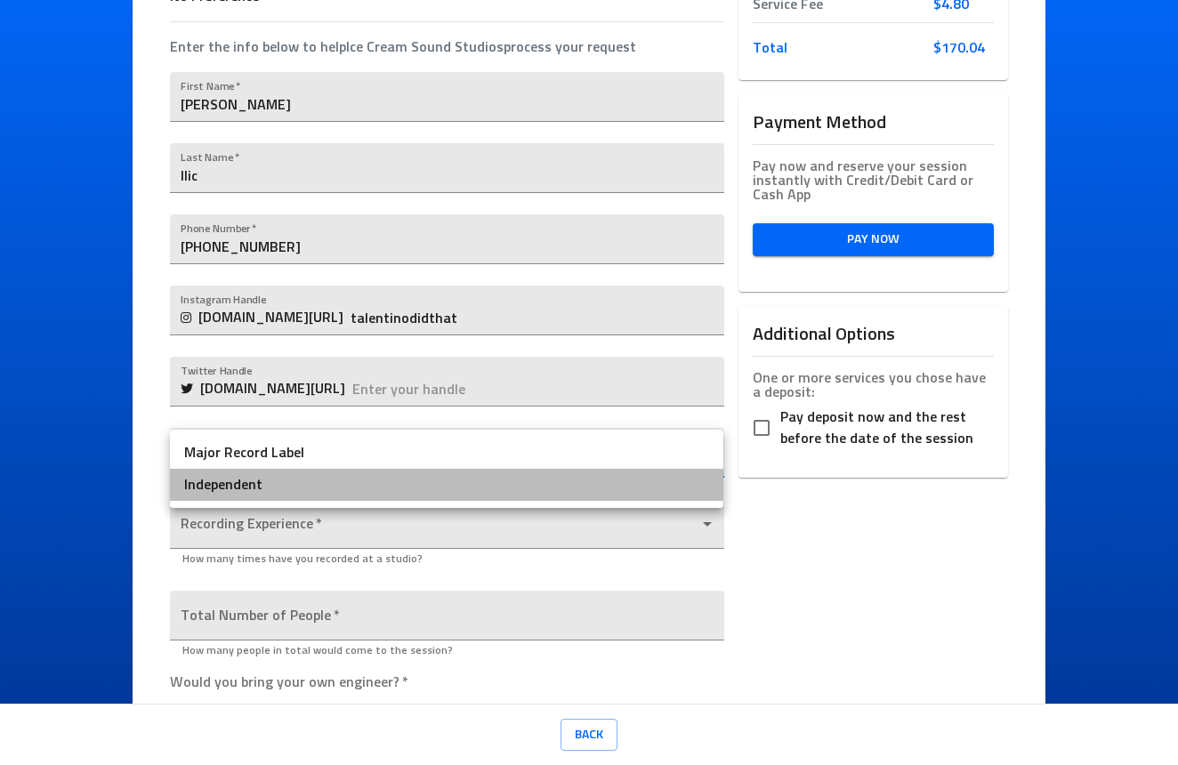
click at [326, 481] on li "Independent" at bounding box center [447, 485] width 554 height 32
type input "Independent"
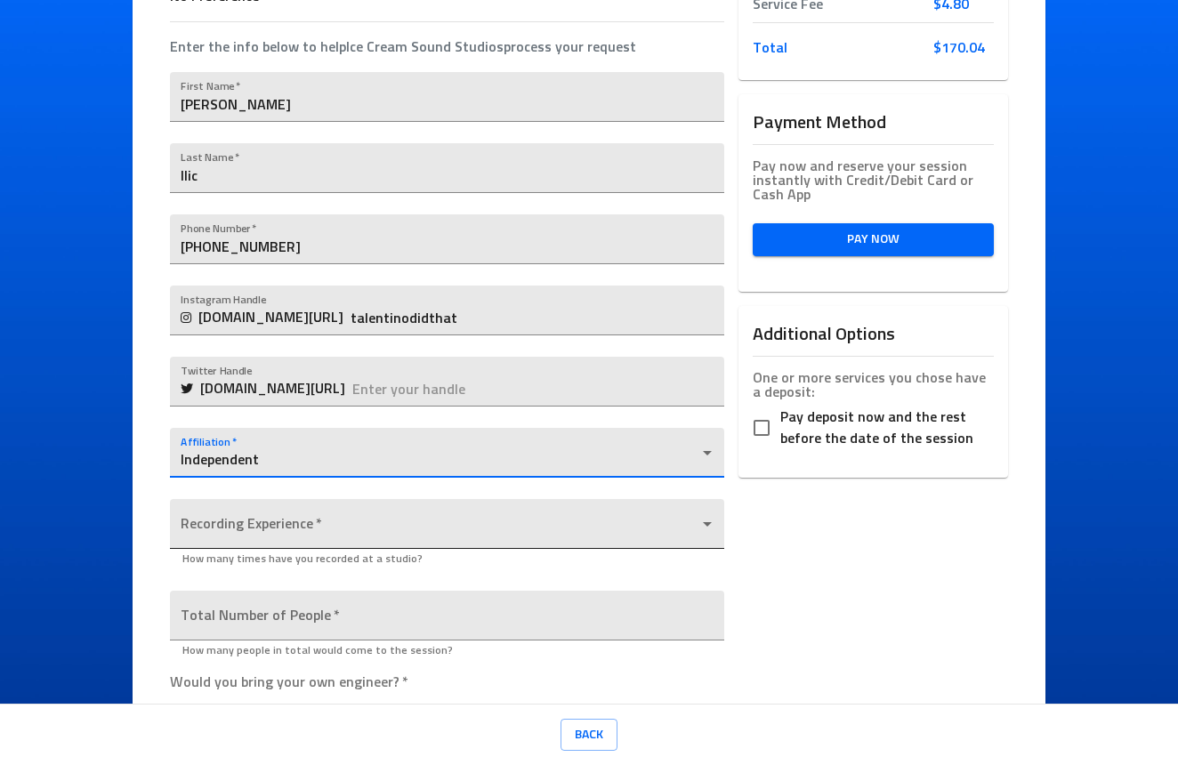
click at [294, 520] on body "Ice Cream Sound Studios Request a Session Review Request Details Selected Date …" at bounding box center [589, 382] width 1178 height 765
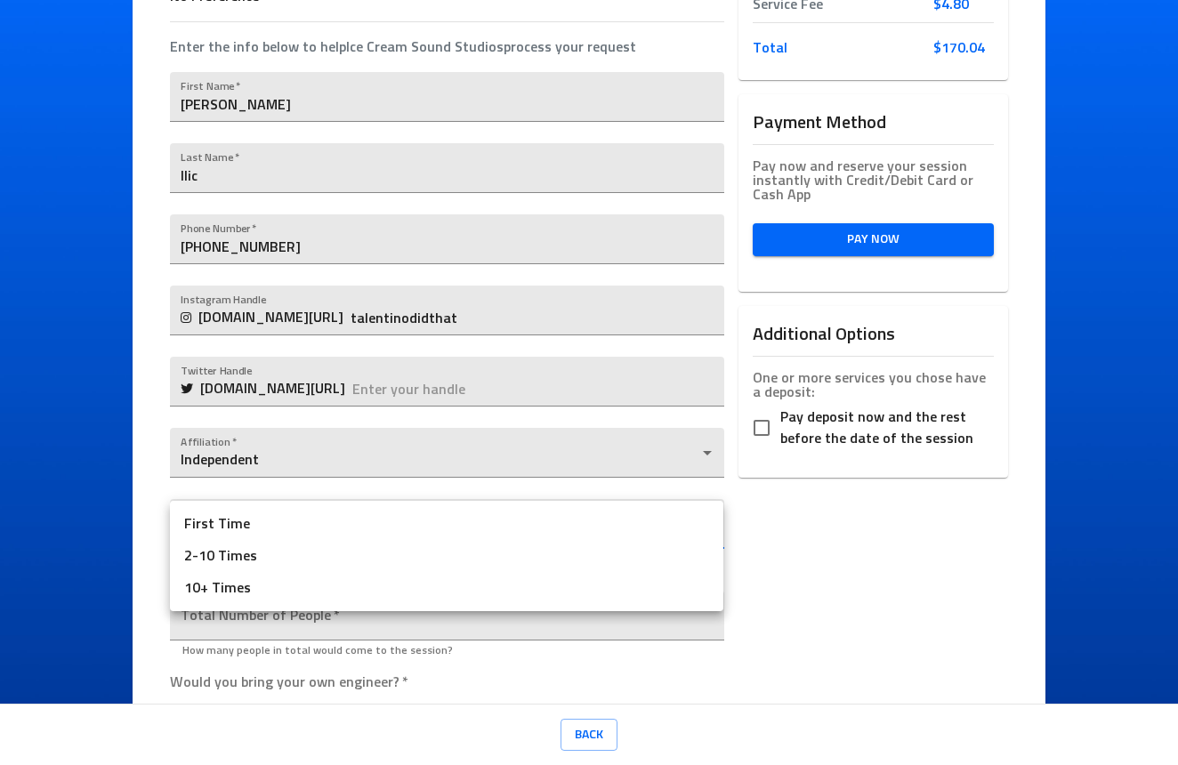
click at [265, 584] on li "10+ Times" at bounding box center [447, 588] width 554 height 32
type input "10+ Times"
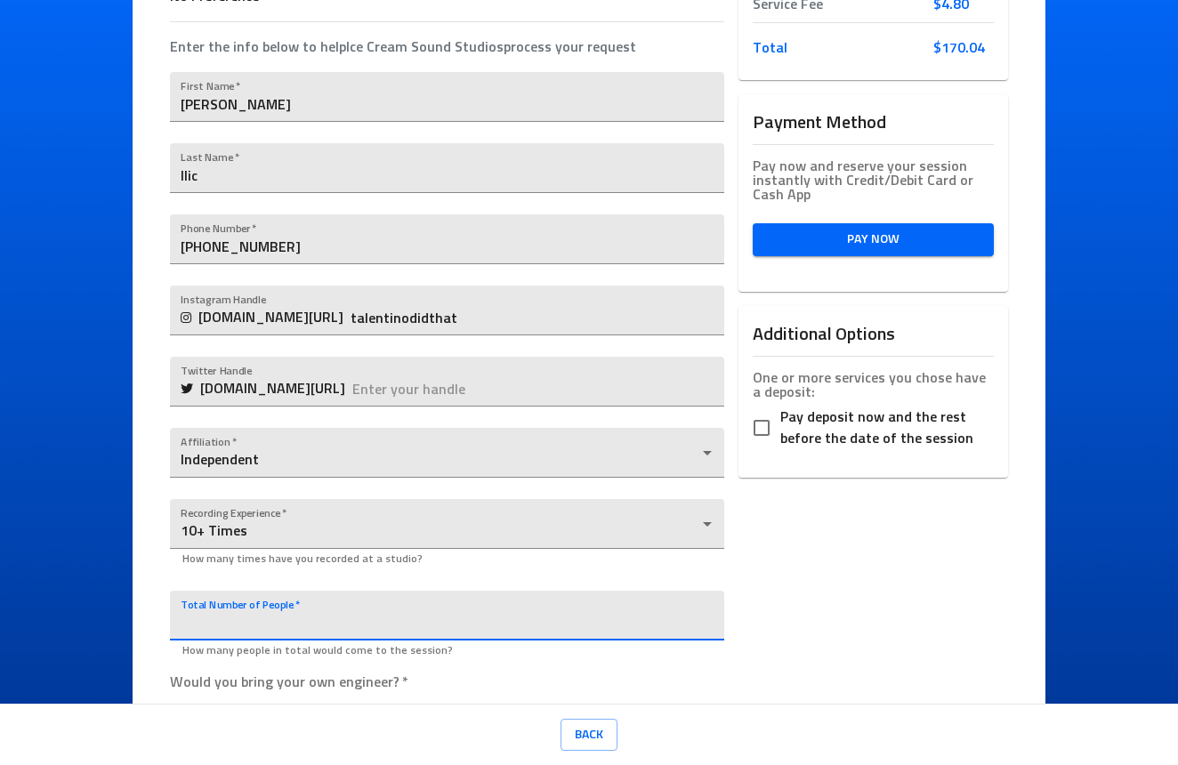
click at [279, 611] on input "number" at bounding box center [447, 616] width 554 height 50
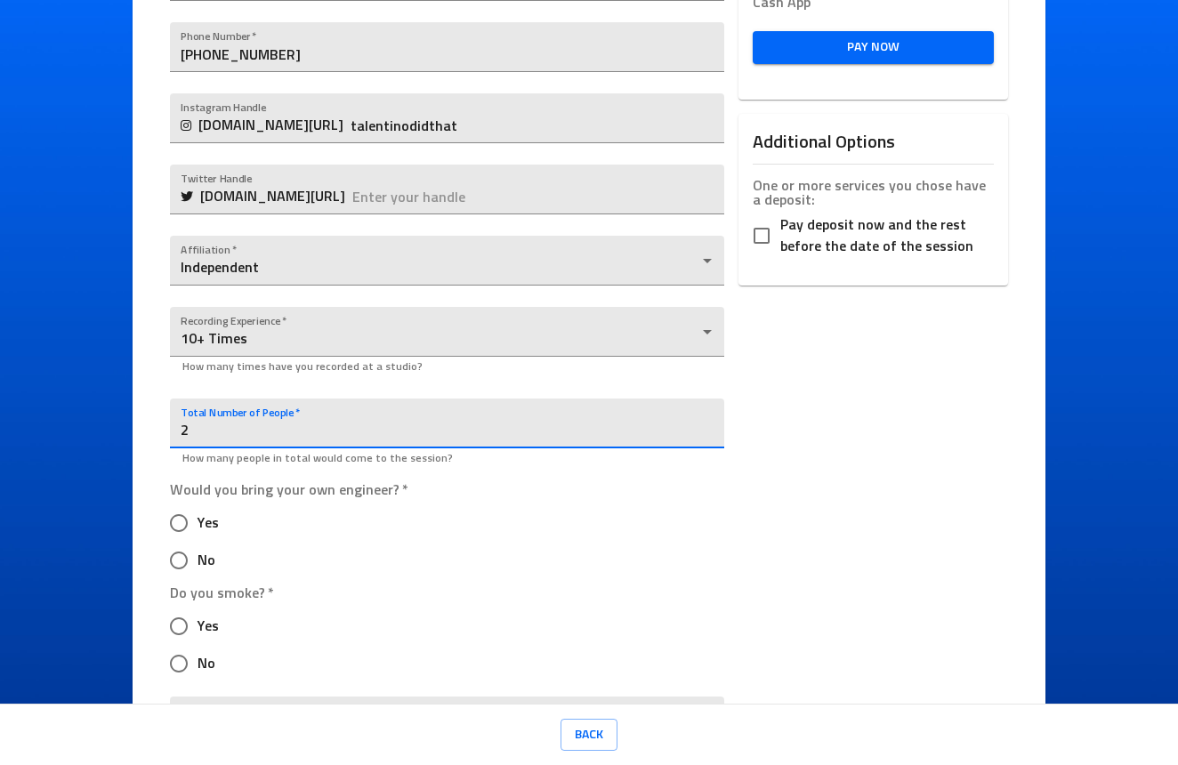
scroll to position [531, 0]
type input "2"
click at [186, 551] on input "No" at bounding box center [178, 559] width 37 height 37
radio input "true"
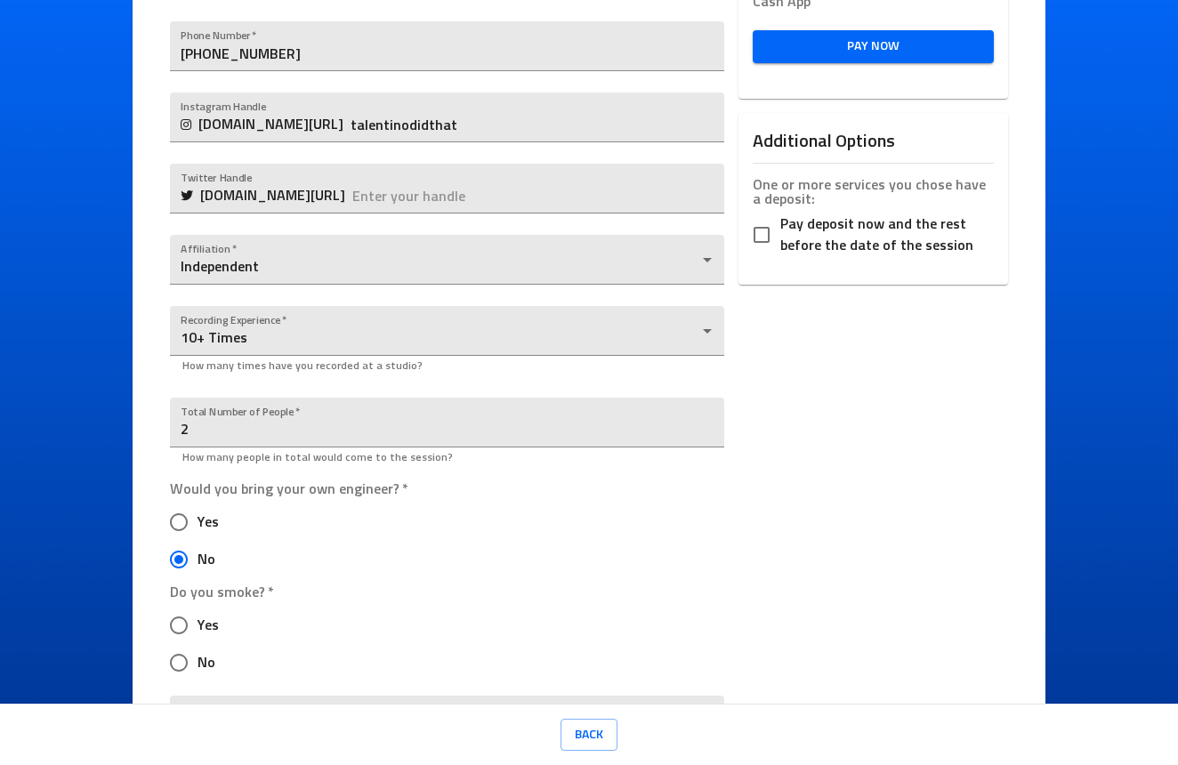
click at [184, 621] on input "Yes" at bounding box center [178, 625] width 37 height 37
radio input "true"
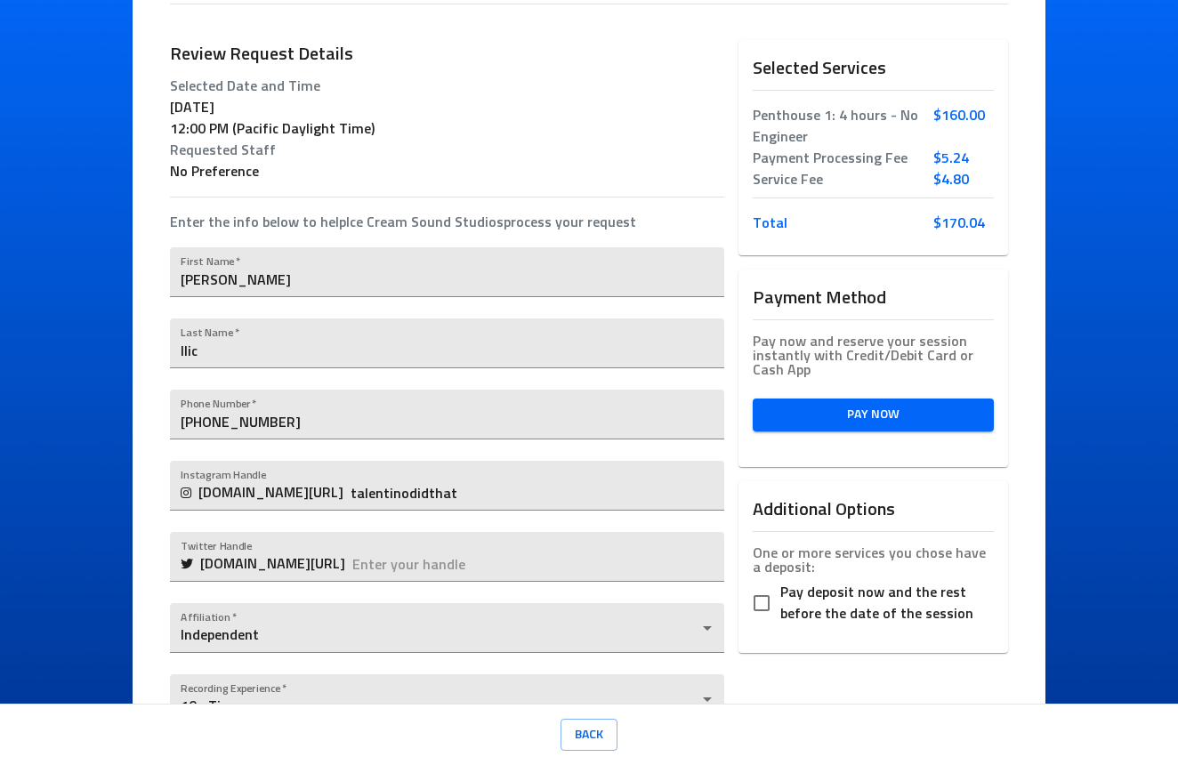
scroll to position [150, 0]
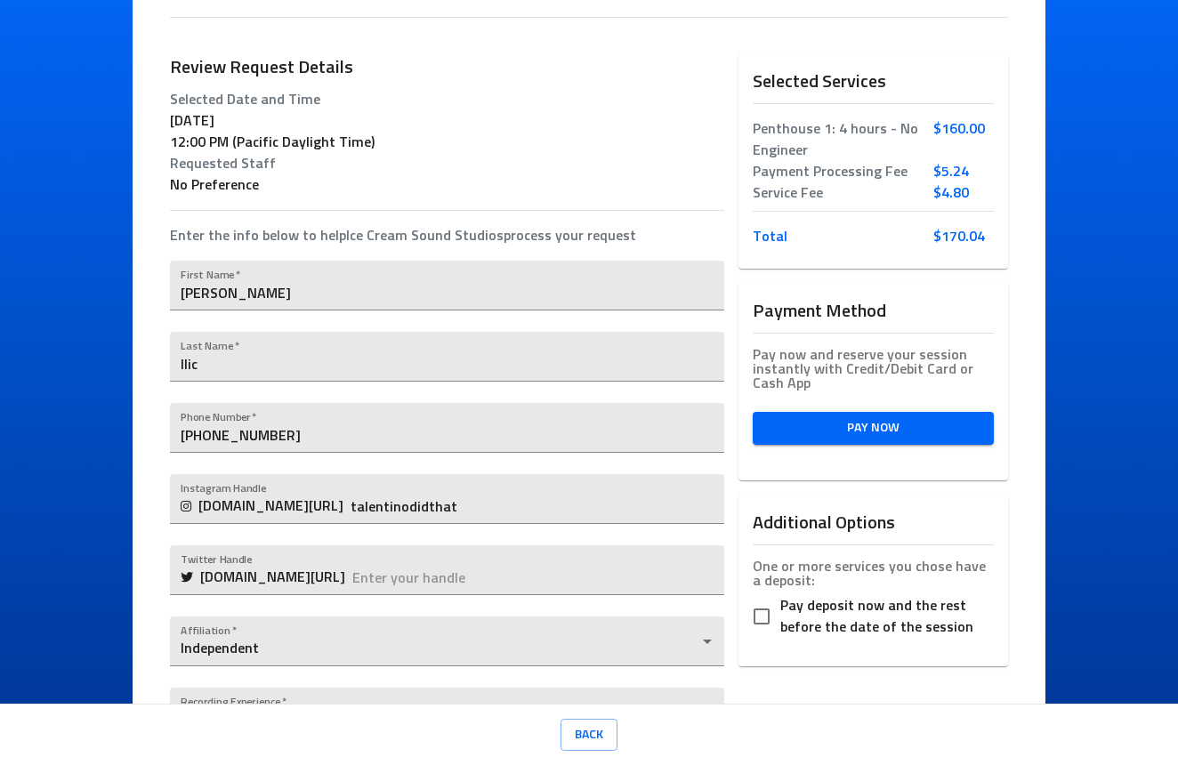
click at [845, 430] on span "Pay Now" at bounding box center [873, 428] width 213 height 22
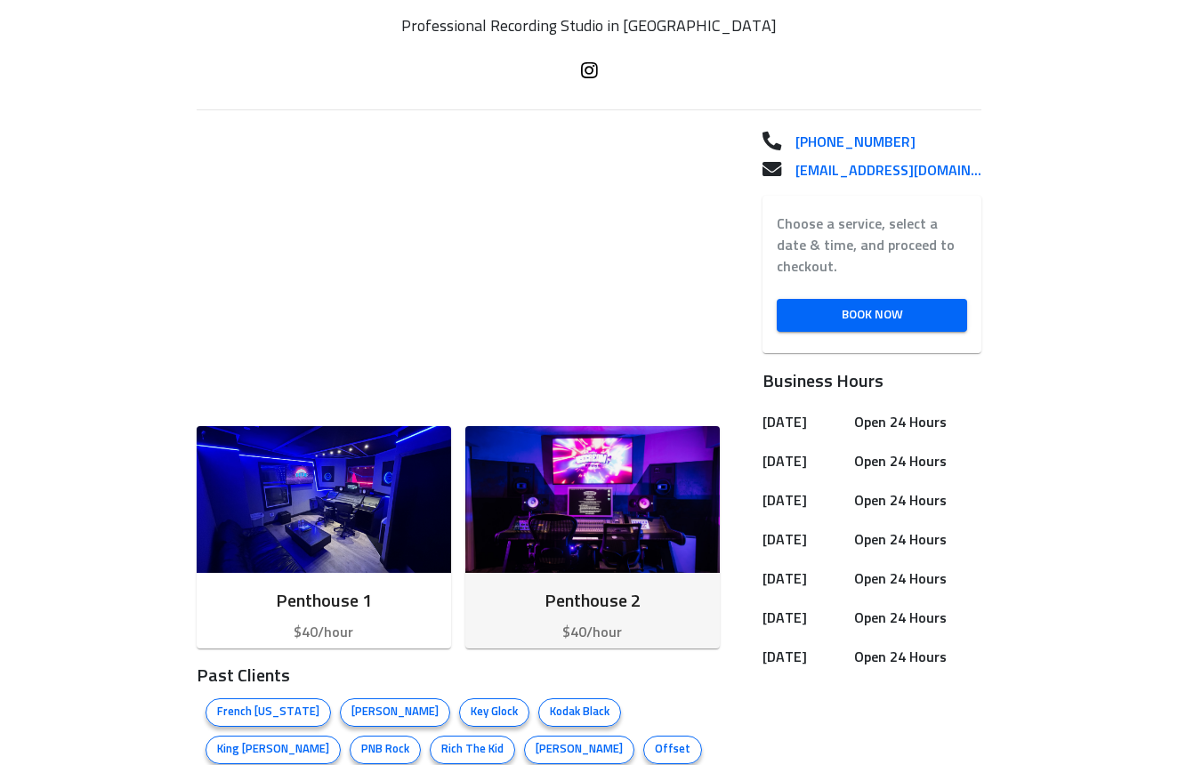
scroll to position [446, 0]
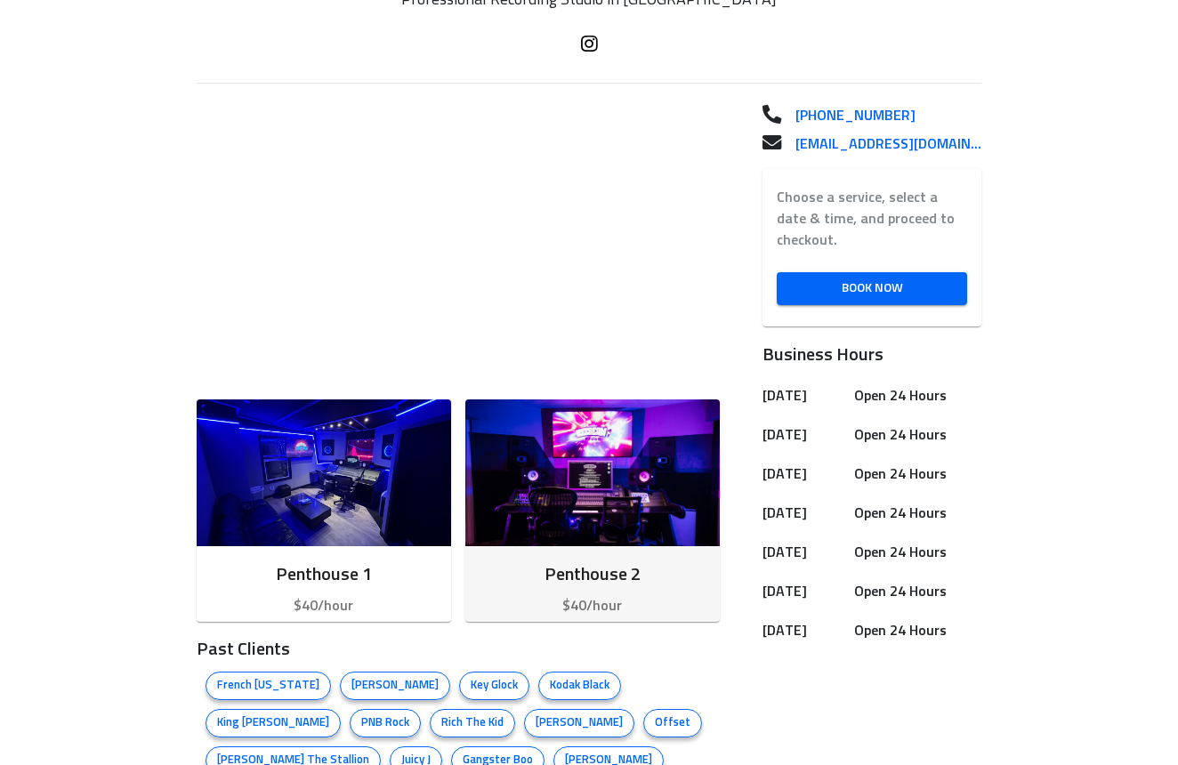
click at [620, 489] on img "button" at bounding box center [592, 473] width 255 height 147
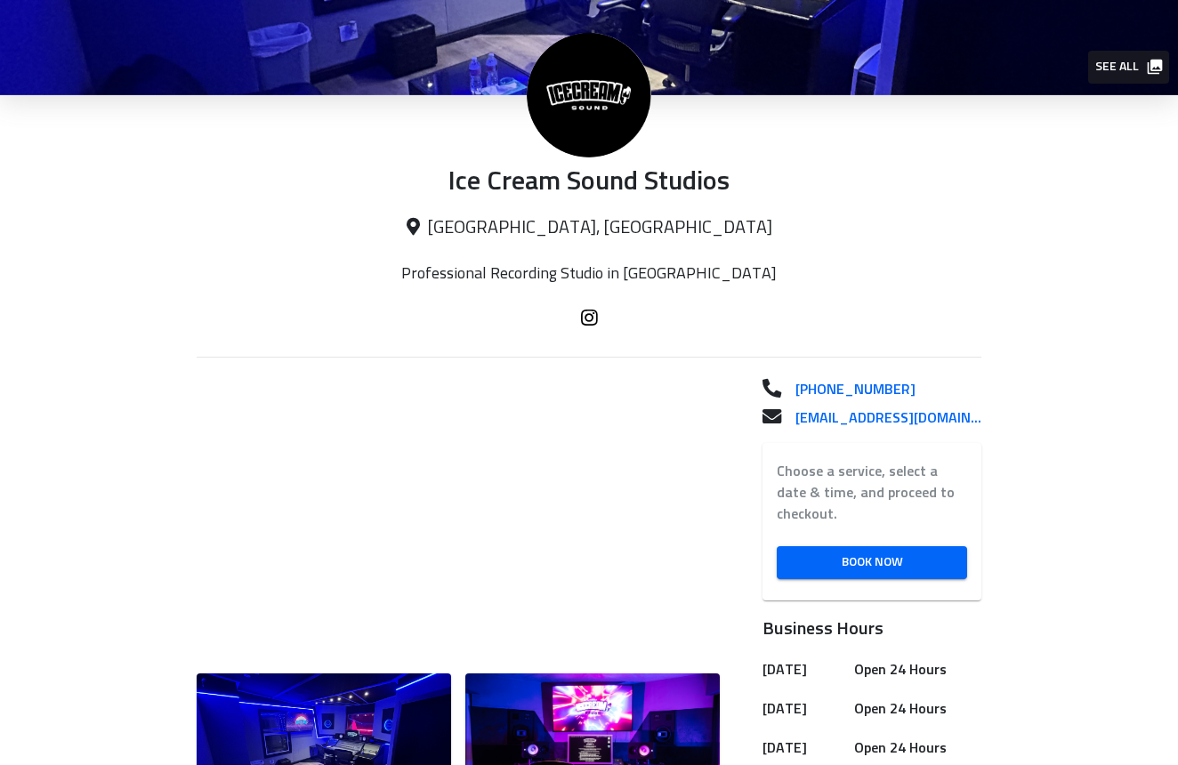
scroll to position [159, 0]
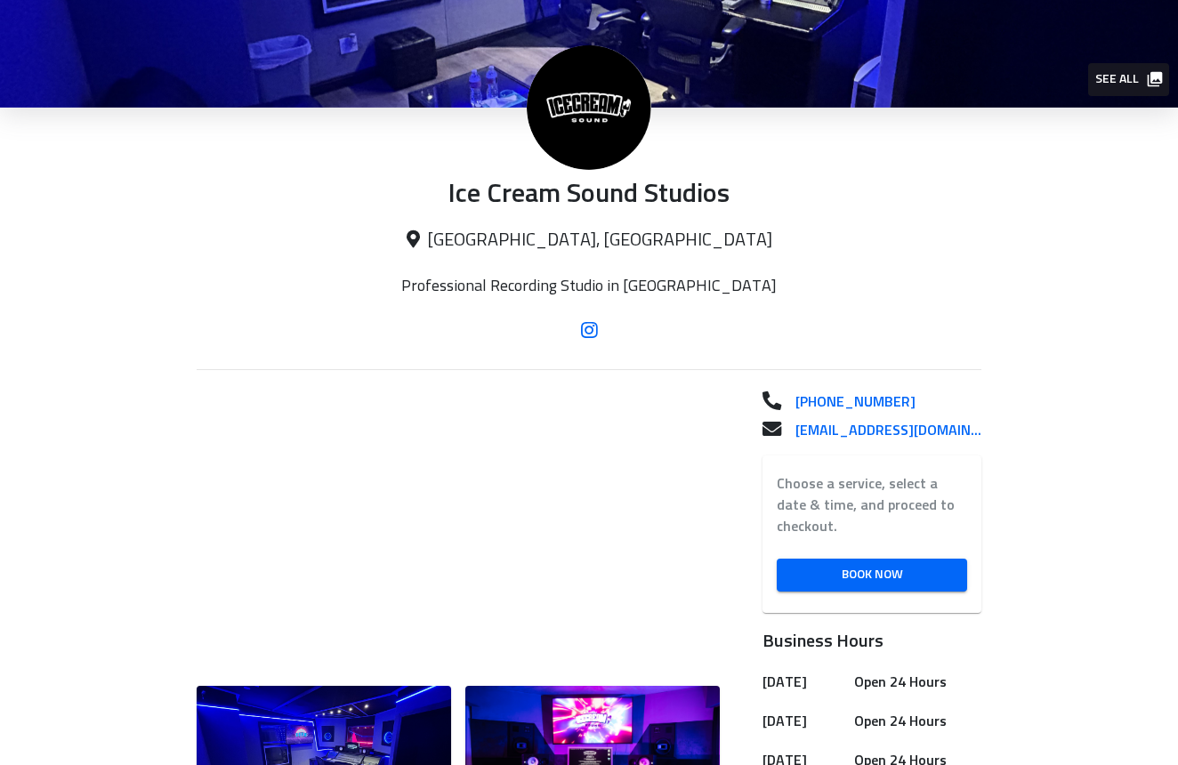
click at [586, 326] on icon at bounding box center [589, 330] width 17 height 14
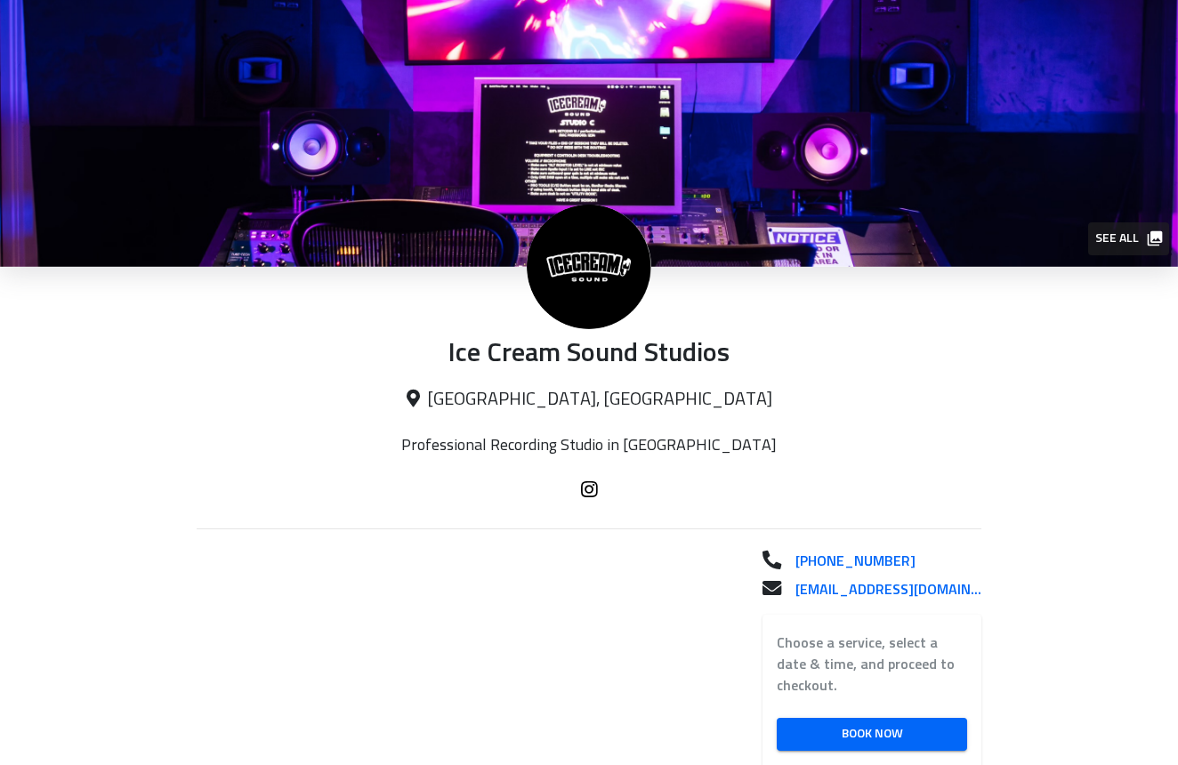
scroll to position [0, 0]
click at [1133, 240] on span "See all" at bounding box center [1128, 239] width 65 height 22
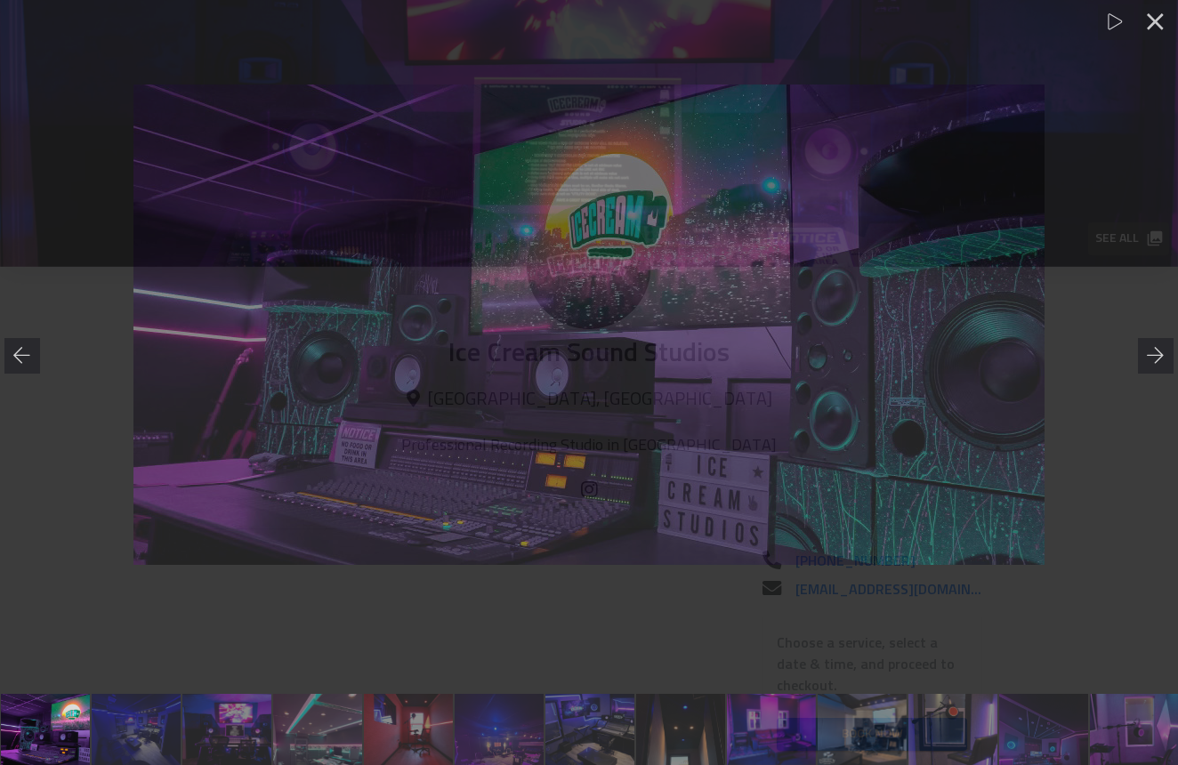
scroll to position [0, 1]
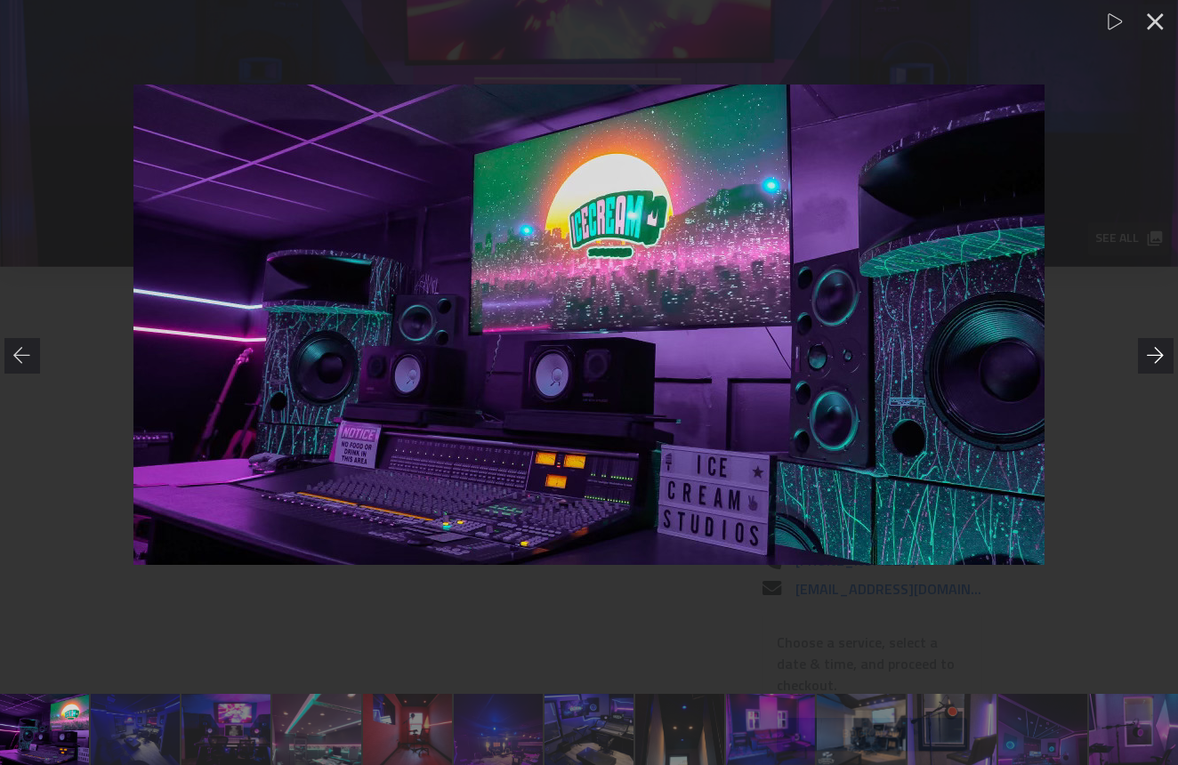
click at [1158, 357] on icon at bounding box center [1156, 356] width 18 height 18
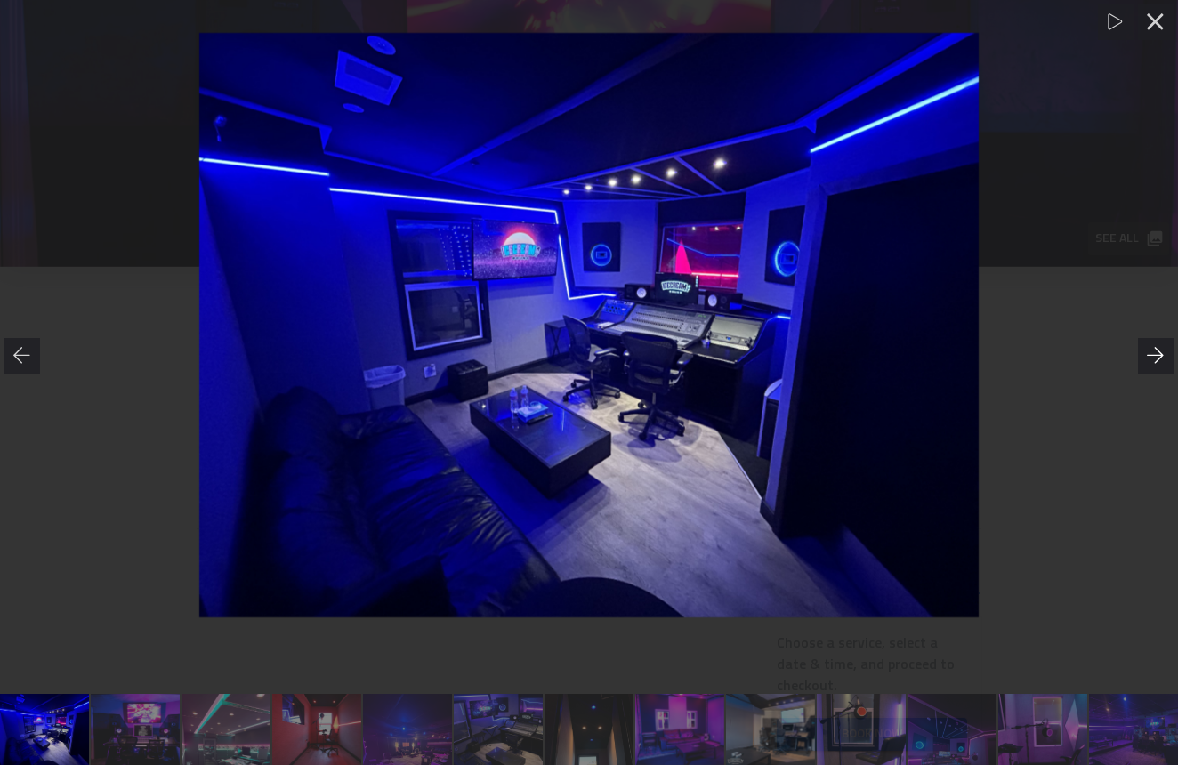
click at [1158, 357] on icon at bounding box center [1156, 356] width 18 height 18
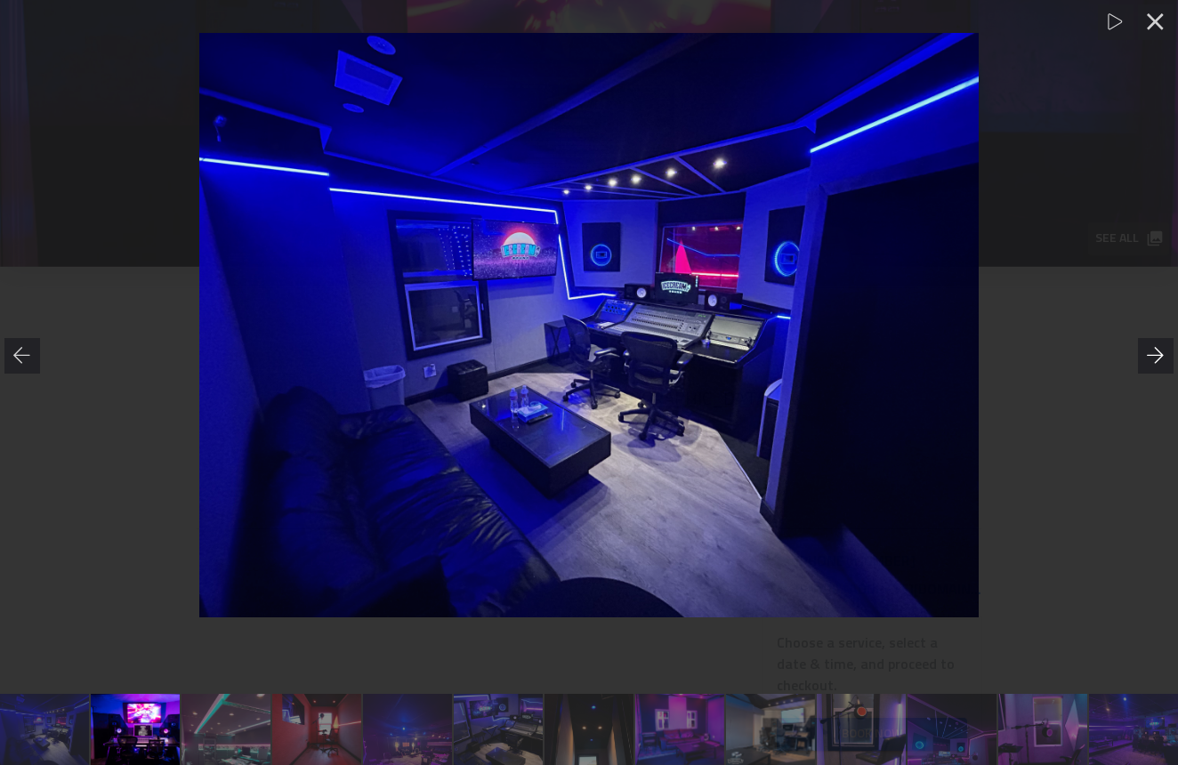
scroll to position [0, 182]
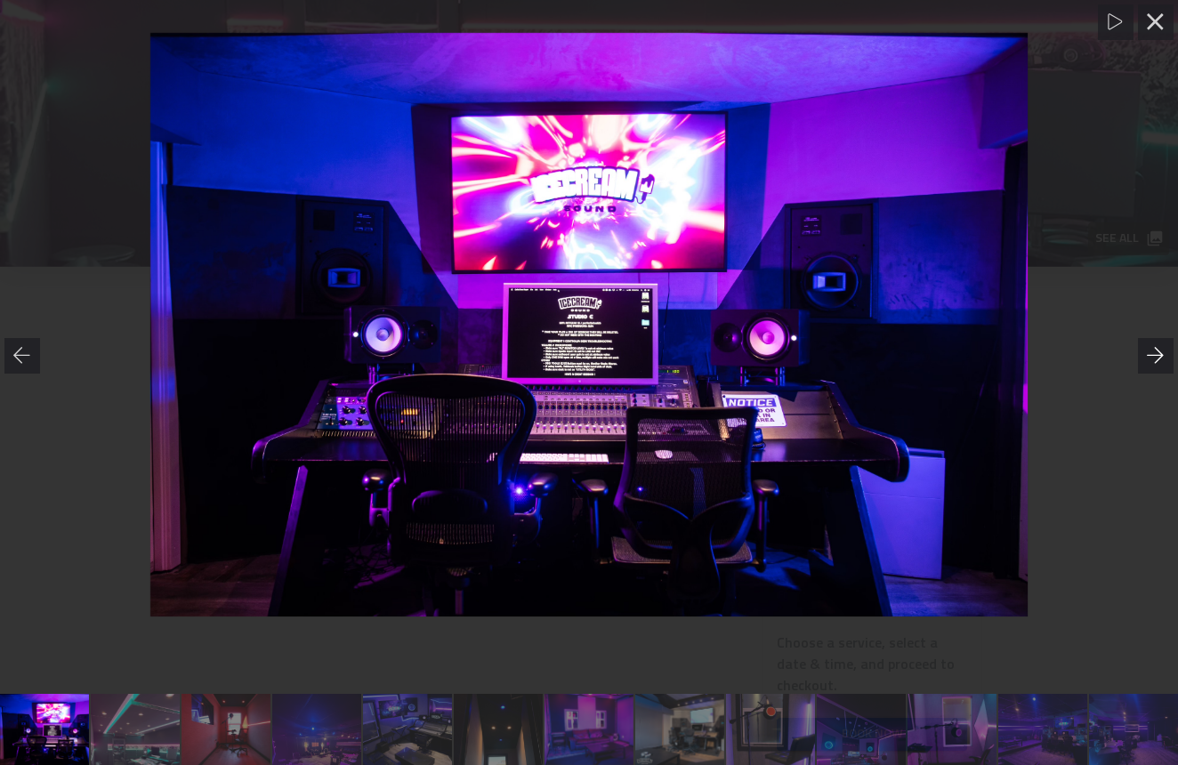
click at [1156, 357] on icon at bounding box center [1156, 356] width 18 height 18
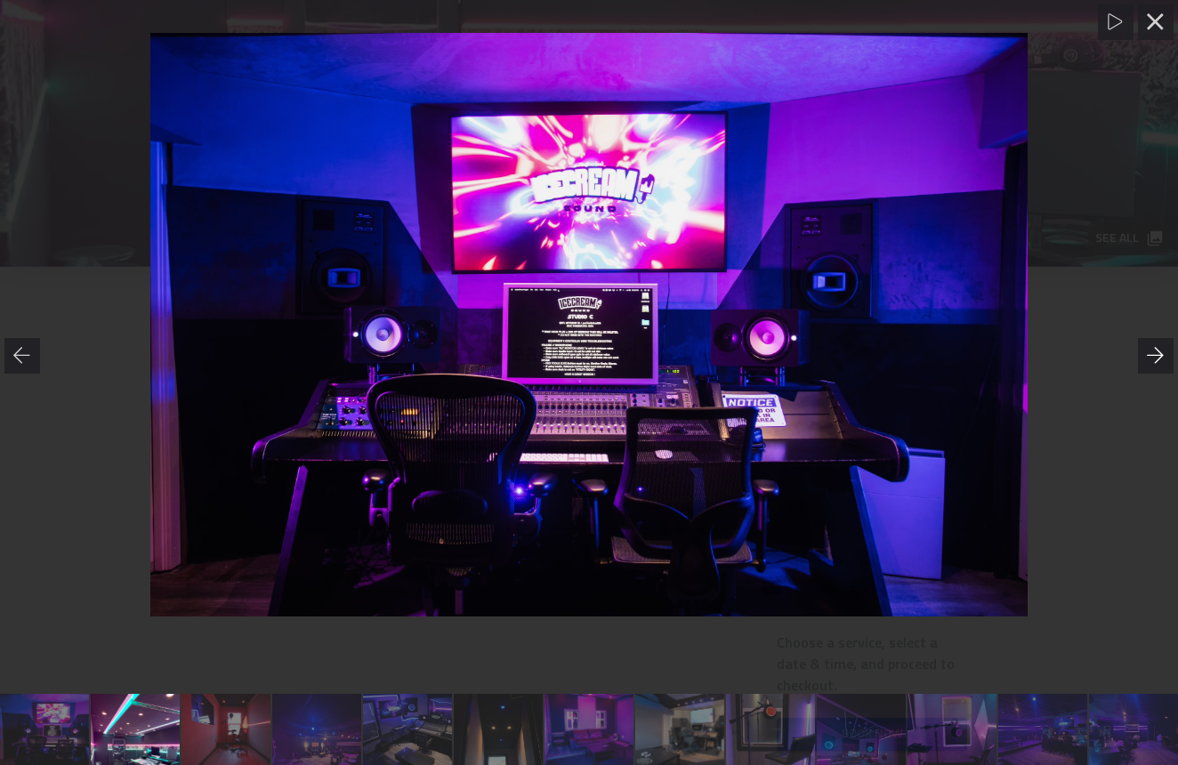
scroll to position [0, 273]
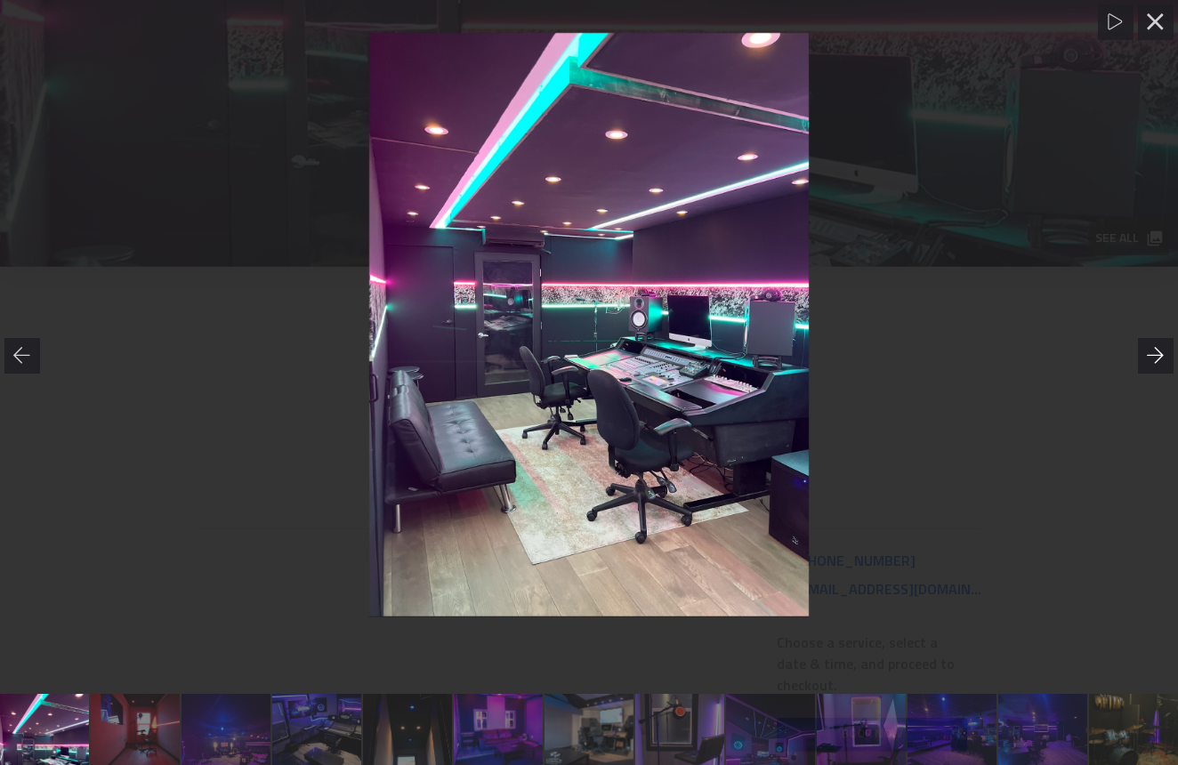
click at [1156, 357] on icon at bounding box center [1156, 356] width 18 height 18
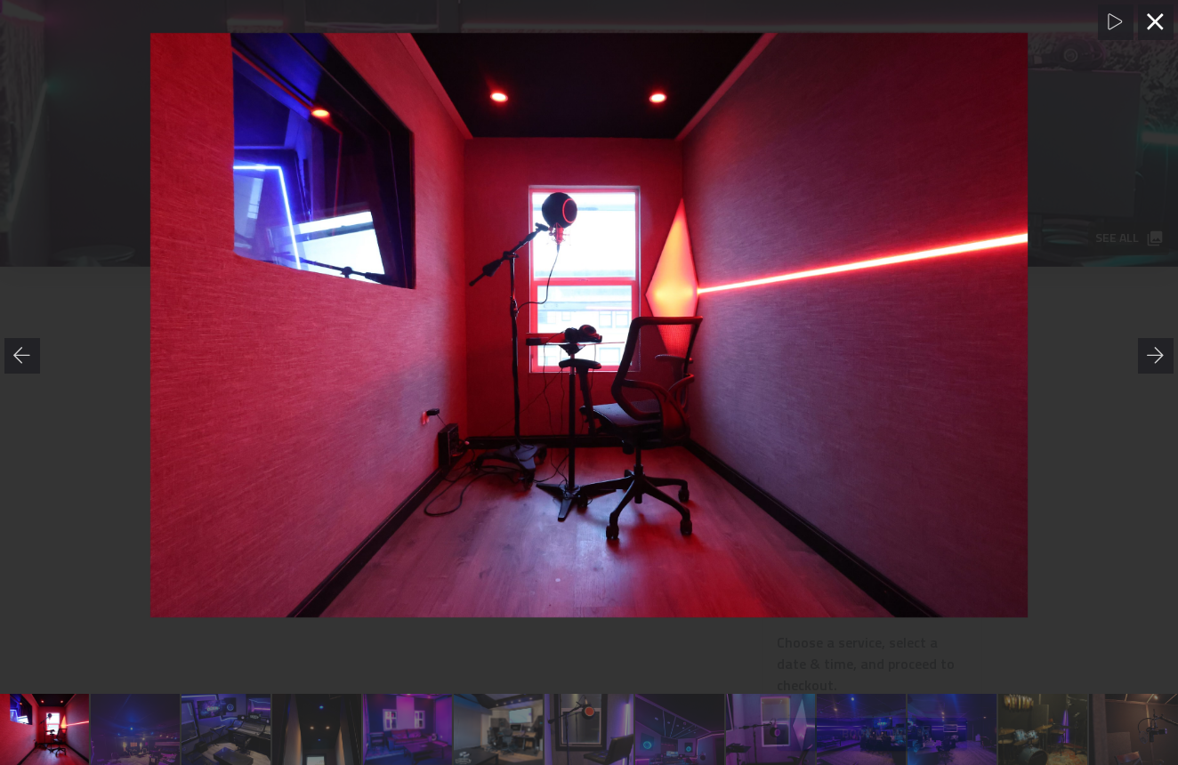
click at [1154, 20] on icon at bounding box center [1155, 21] width 16 height 16
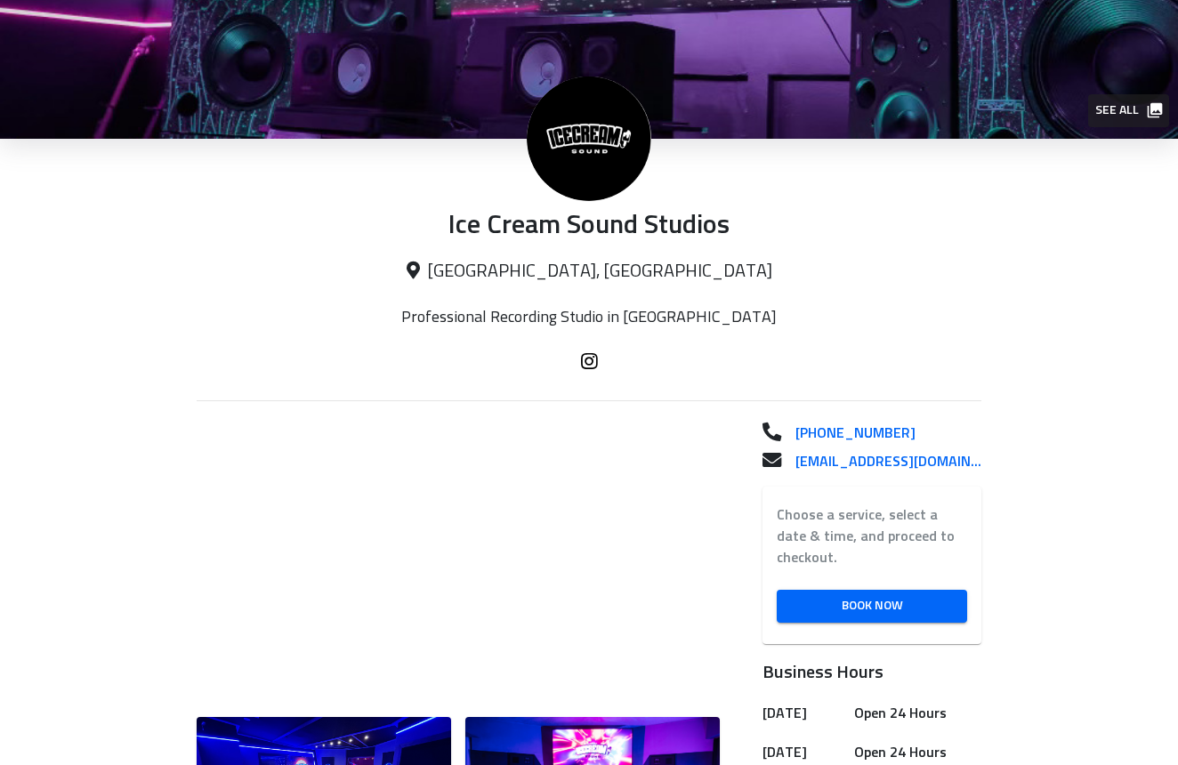
scroll to position [123, 0]
